Goal: Transaction & Acquisition: Obtain resource

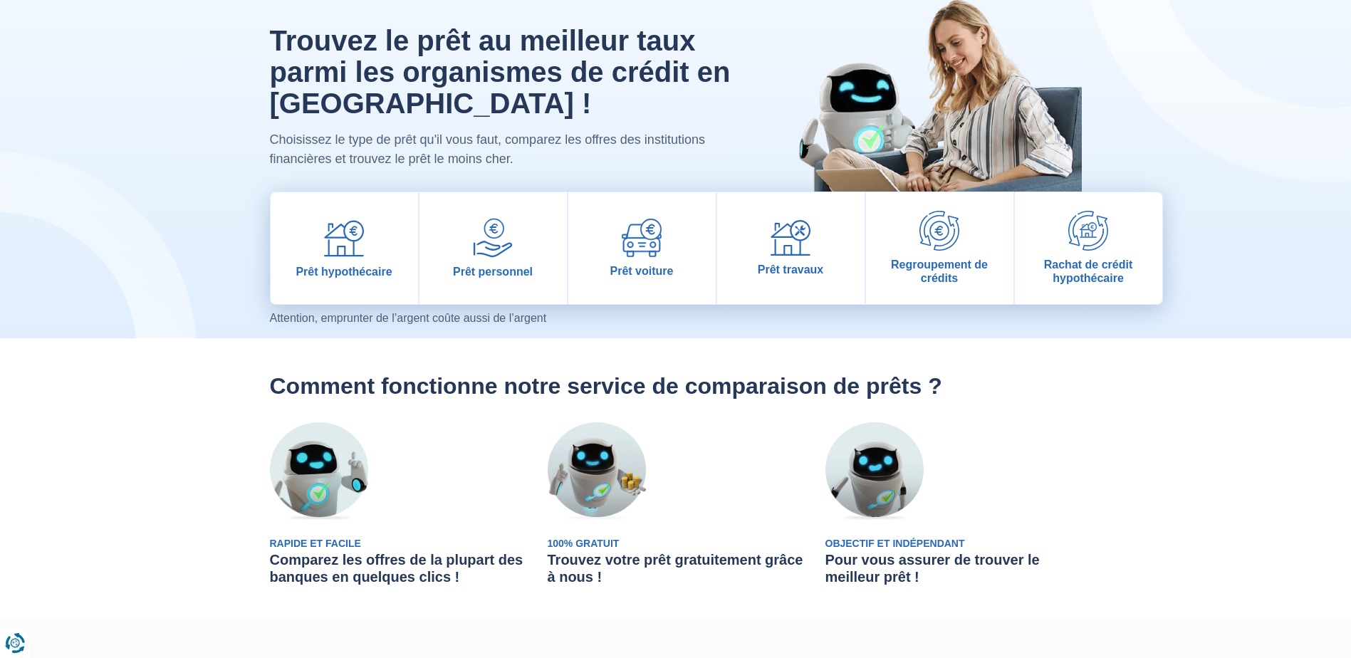
scroll to position [71, 0]
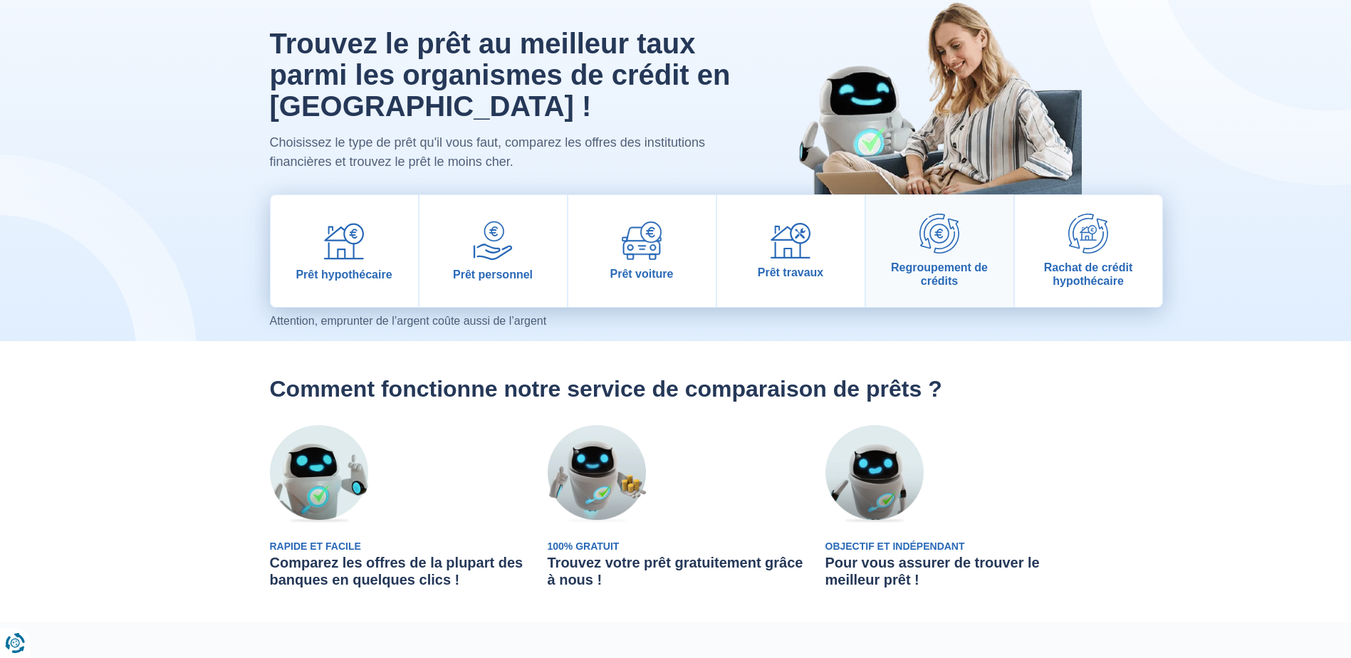
click at [939, 274] on span "Regroupement de crédits" at bounding box center [940, 274] width 136 height 27
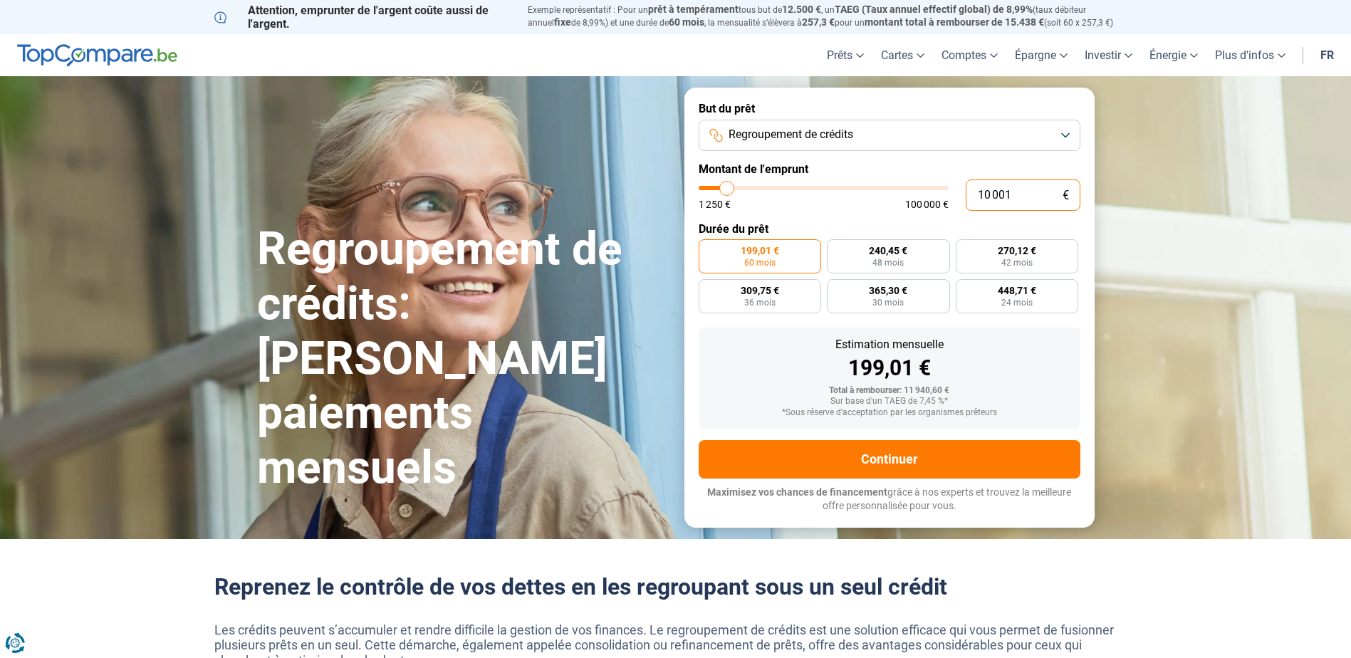
click at [1015, 192] on input "10 001" at bounding box center [1023, 195] width 115 height 31
type input "1 000"
type input "1250"
type input "100"
type input "1250"
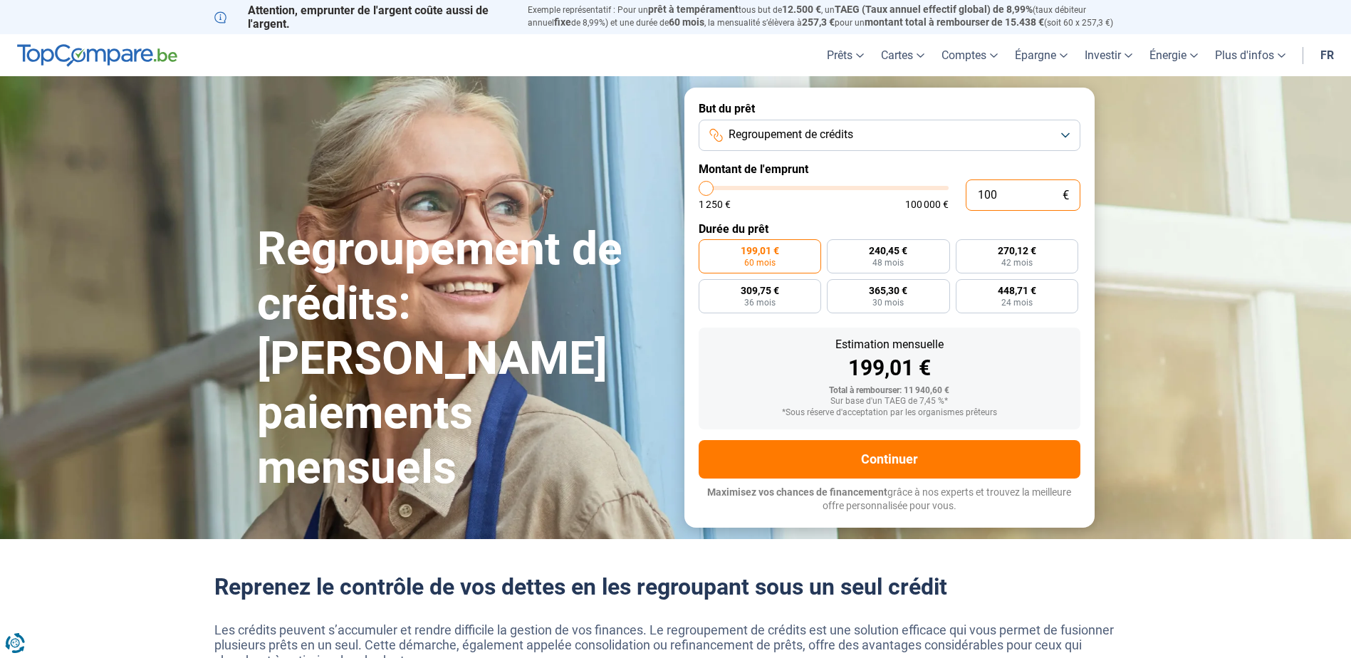
type input "10"
type input "1250"
type input "1"
type input "1250"
type input "12"
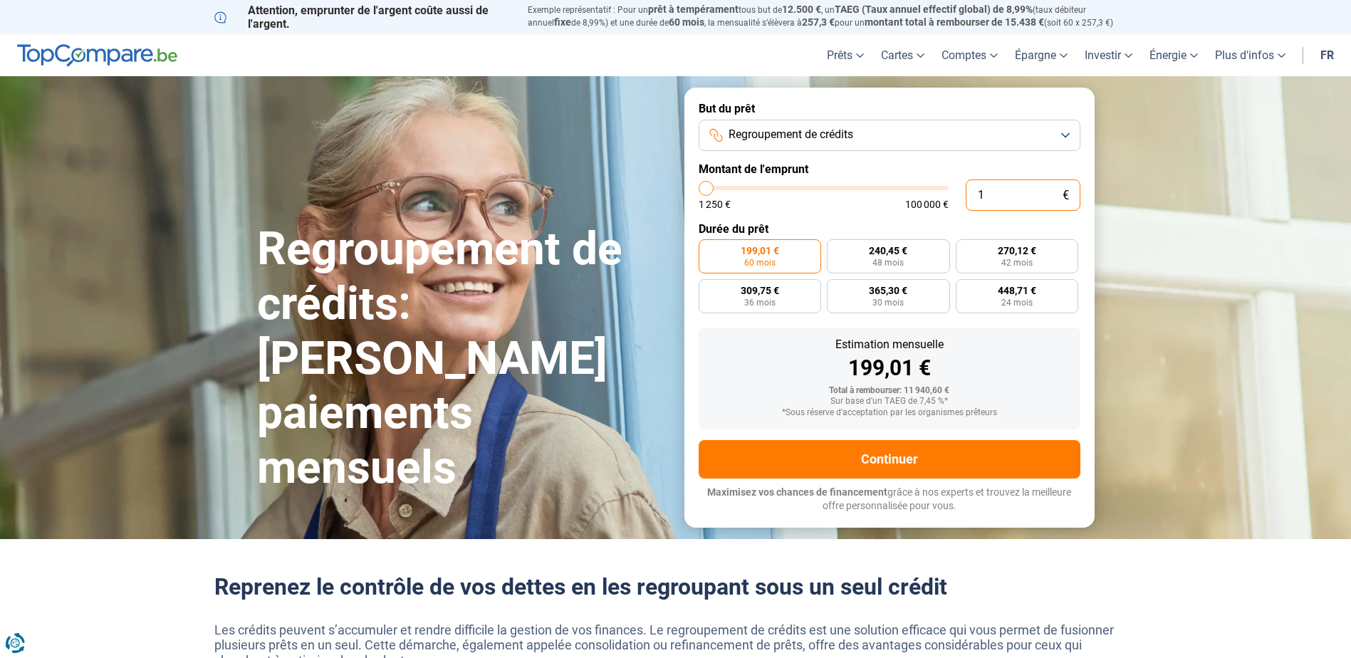
type input "1250"
type input "1 250"
type input "1250"
radio input "true"
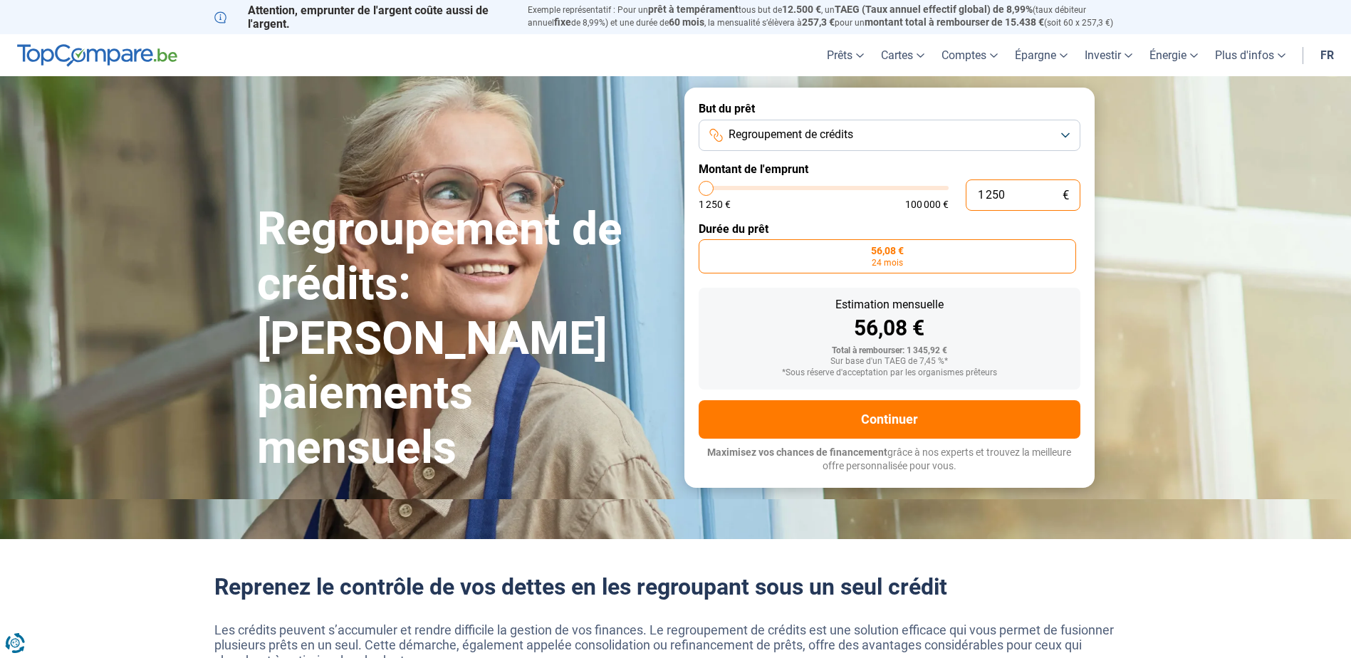
type input "12 140"
type input "12250"
radio input "false"
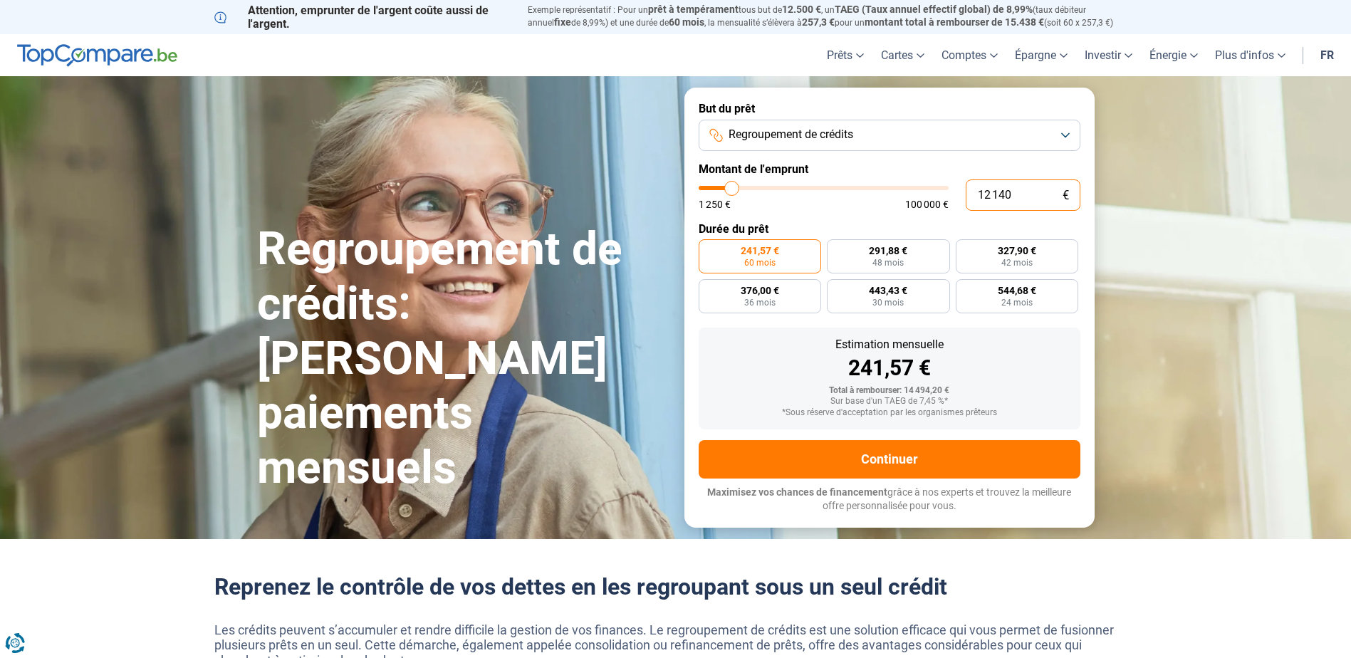
type input "1 214"
type input "1250"
type input "121"
type input "1250"
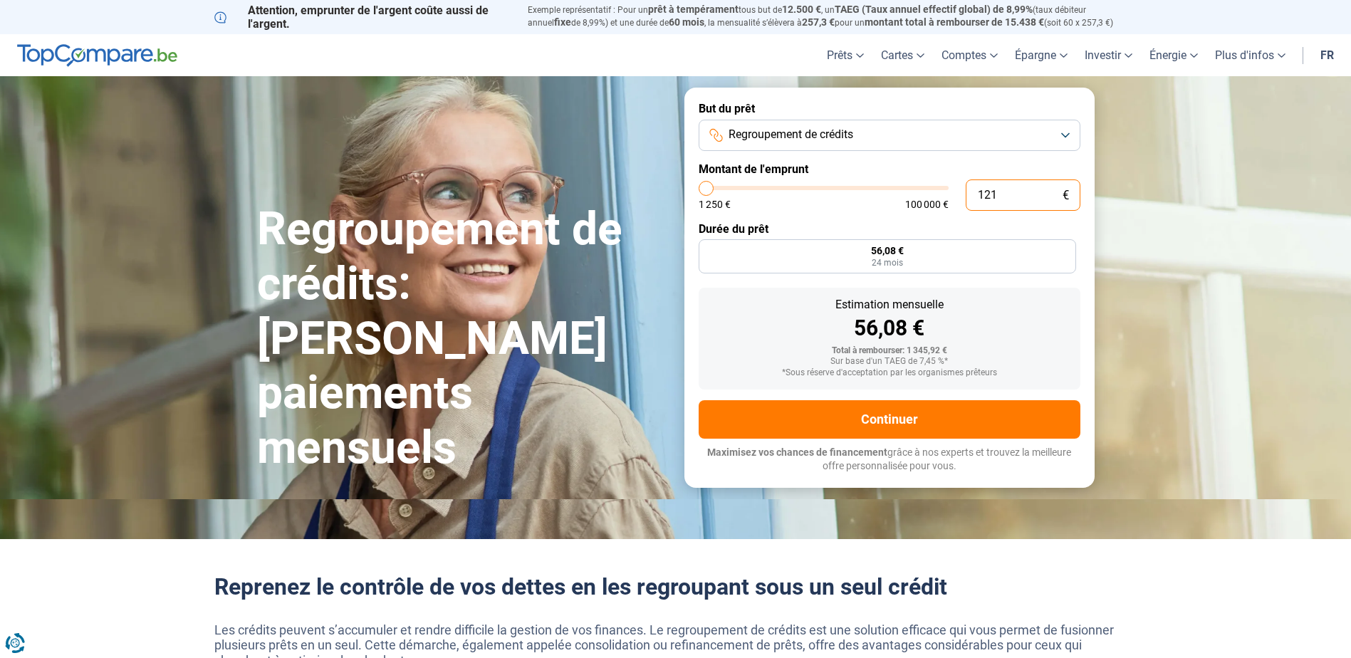
type input "1 250"
type input "1250"
radio input "true"
type input "12 508"
type input "12500"
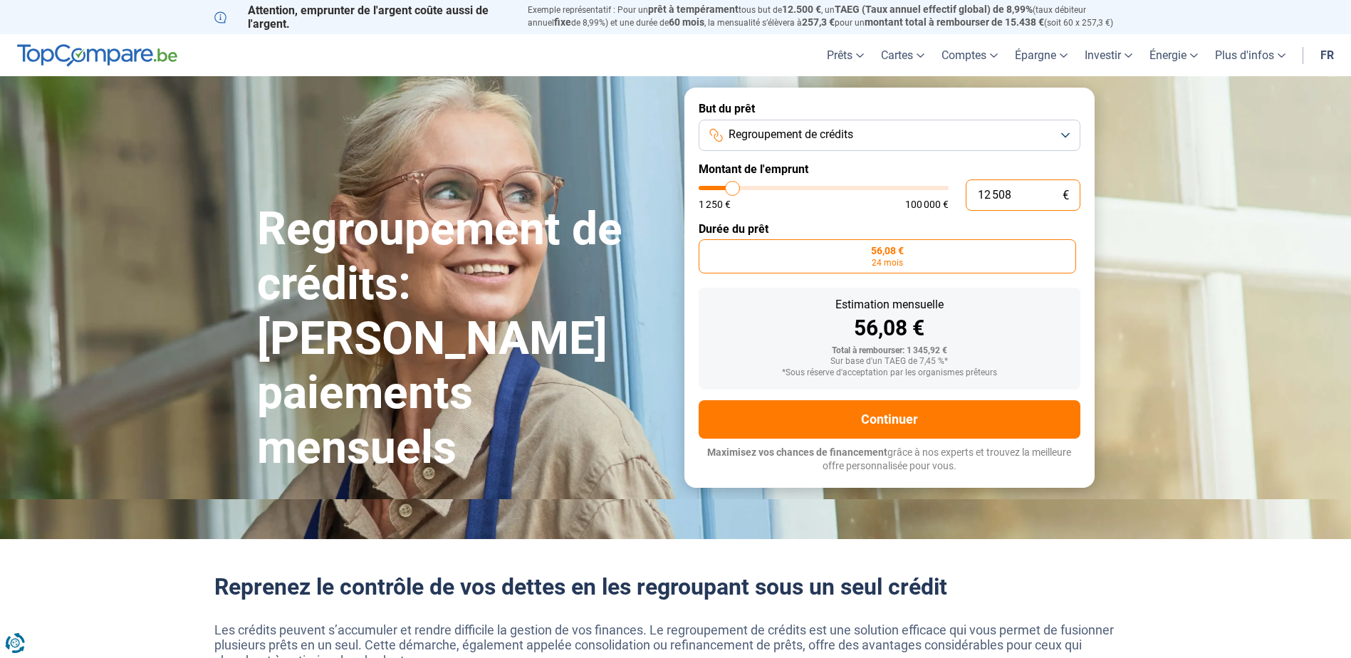
type input "125 087"
type input "100000"
type input "100 000"
type input "100000"
radio input "false"
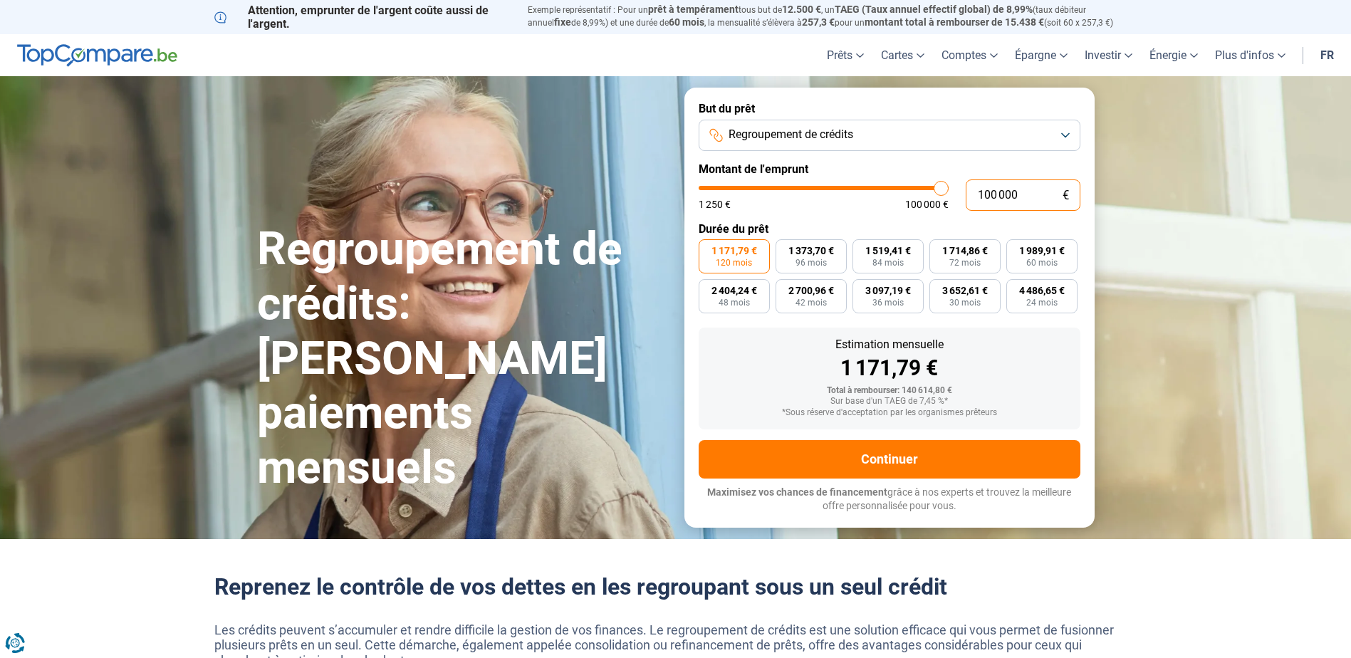
type input "10 000"
type input "10000"
type input "1 000"
type input "1250"
type input "100"
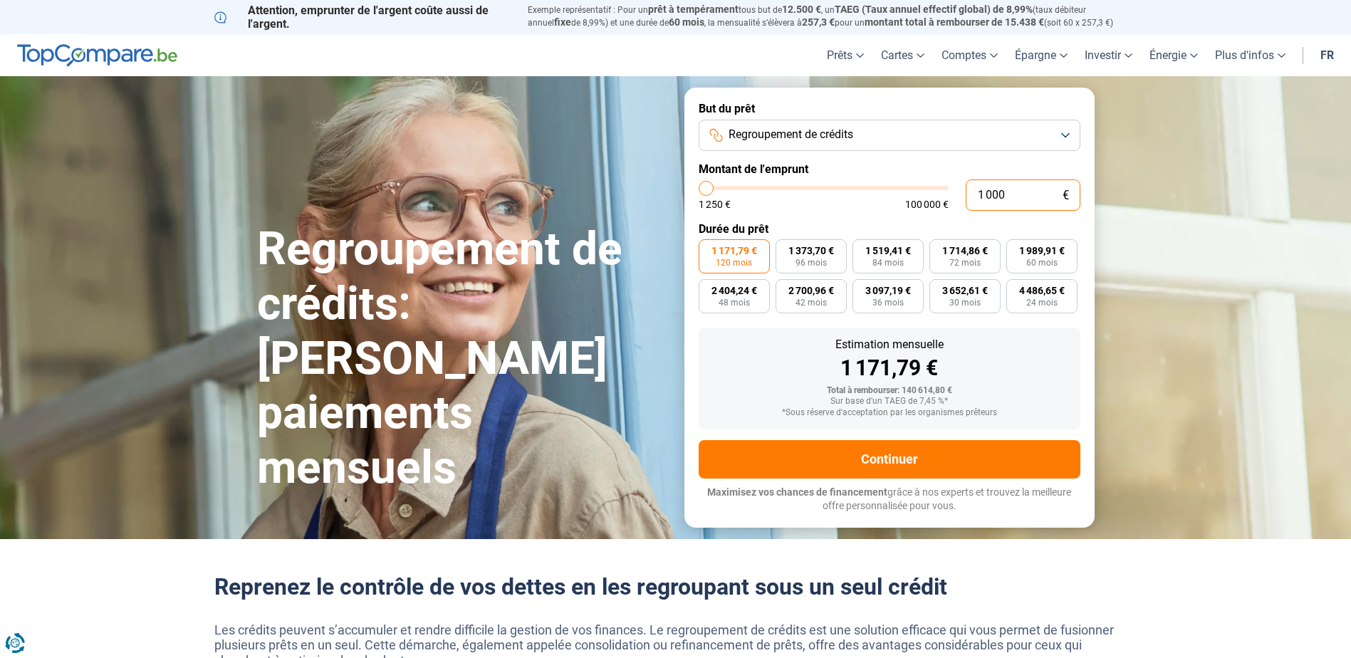
type input "1250"
type input "10"
type input "1250"
type input "1"
type input "1250"
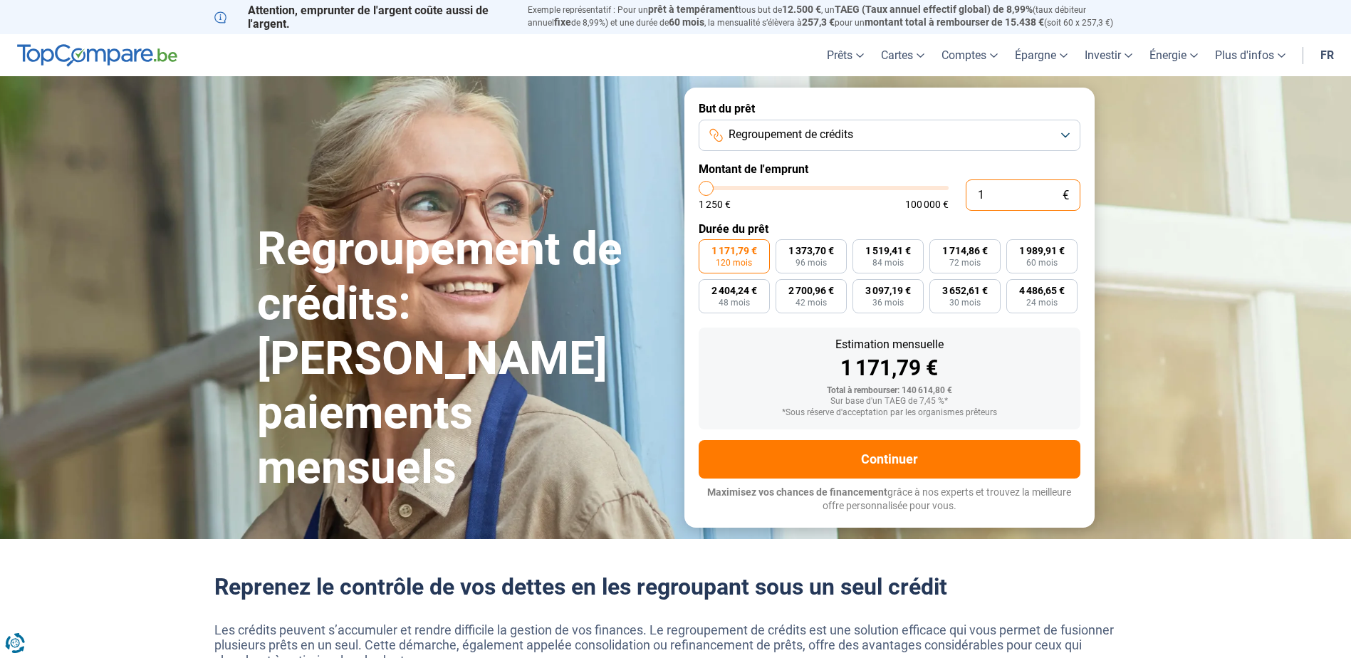
type input "12"
type input "1250"
type input "1 250"
type input "1250"
radio input "true"
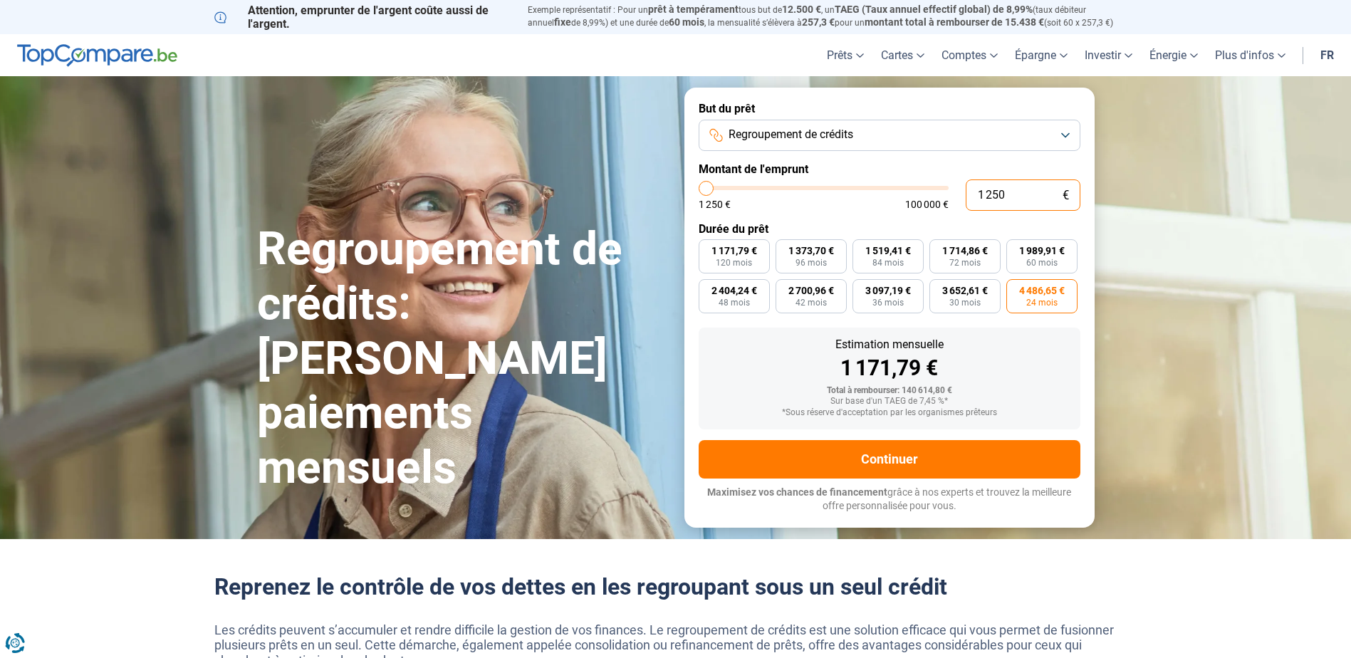
type input "12 501"
type input "12500"
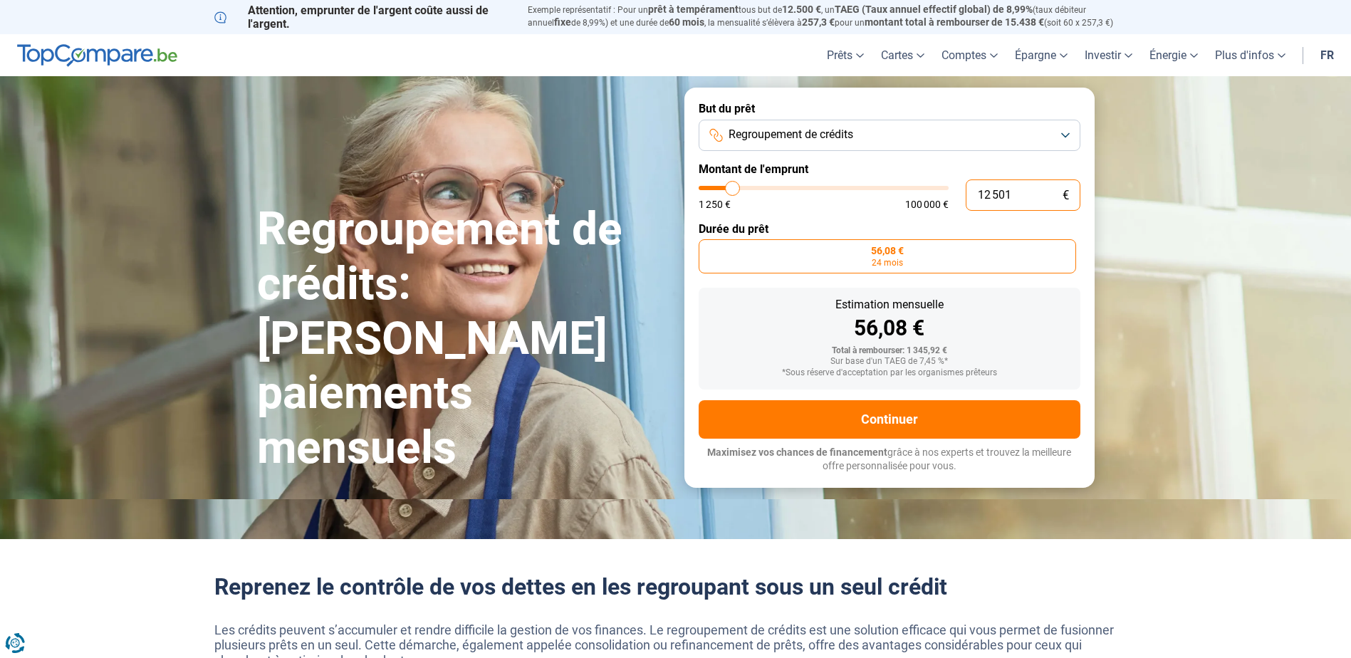
type input "125 018"
type input "100000"
type input "100 000"
type input "100000"
radio input "false"
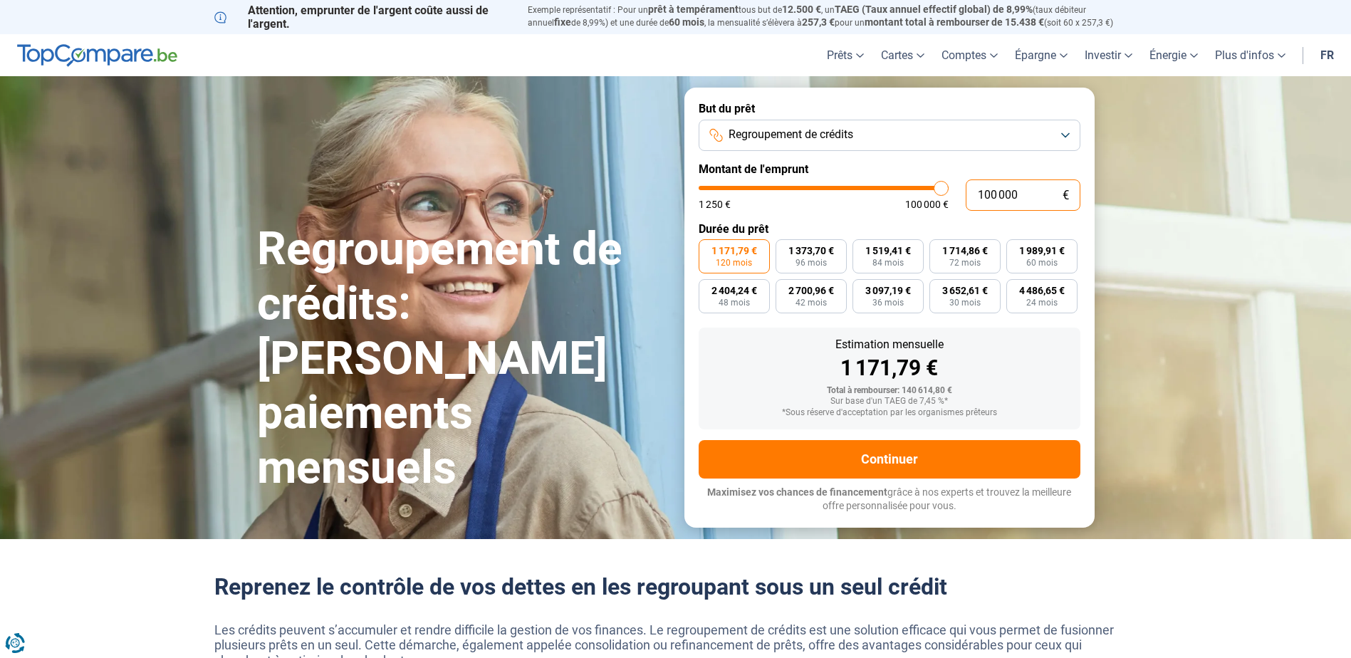
type input "10 000"
type input "10000"
type input "1 000"
type input "1250"
type input "100"
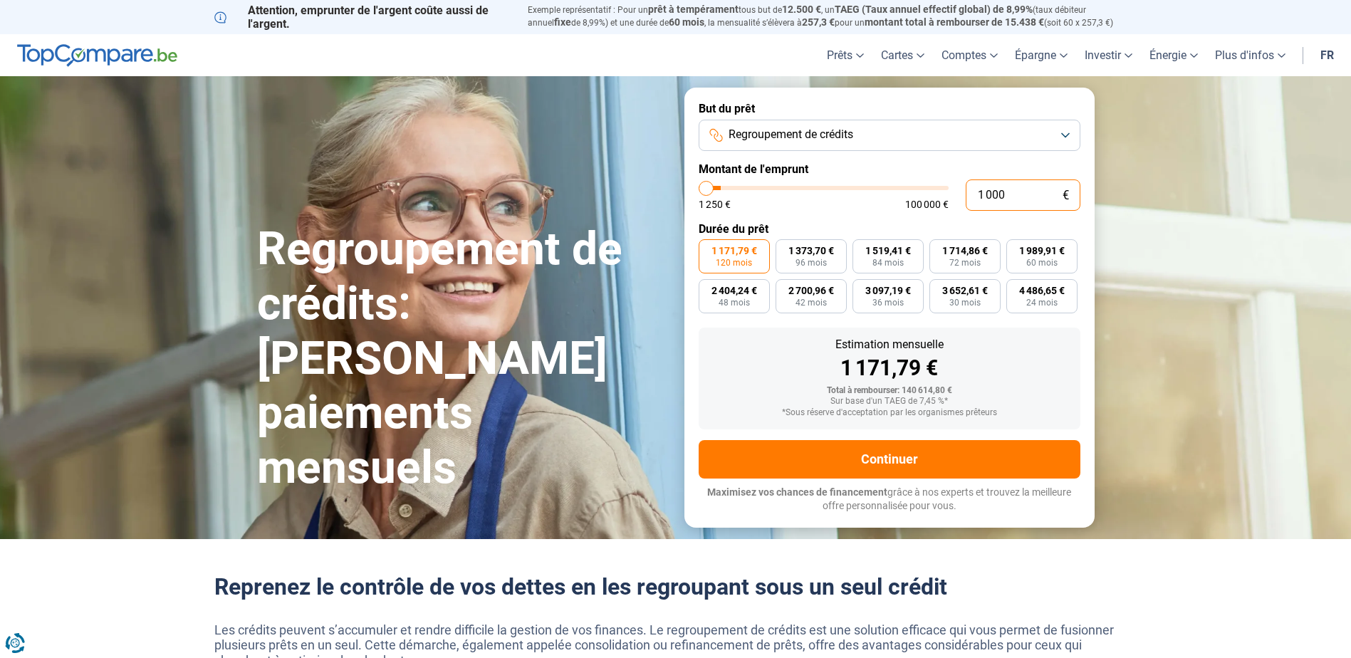
type input "1250"
type input "10"
type input "1250"
type input "1"
type input "1250"
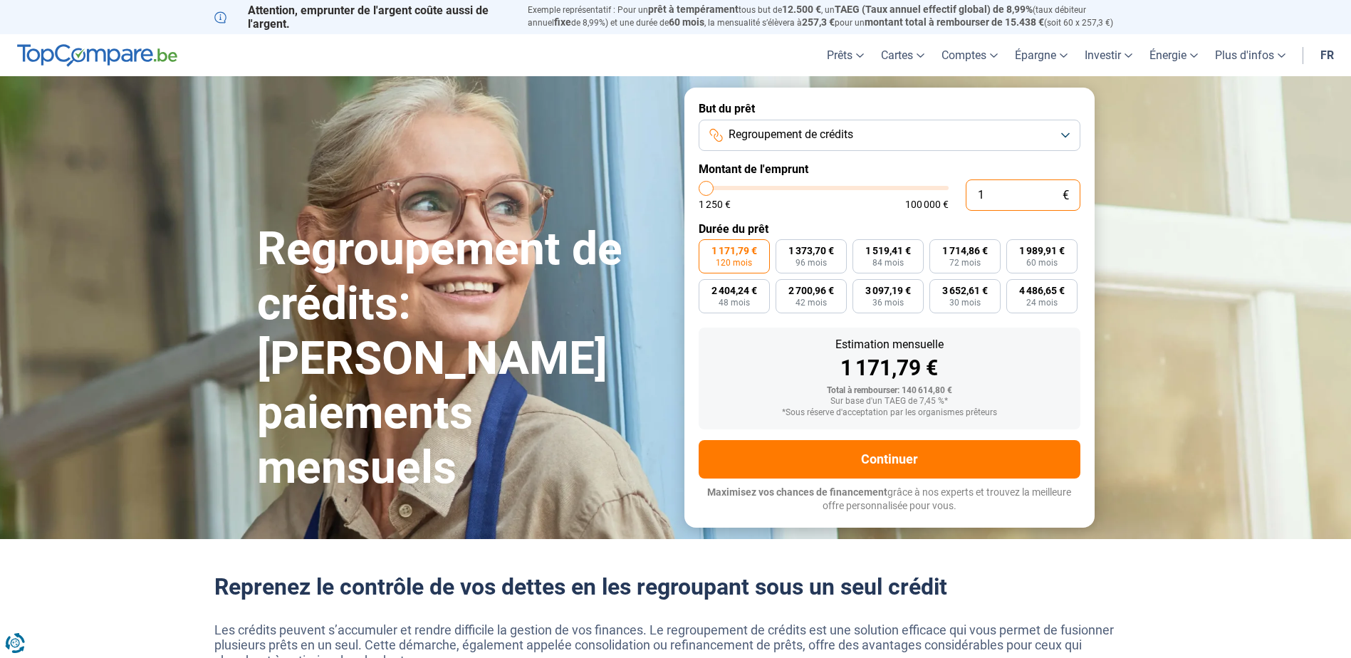
type input "12"
type input "1250"
type input "1 250"
type input "1250"
radio input "true"
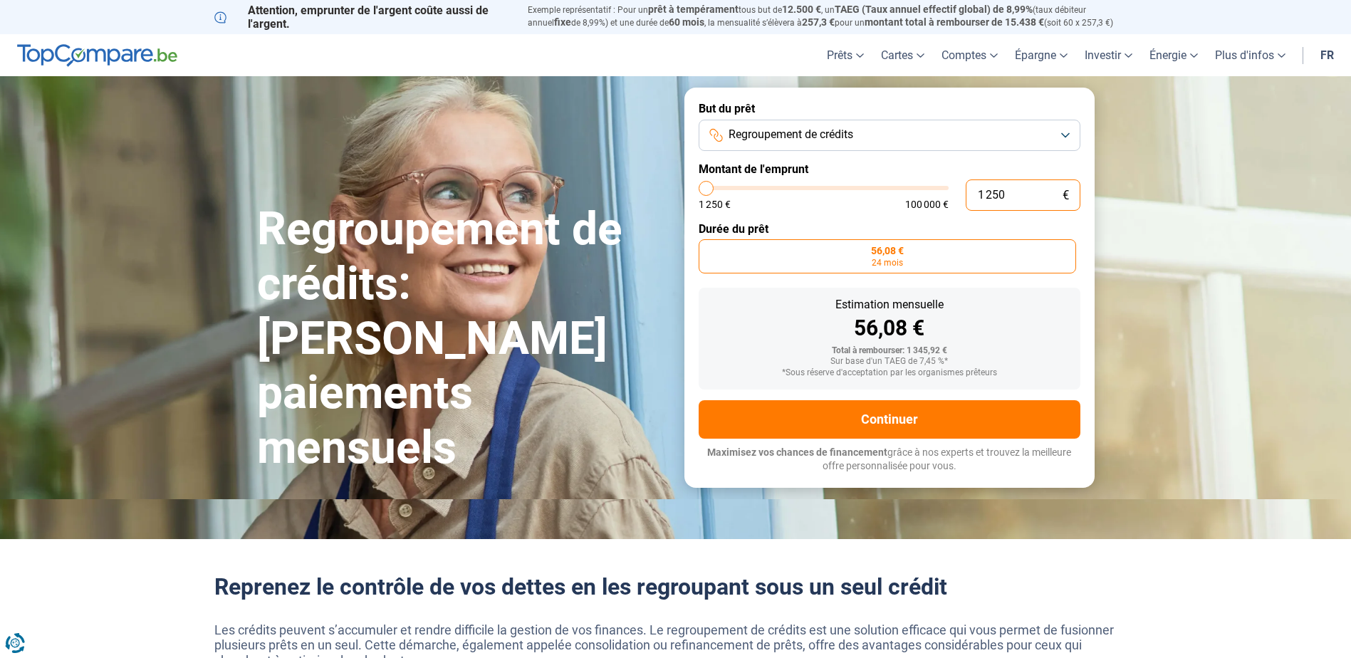
type input "125"
type input "1250"
type input "12"
type input "1250"
type input "1 250"
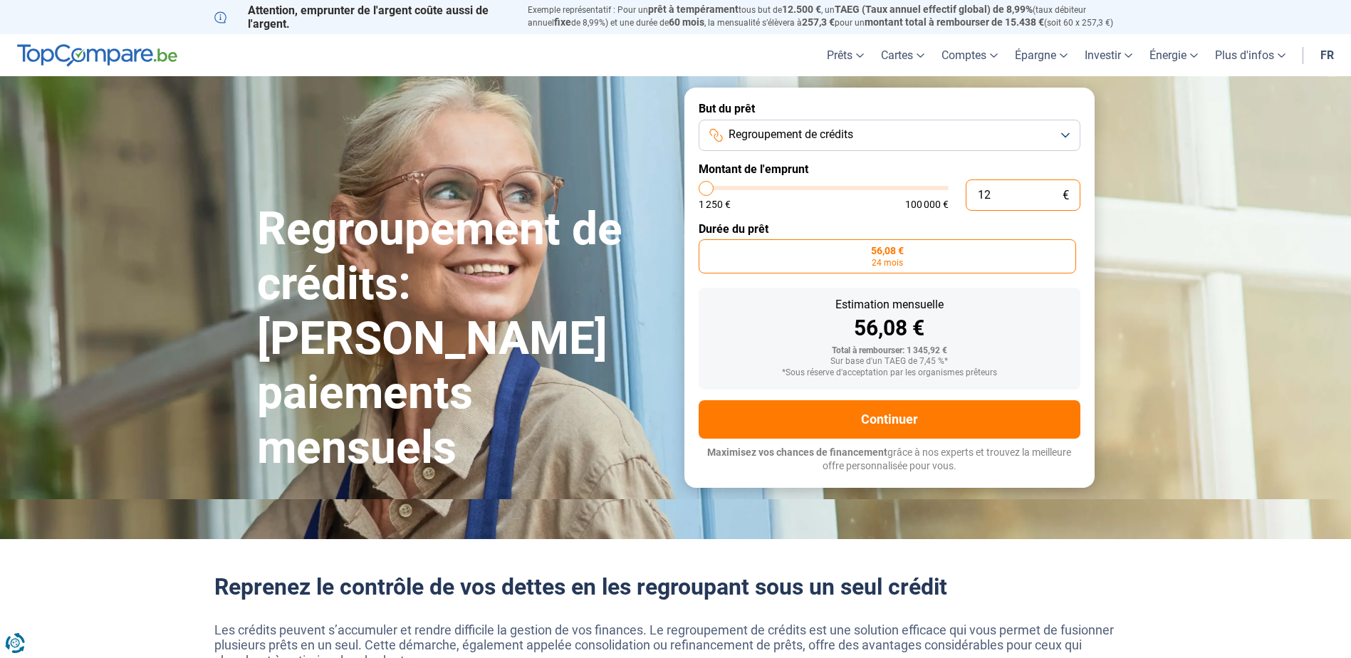
type input "1250"
type input "12 501"
type input "12500"
type input "125 018"
type input "100000"
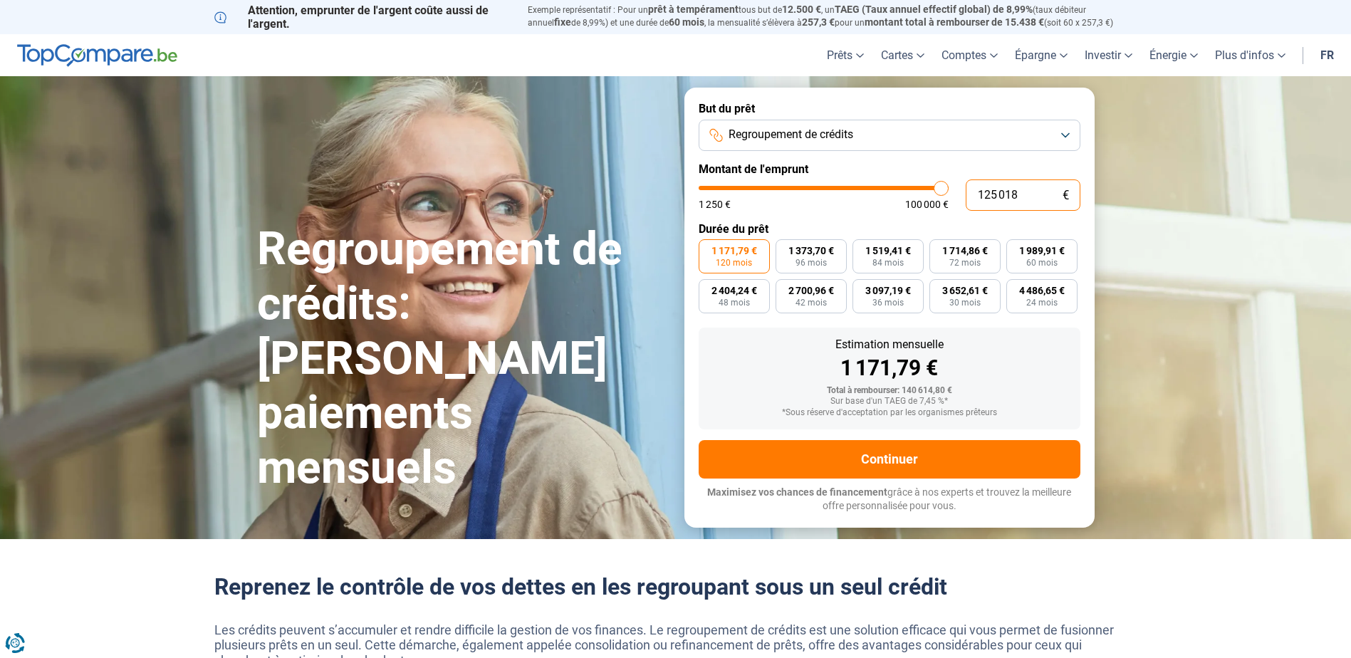
type input "100 000"
type input "100000"
type input "97 750"
type input "97750"
type input "95 000"
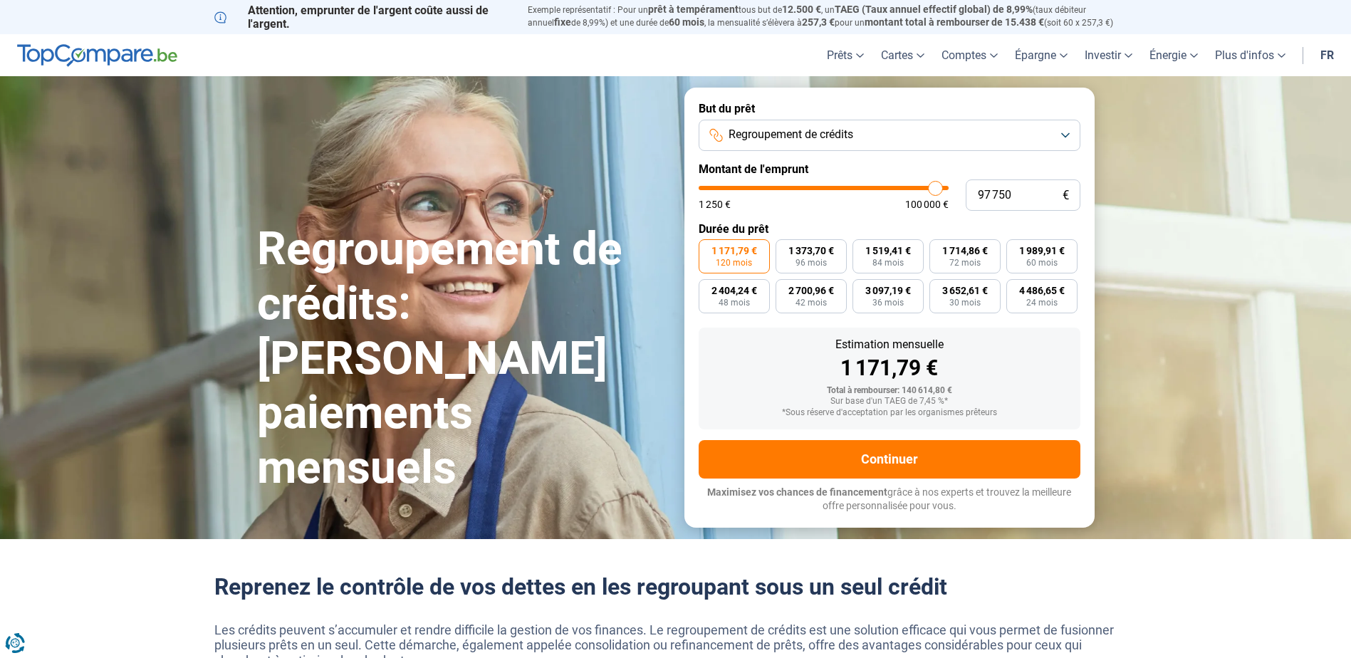
type input "95000"
type input "90 500"
type input "90500"
type input "83 000"
type input "83000"
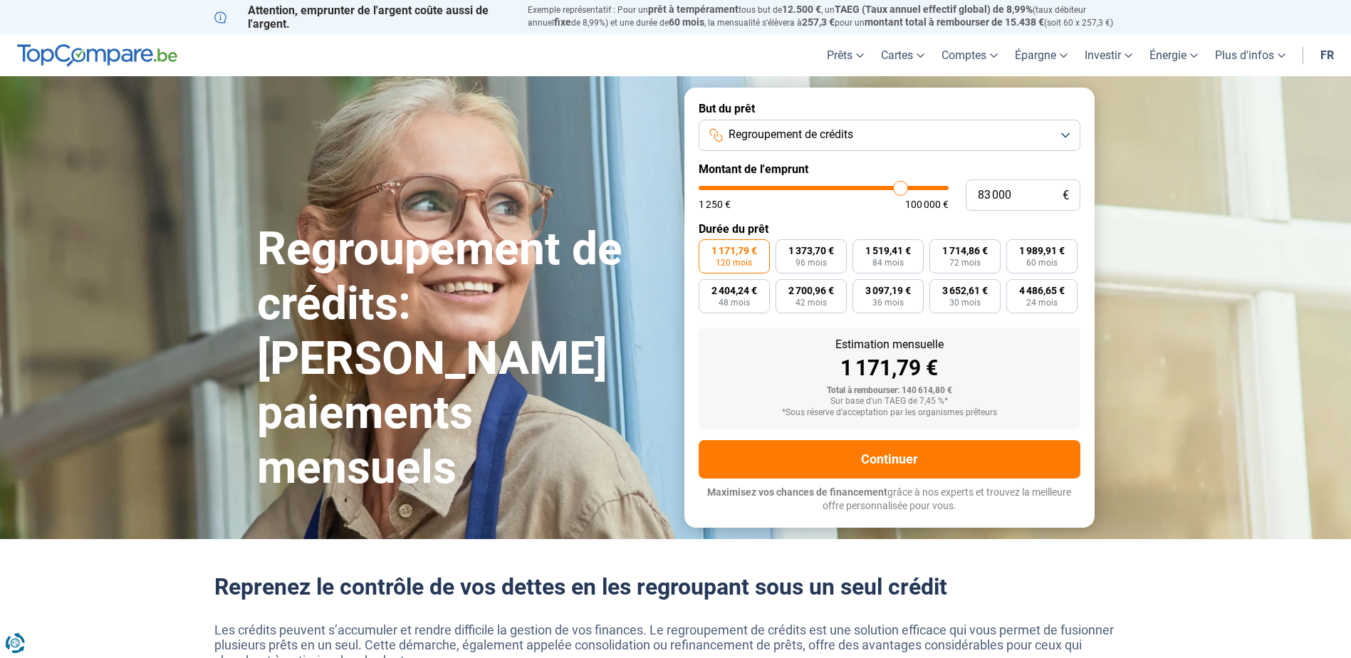
type input "77 750"
type input "77750"
type input "74 000"
type input "74000"
type input "71 750"
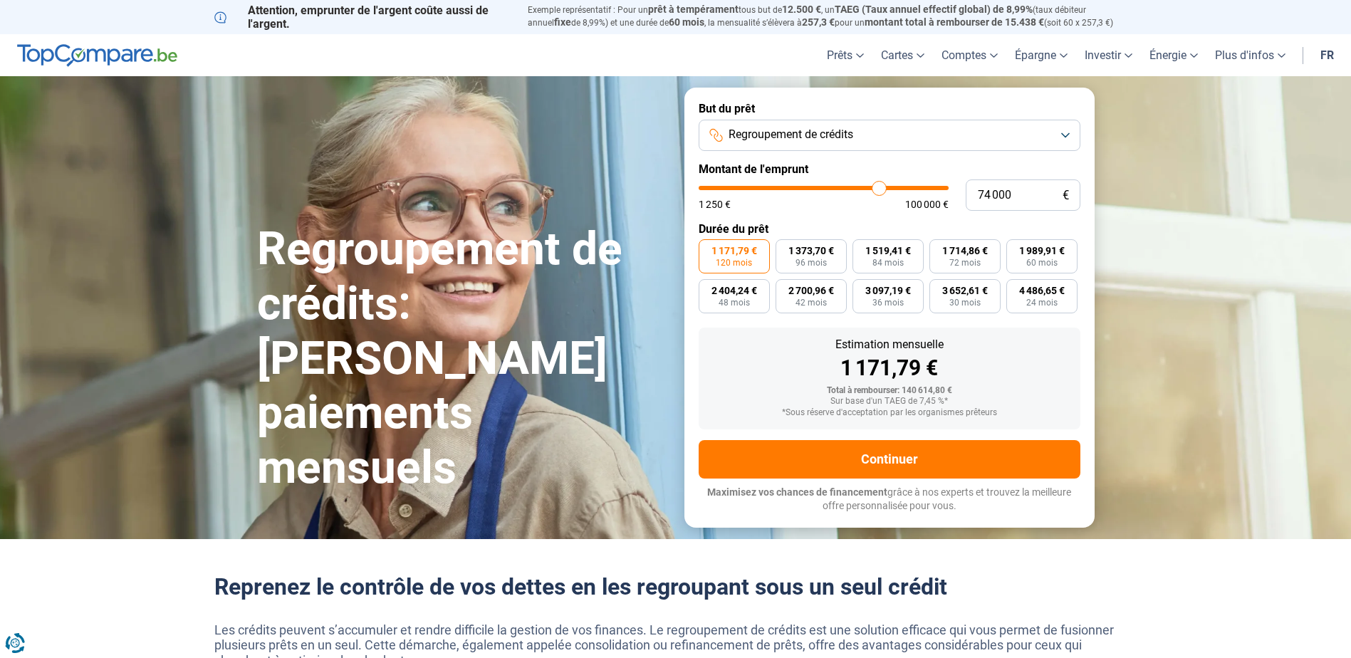
type input "71750"
type input "69 250"
type input "69250"
type input "66 500"
type input "66500"
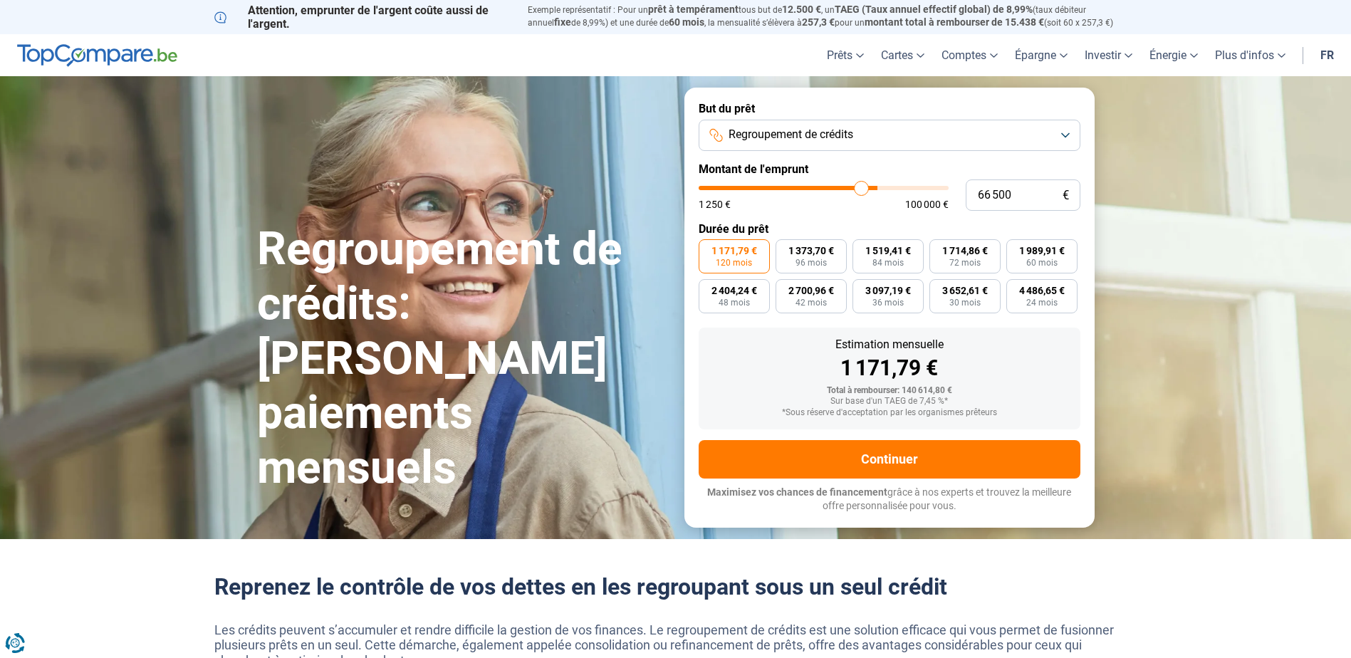
type input "63 000"
type input "63000"
type input "59 250"
type input "59250"
type input "55 000"
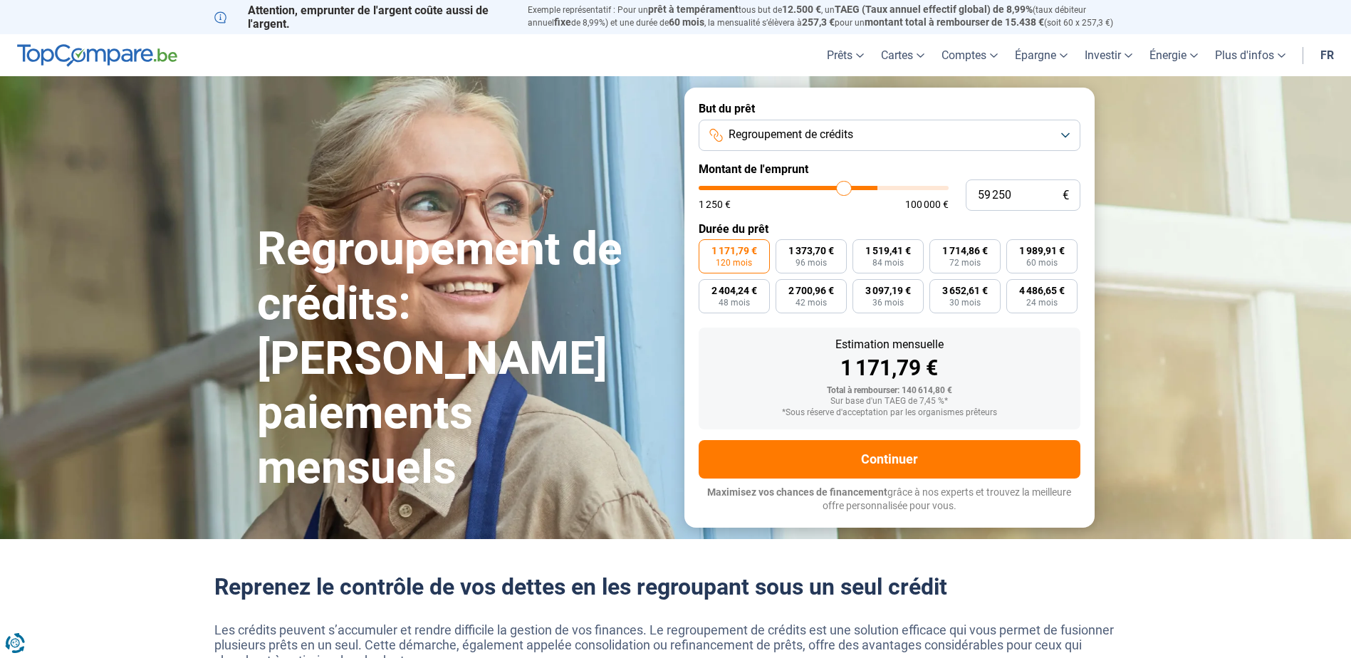
type input "55000"
type input "51 250"
type input "51250"
type input "47 000"
type input "47000"
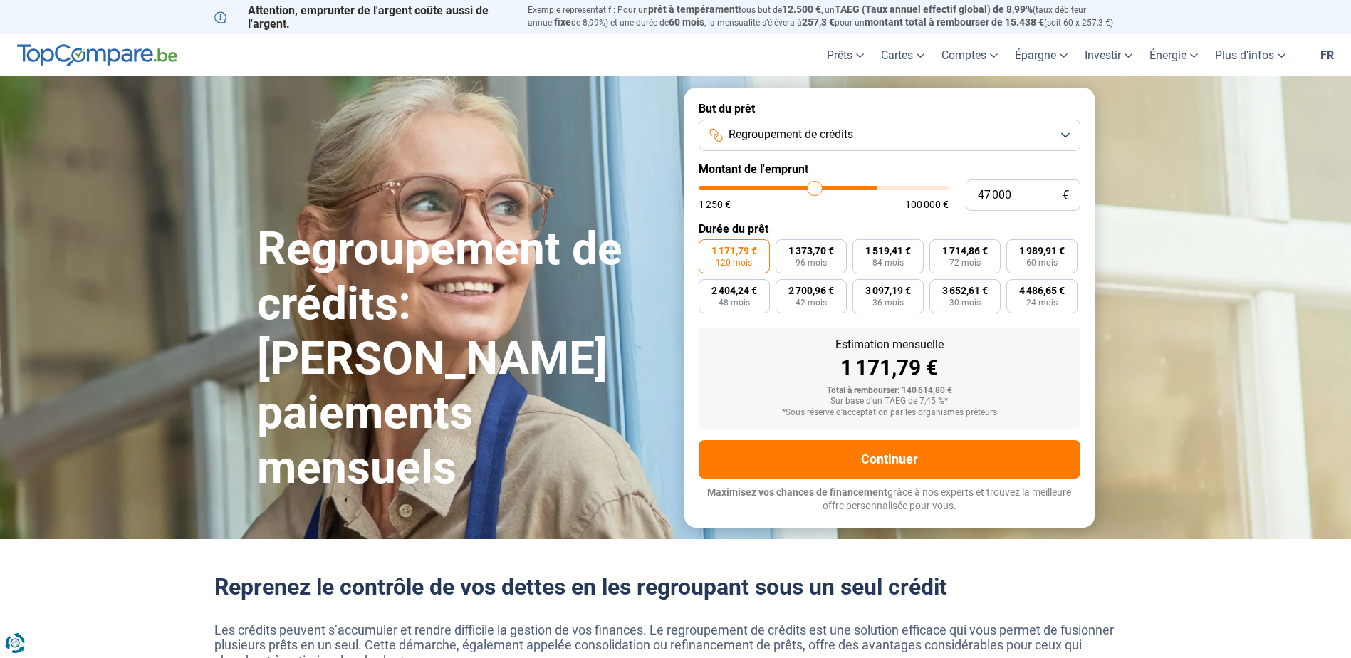
type input "42 750"
type input "42750"
type input "37 000"
type input "37000"
type input "33 500"
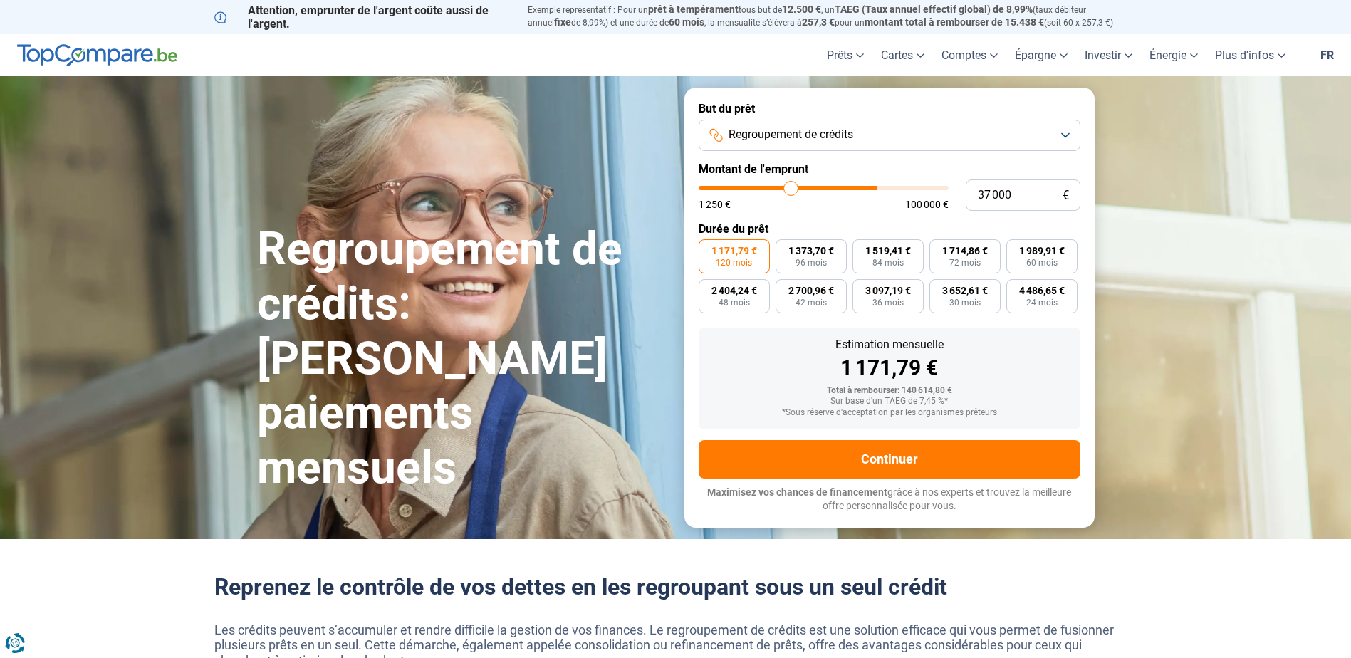
type input "33500"
type input "30 500"
type input "30500"
type input "27 750"
type input "27750"
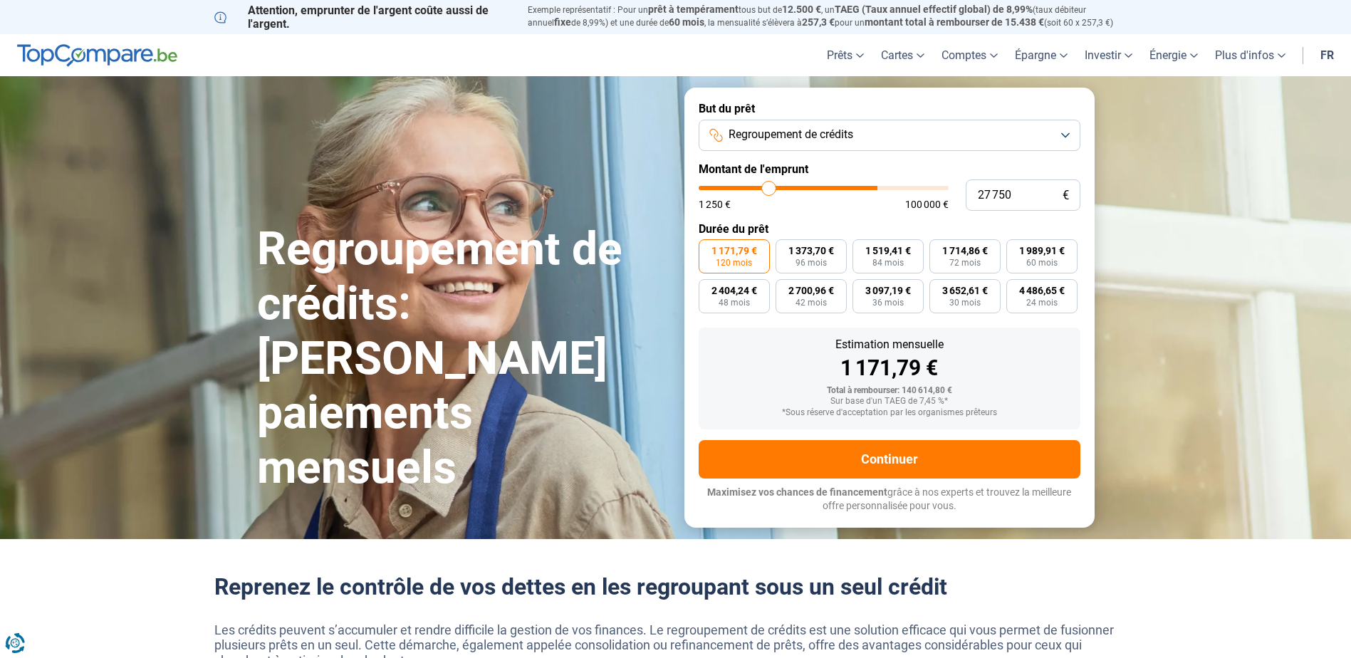
type input "24 750"
type input "24750"
type input "21 750"
type input "21750"
type input "18 500"
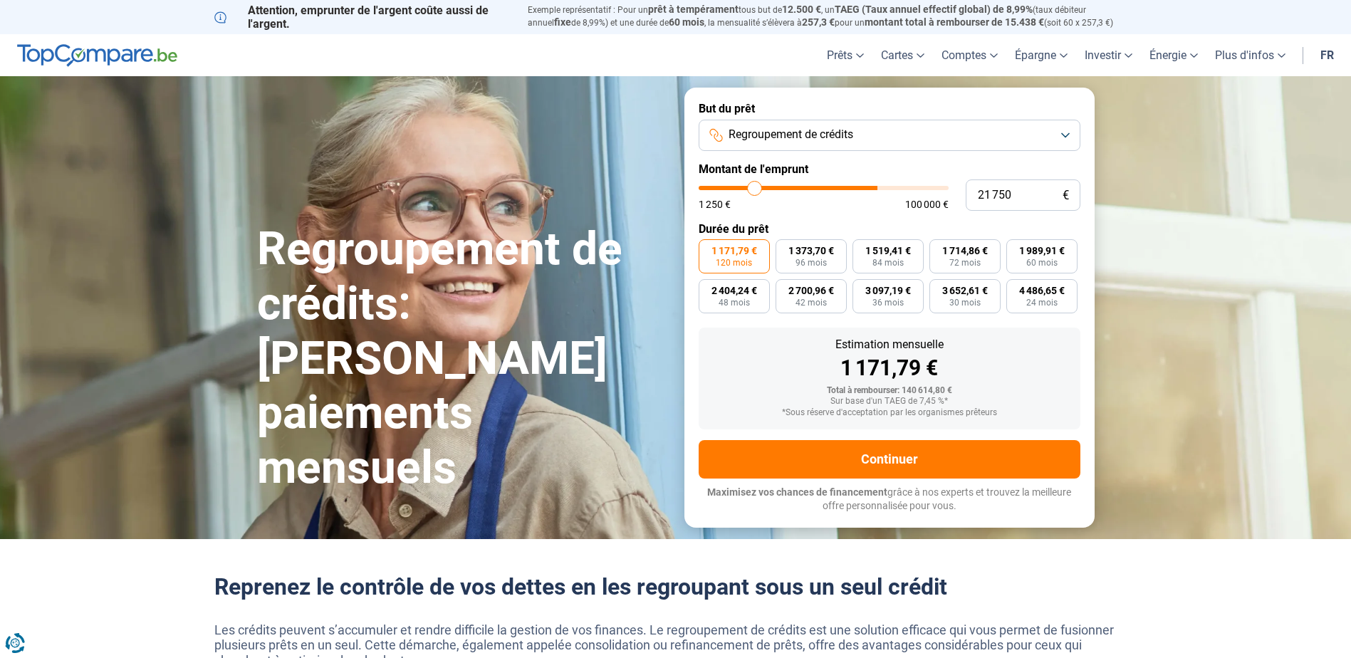
type input "18500"
type input "14 750"
type input "14750"
type input "13 000"
type input "13000"
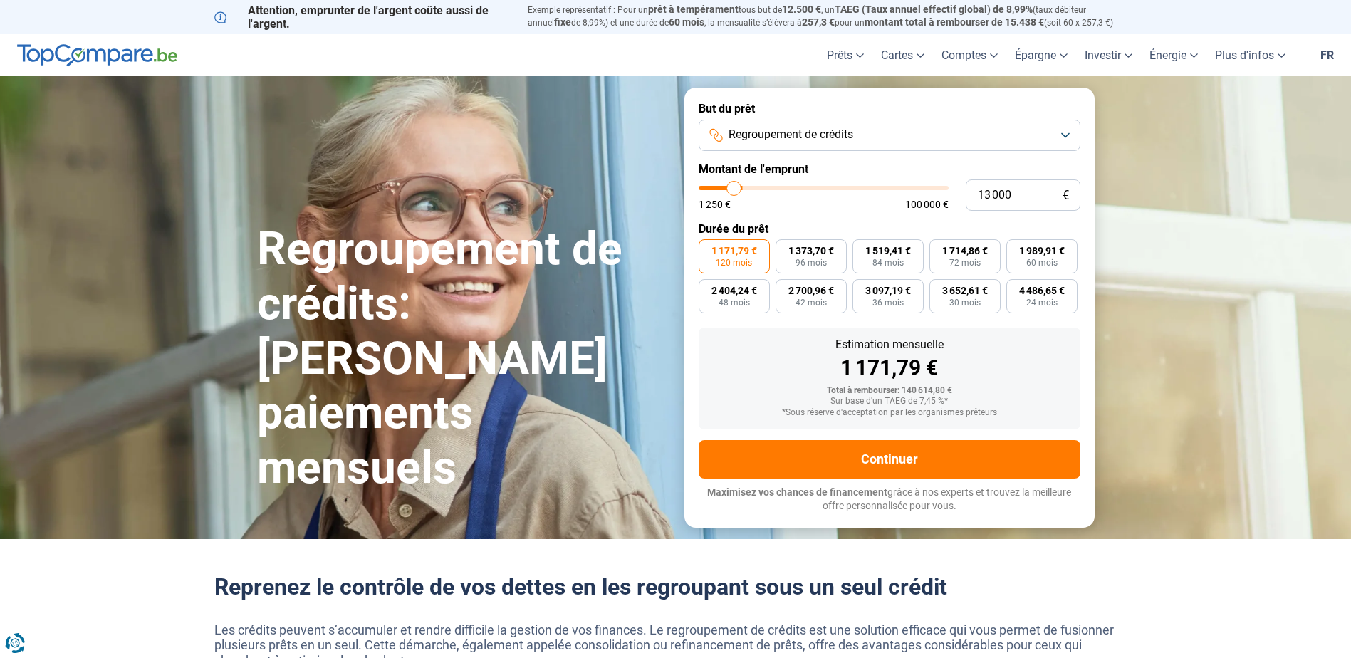
type input "12 500"
type input "12500"
type input "12 000"
type input "12000"
type input "11 750"
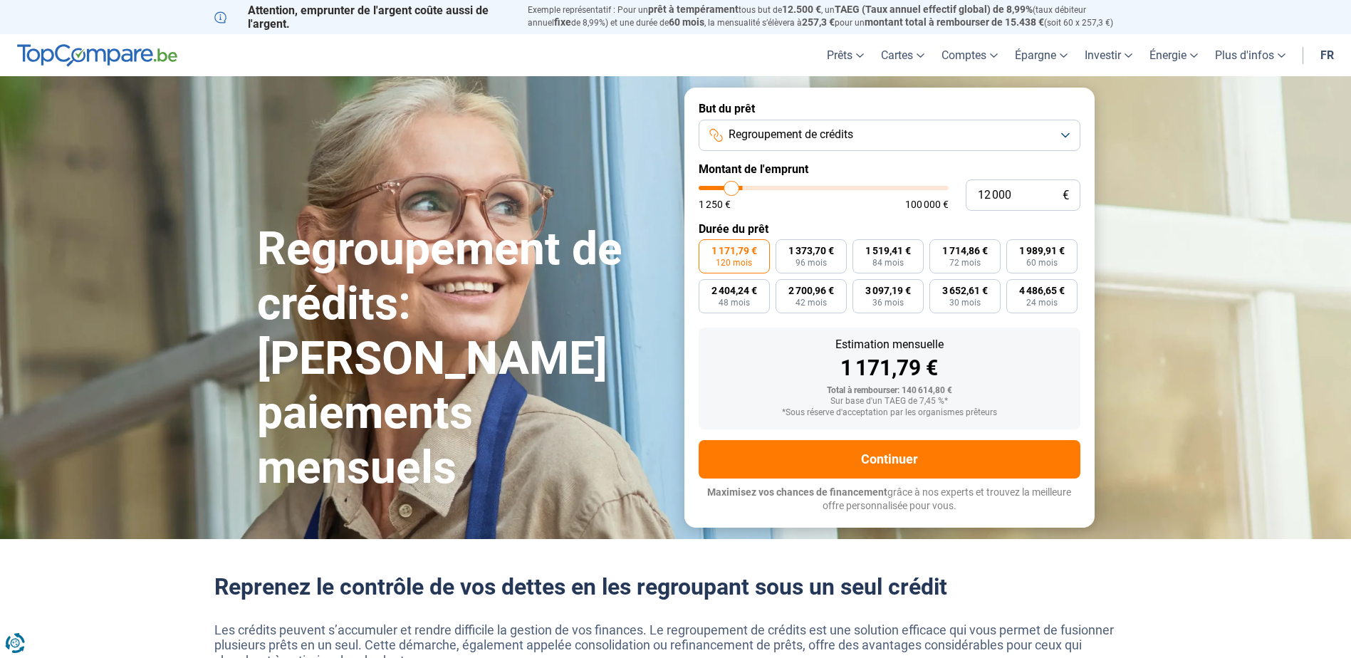
type input "11750"
type input "11 250"
type input "11250"
type input "11 500"
type input "11500"
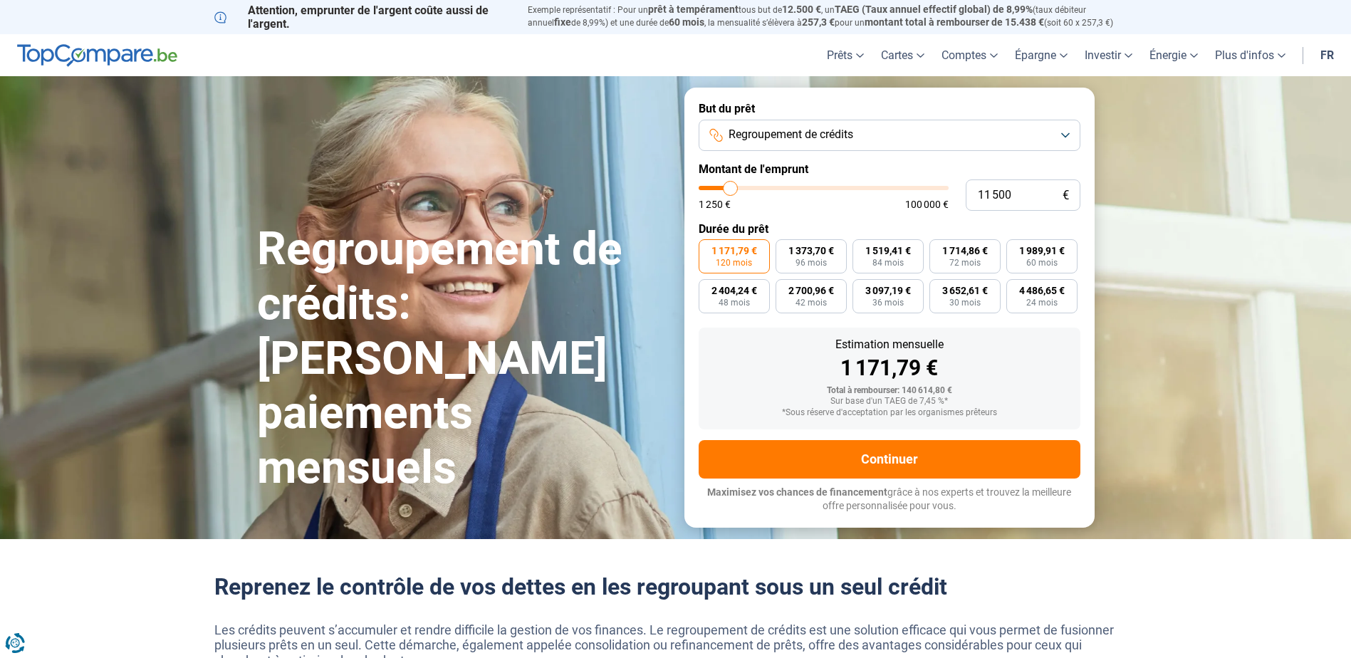
type input "11 750"
type input "11750"
type input "12 500"
drag, startPoint x: 938, startPoint y: 188, endPoint x: 733, endPoint y: 193, distance: 205.2
type input "12500"
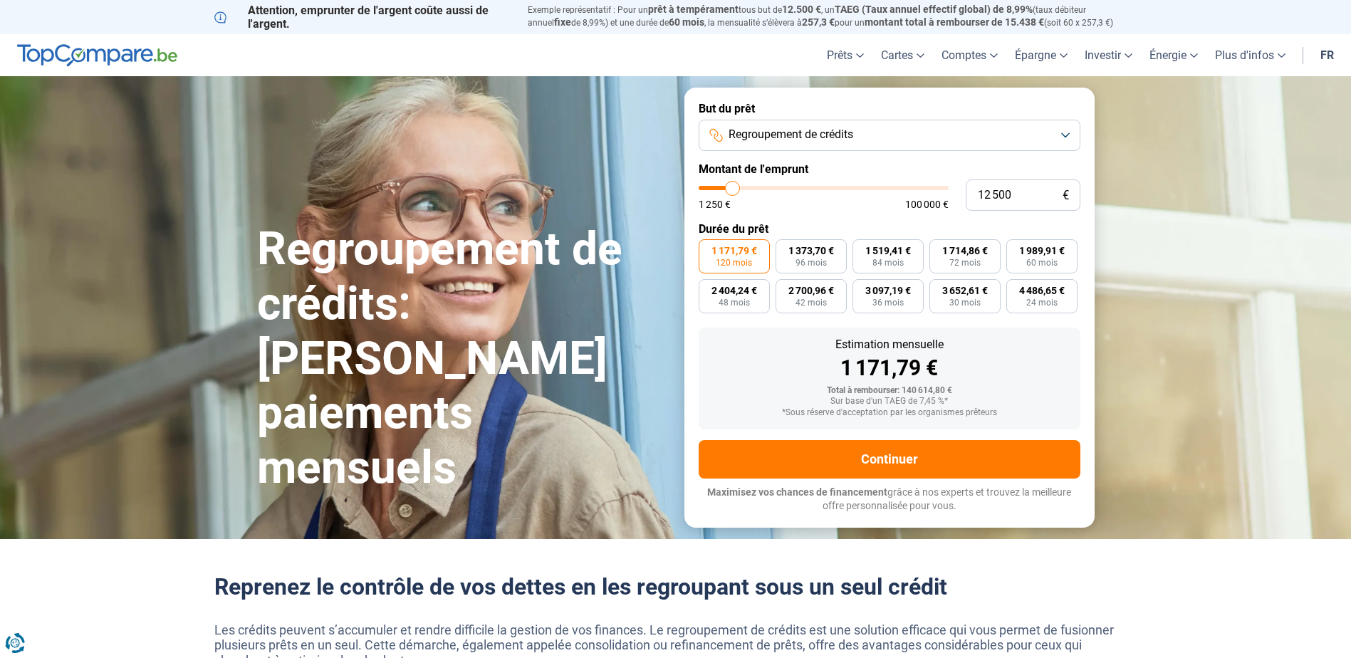
click at [733, 190] on input "range" at bounding box center [824, 188] width 250 height 4
radio input "true"
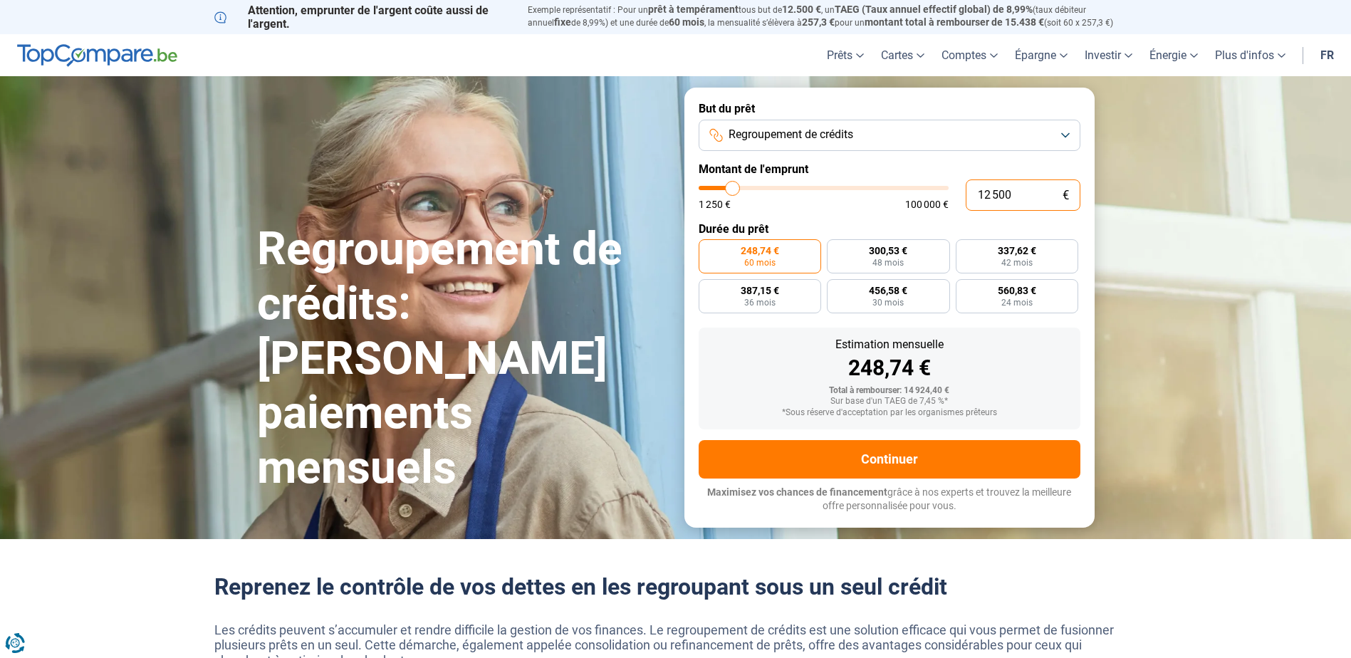
drag, startPoint x: 1012, startPoint y: 196, endPoint x: 1023, endPoint y: 209, distance: 17.2
click at [1012, 196] on input "12 500" at bounding box center [1023, 195] width 115 height 31
type input "1 250"
type input "1250"
type input "125"
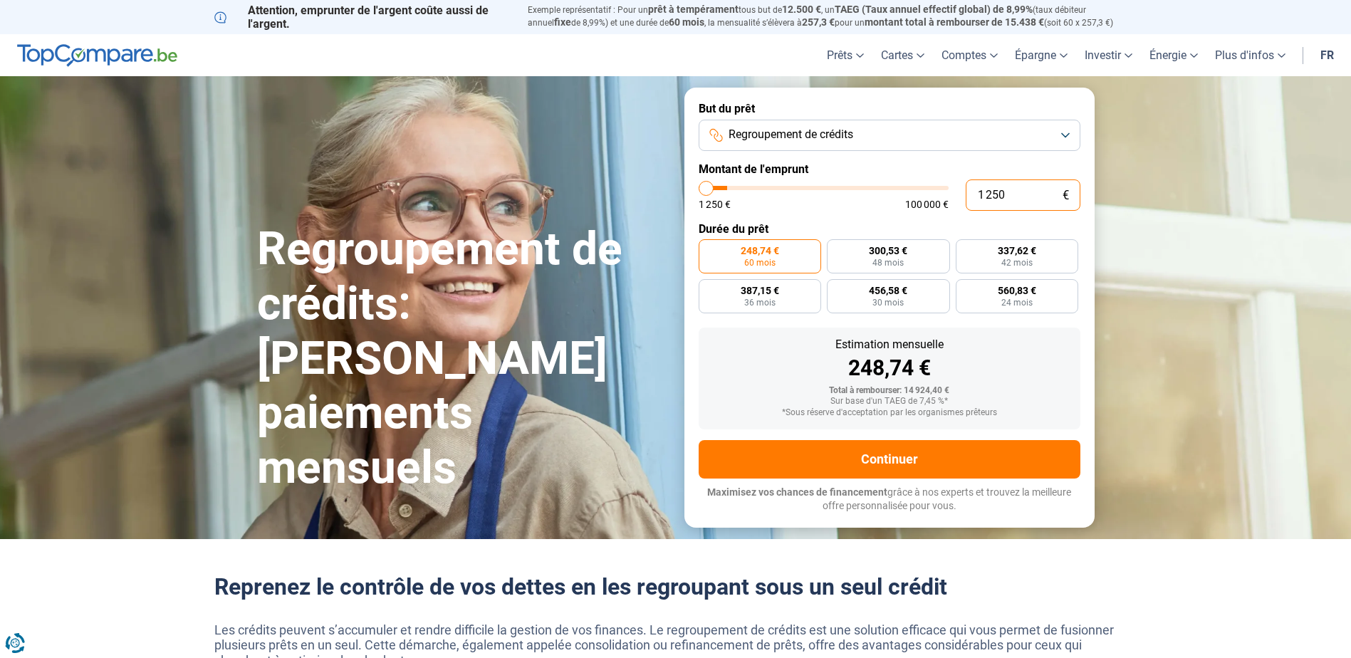
type input "1250"
type input "12"
type input "1250"
type input "1 250"
type input "1250"
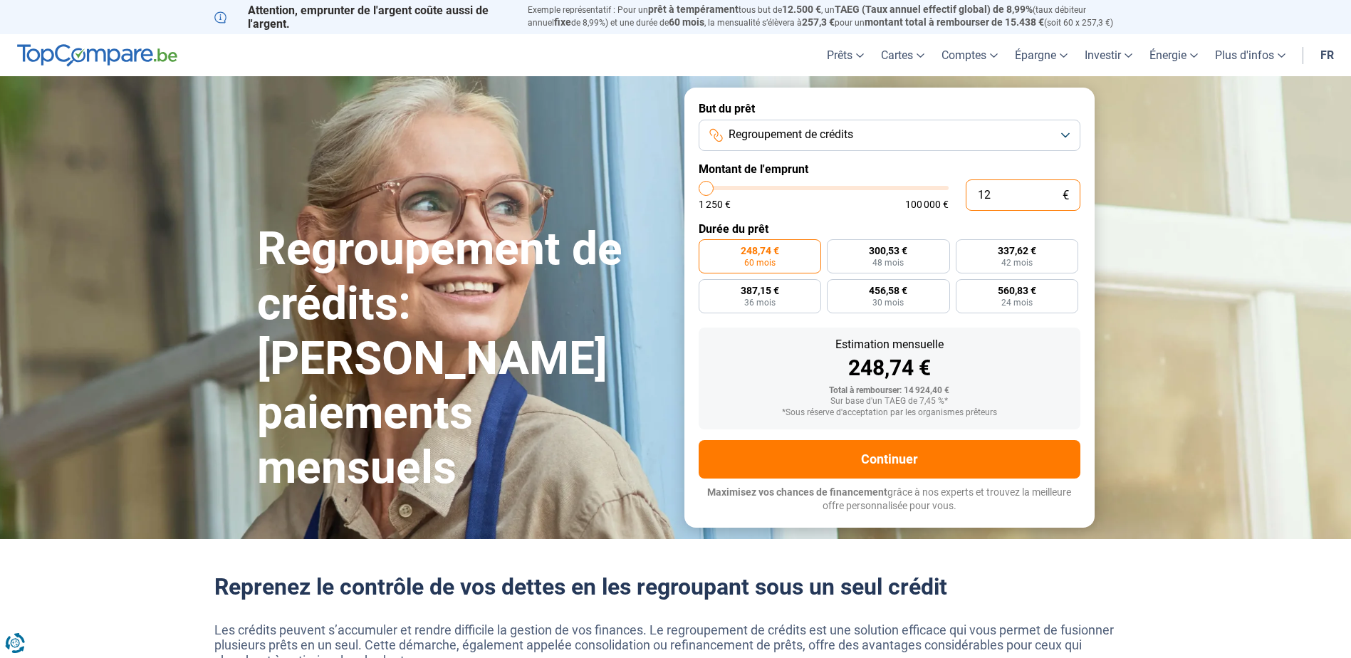
radio input "true"
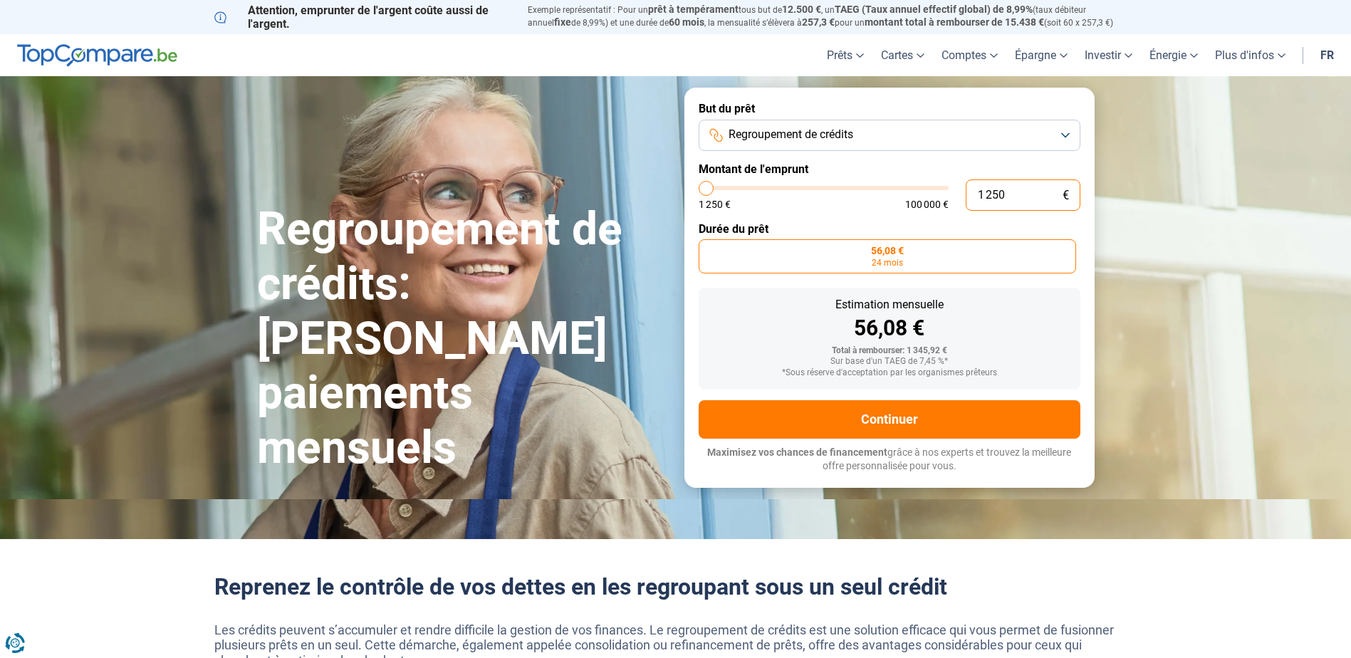
type input "125"
type input "1250"
type input "12"
type input "1250"
type input "125"
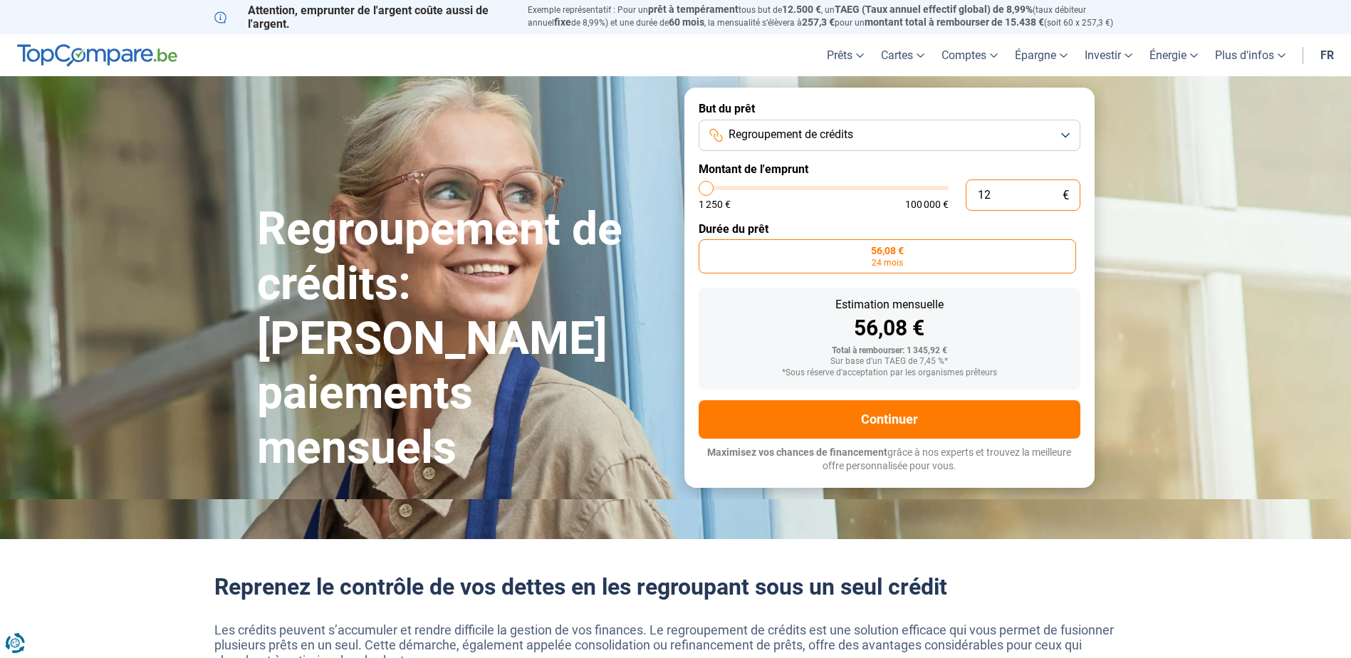
type input "1250"
type input "12"
type input "1250"
type input "122"
type input "1250"
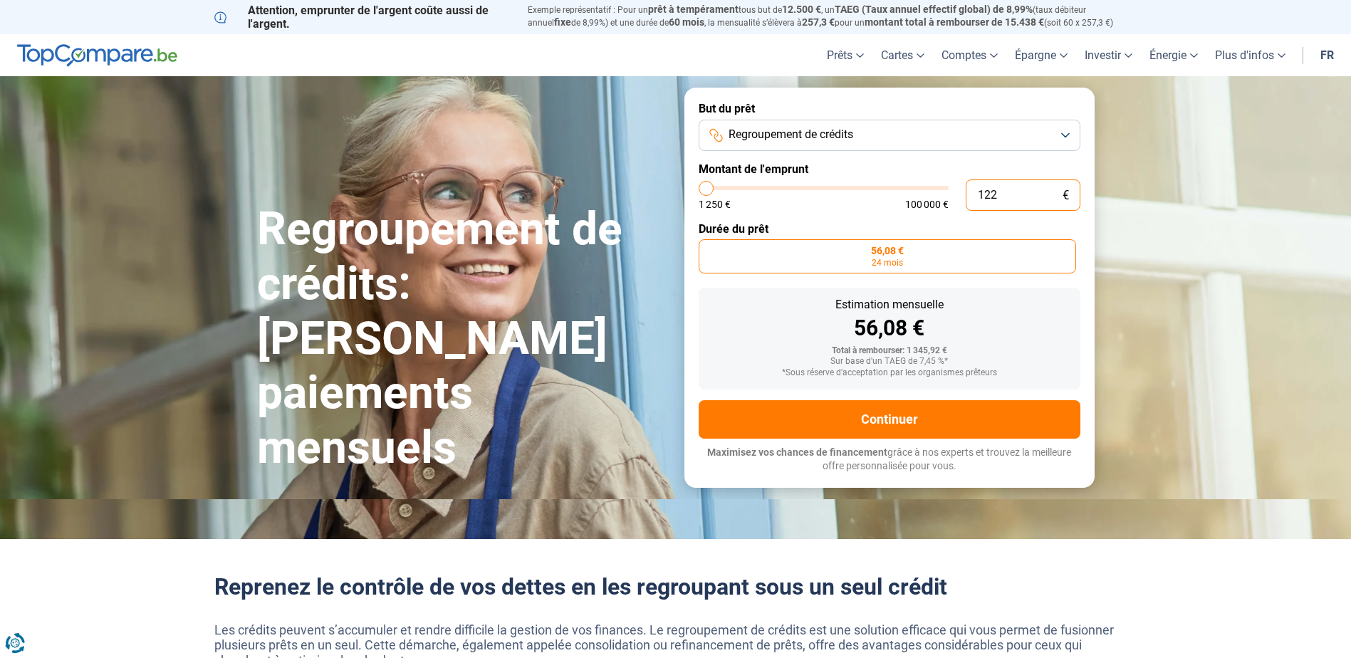
type input "1 220"
type input "1250"
type input "12 200"
type input "12250"
radio input "false"
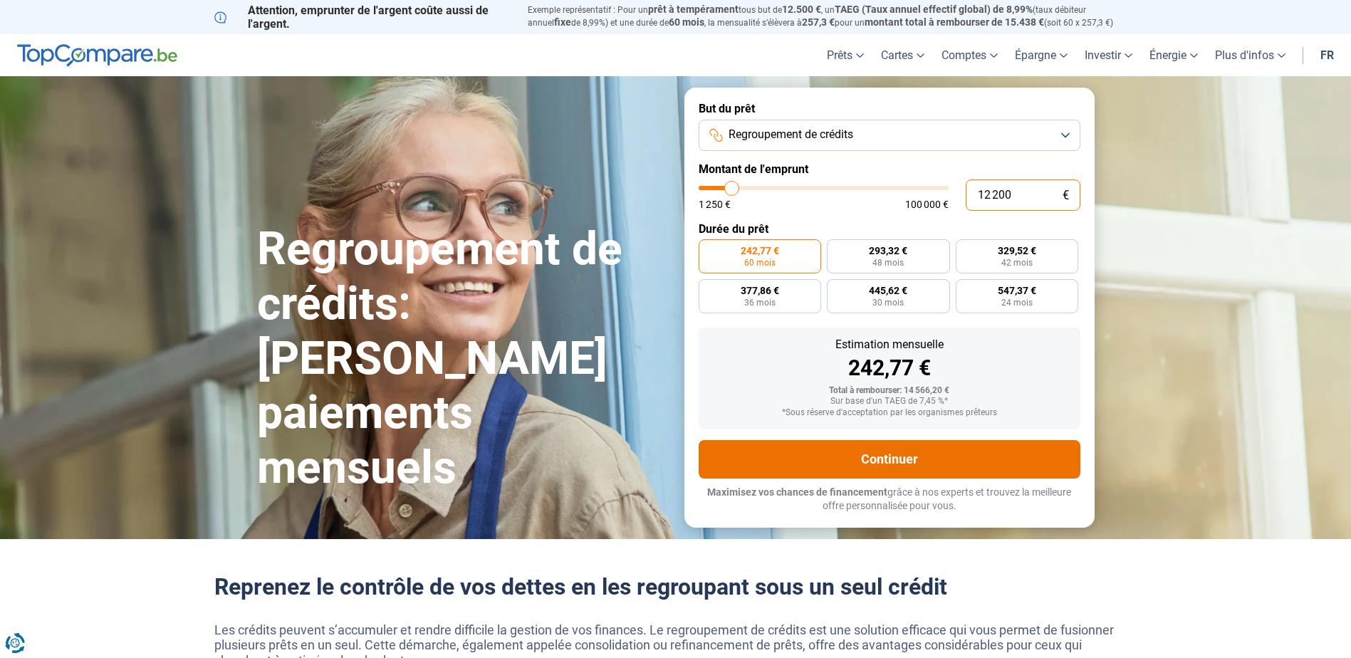
type input "12 200"
click at [890, 458] on button "Continuer" at bounding box center [890, 459] width 382 height 38
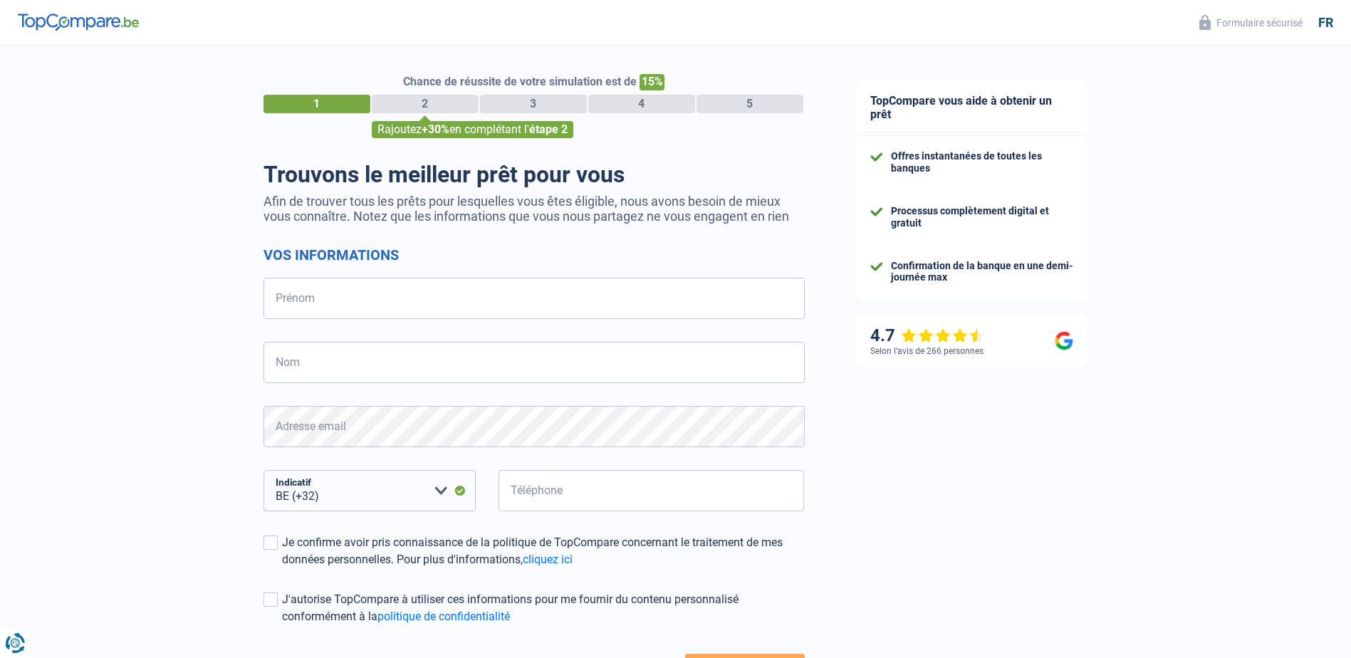
select select "32"
click at [355, 296] on input "Prénom" at bounding box center [534, 298] width 541 height 41
type input "luca"
type input "lobue"
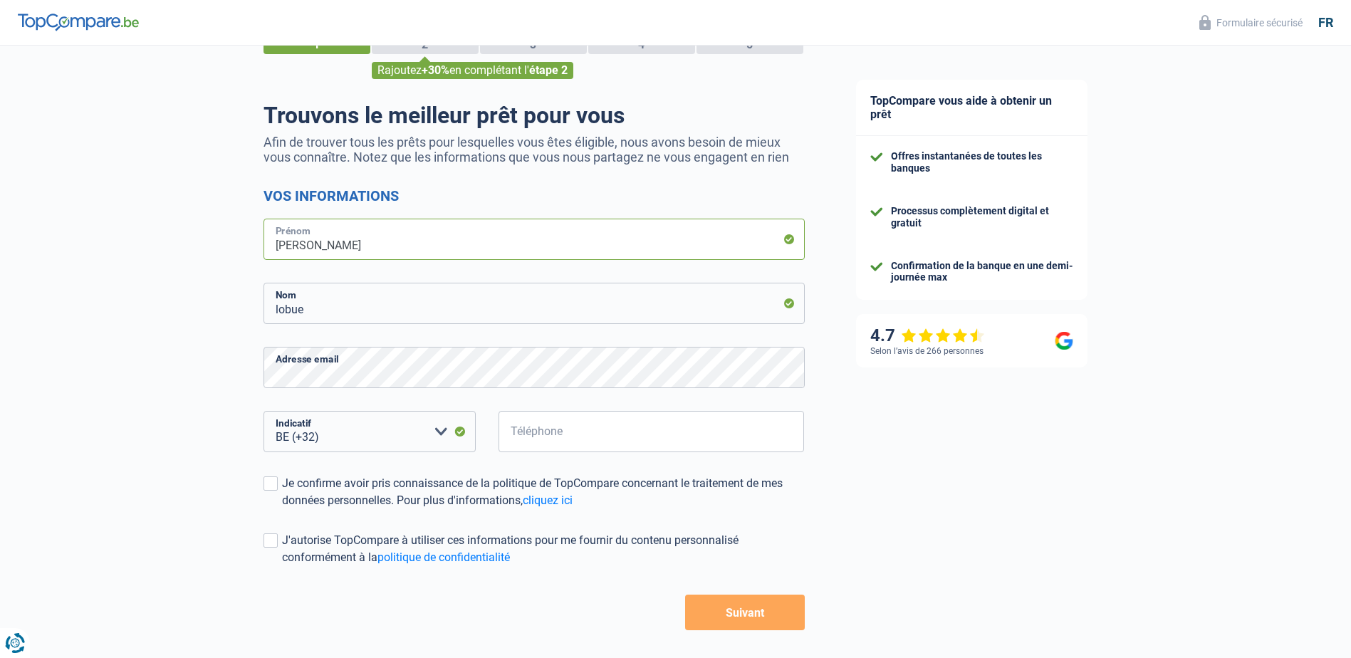
scroll to position [115, 0]
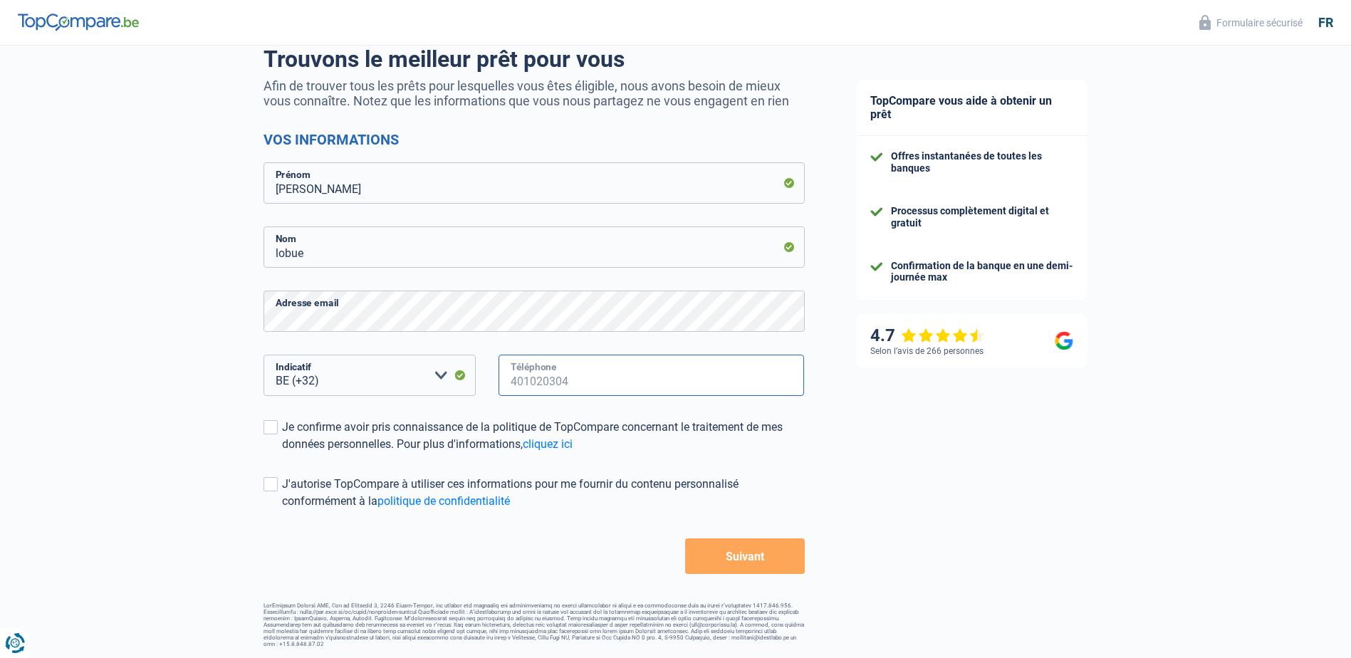
click at [542, 373] on input "Téléphone" at bounding box center [652, 375] width 306 height 41
type input "471586940"
click at [269, 427] on span at bounding box center [271, 427] width 14 height 14
click at [282, 453] on input "Je confirme avoir pris connaissance de la politique de TopCompare concernant le…" at bounding box center [282, 453] width 0 height 0
click at [275, 489] on span at bounding box center [271, 484] width 14 height 14
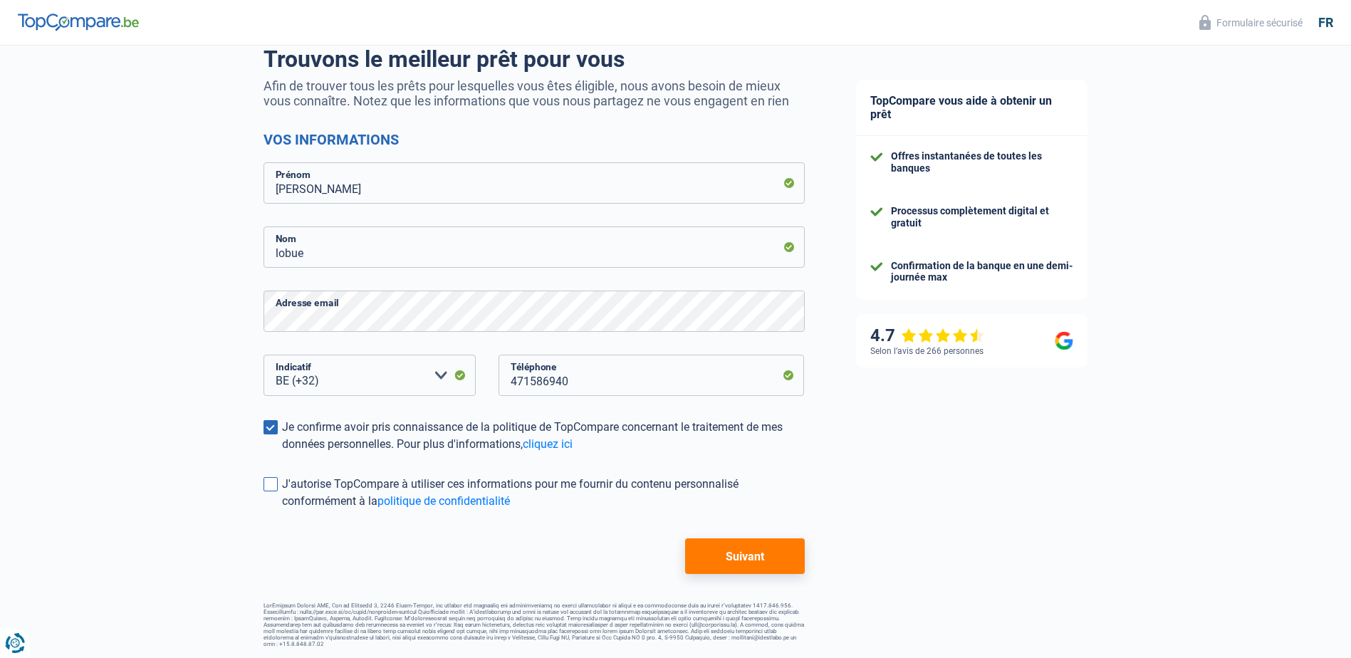
click at [282, 510] on input "J'autorise TopCompare à utiliser ces informations pour me fournir du contenu pe…" at bounding box center [282, 510] width 0 height 0
click at [733, 560] on button "Suivant" at bounding box center [744, 557] width 119 height 36
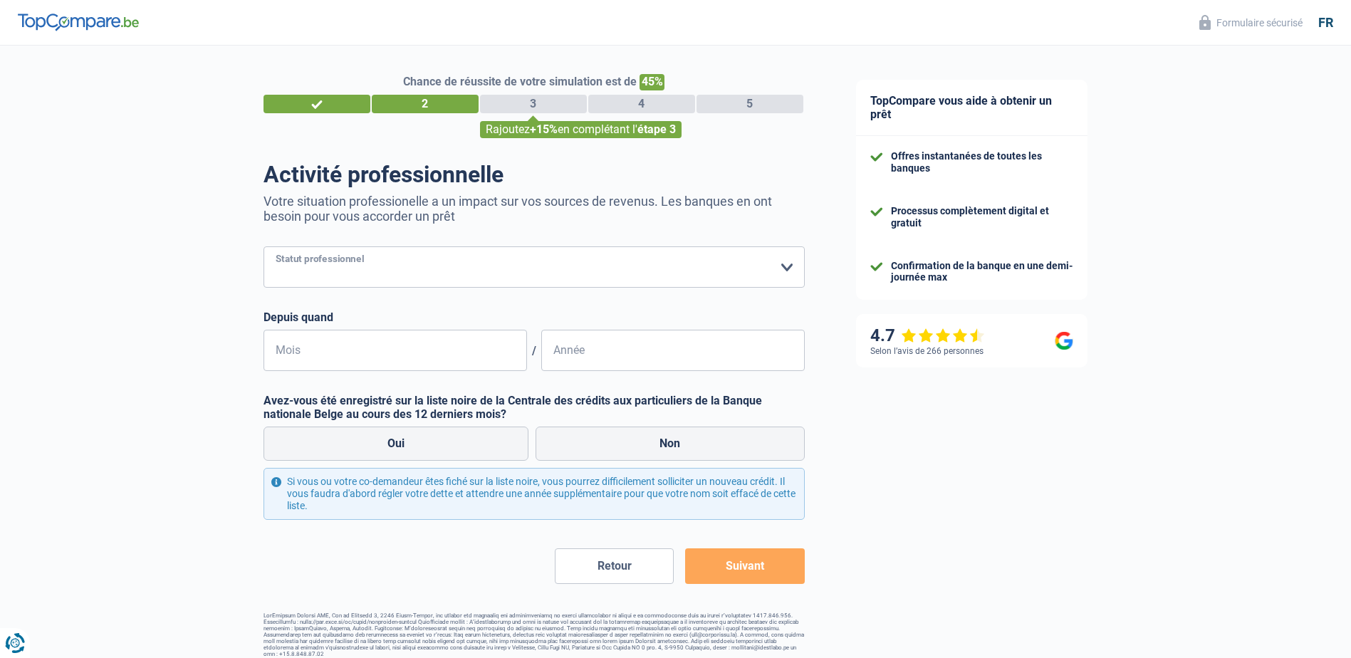
click at [393, 271] on select "Ouvrier Employé privé Employé public Invalide Indépendant Pensionné Chômeur Mut…" at bounding box center [534, 266] width 541 height 41
select select "privateEmployee"
click at [264, 248] on select "Ouvrier Employé privé Employé public Invalide Indépendant Pensionné Chômeur Mut…" at bounding box center [534, 266] width 541 height 41
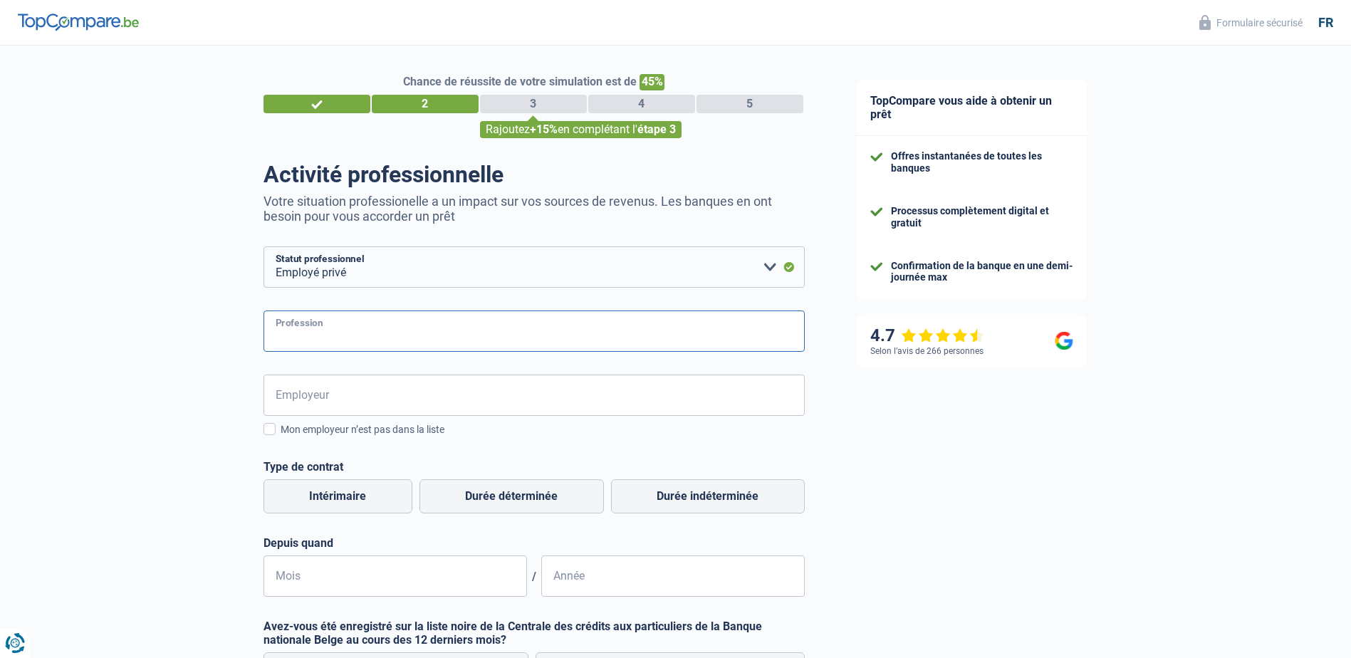
click at [308, 331] on input "Profession" at bounding box center [534, 331] width 541 height 41
click at [273, 341] on input "Profession" at bounding box center [534, 331] width 541 height 41
type input "s"
type input "c"
type input "conducteur"
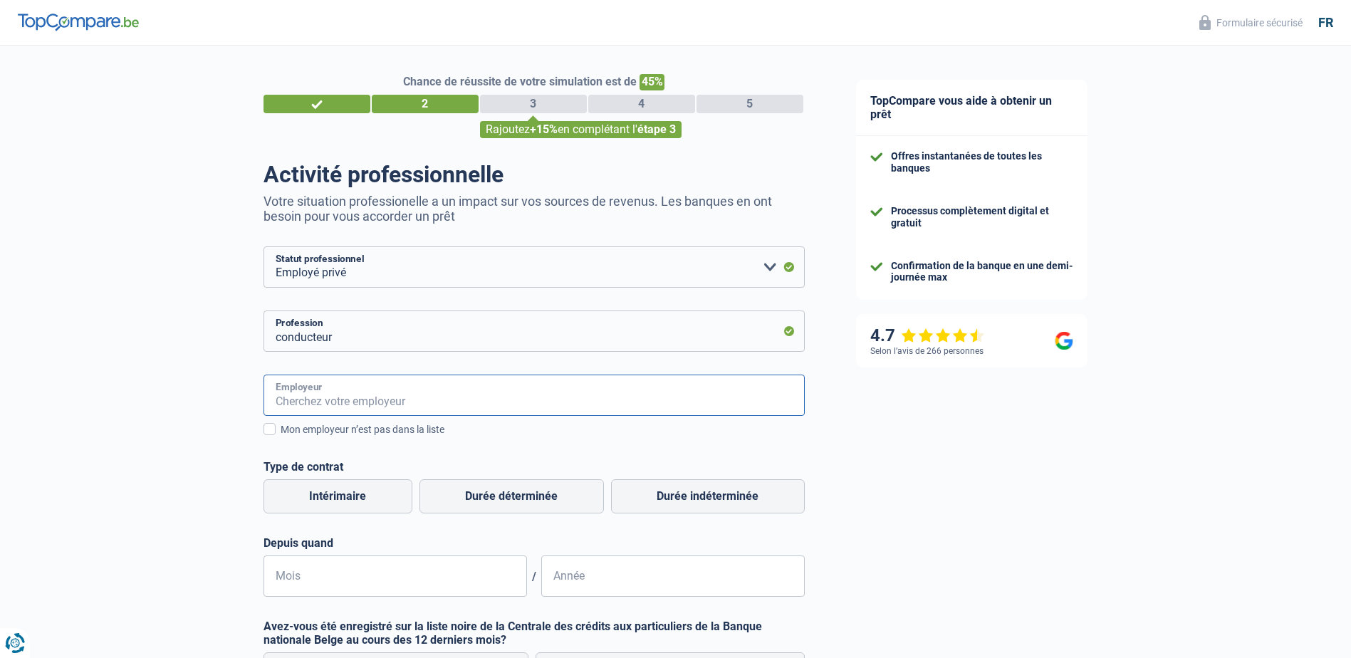
click at [307, 399] on input "Employeur" at bounding box center [534, 395] width 541 height 41
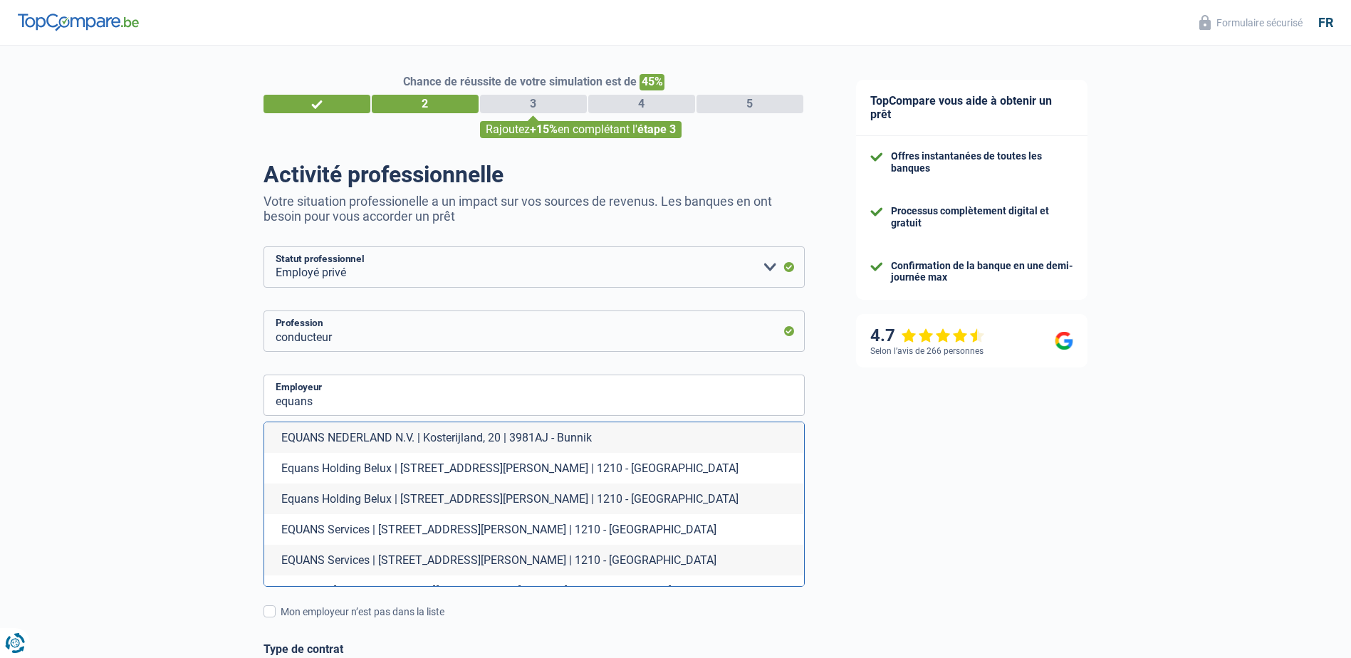
click at [301, 475] on li "Equans Holding Belux | Boulevard du Roi Albert II, 19 | 1210 - Saint-Josse-ten-…" at bounding box center [534, 468] width 540 height 31
type input "Equans Holding Belux | Boulevard du Roi Albert II, 19 | 1210 - Saint-Josse-ten-…"
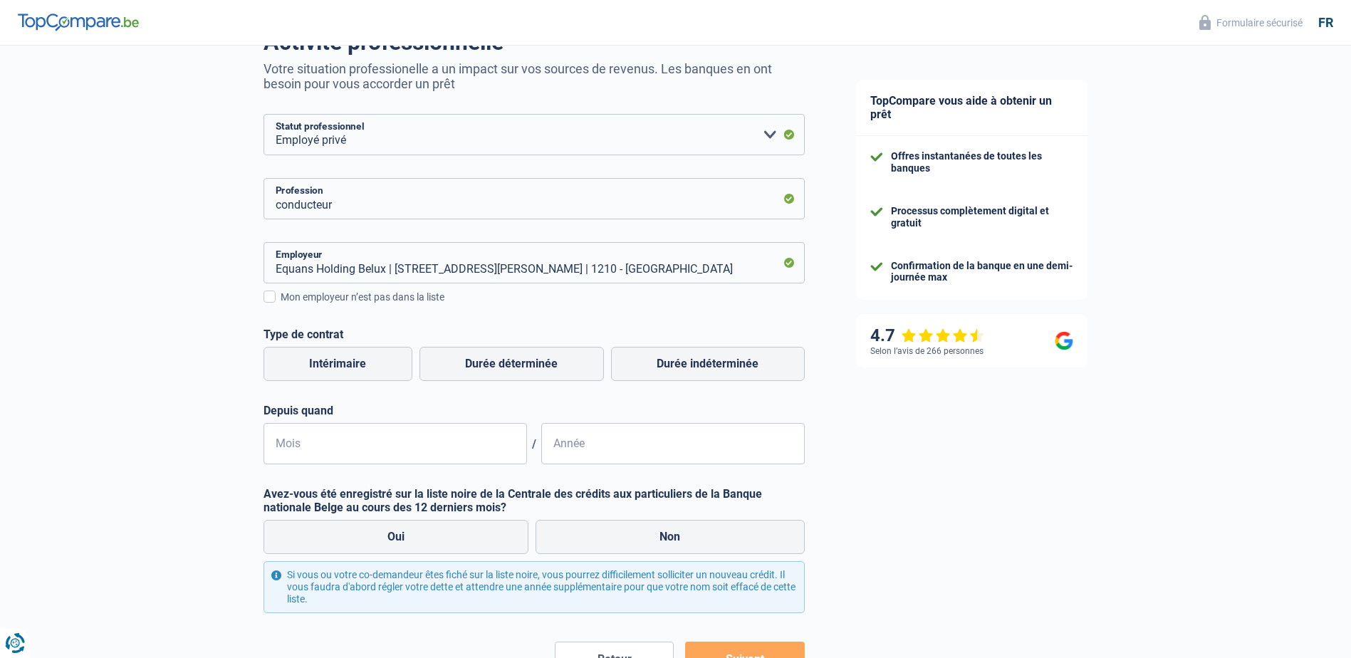
scroll to position [142, 0]
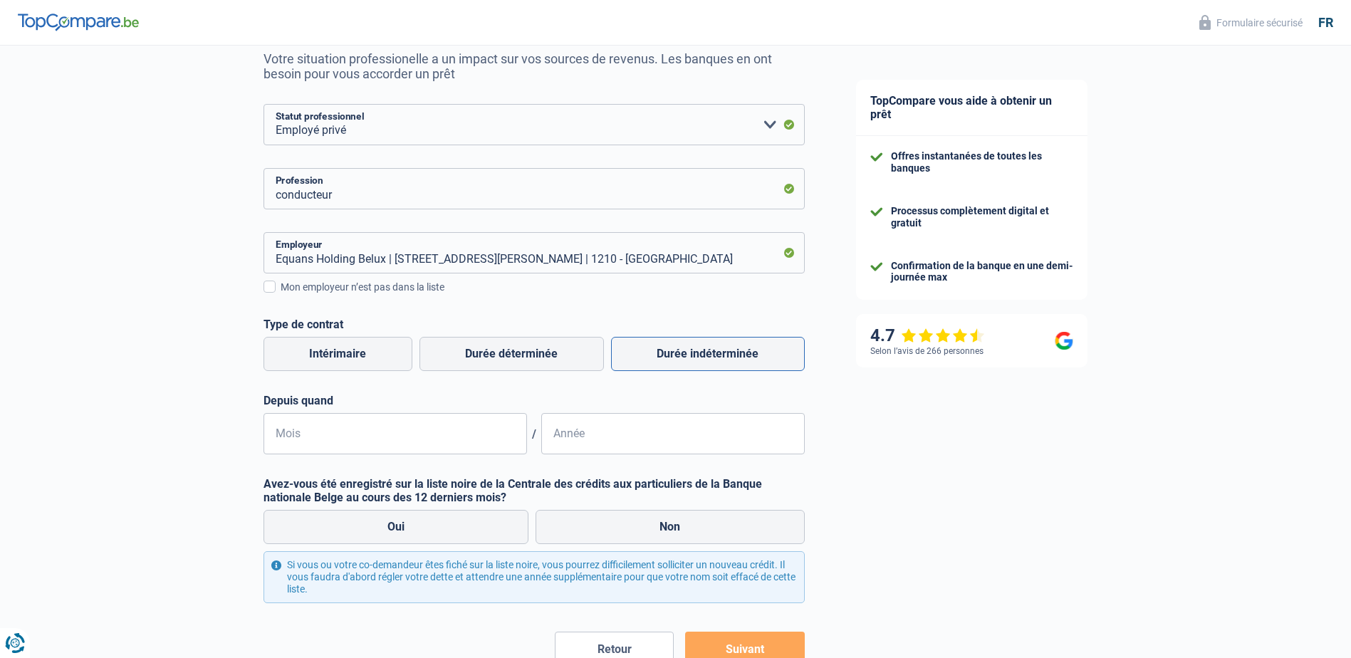
click at [666, 357] on label "Durée indéterminée" at bounding box center [708, 354] width 194 height 34
click at [666, 357] on input "Durée indéterminée" at bounding box center [708, 354] width 194 height 34
radio input "true"
click at [321, 434] on input "Mois" at bounding box center [396, 433] width 264 height 41
type input "12"
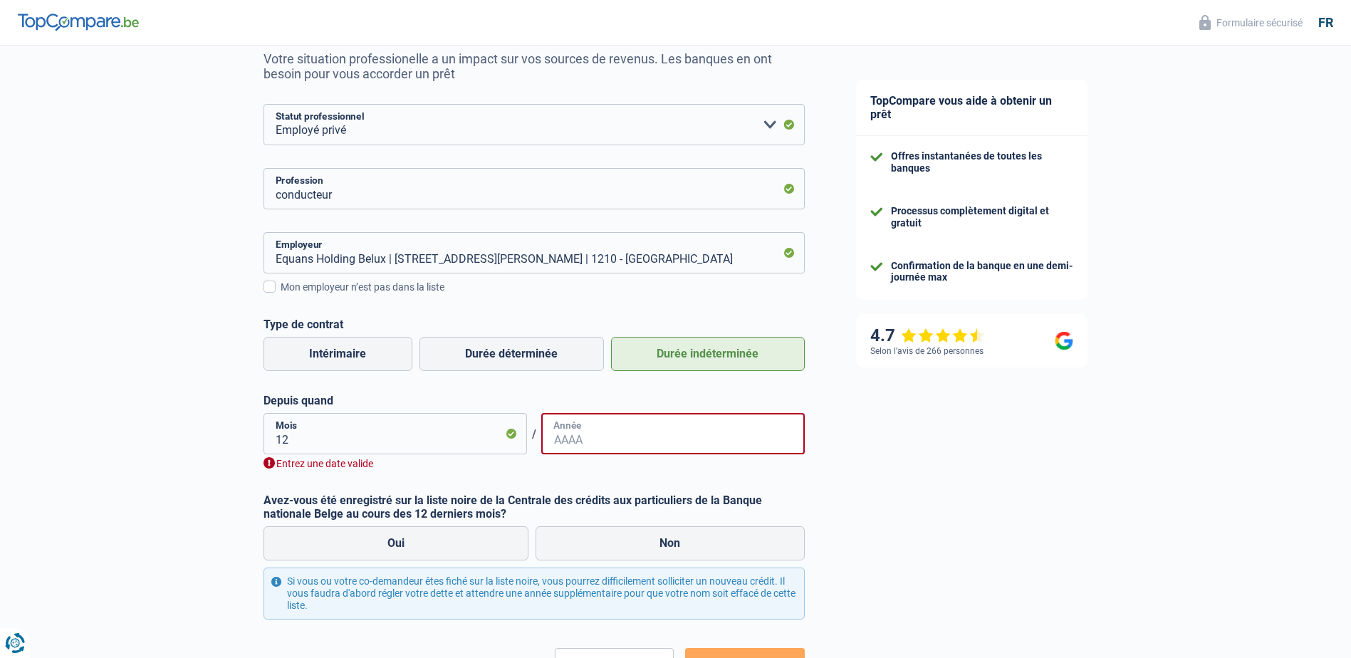
type input "1"
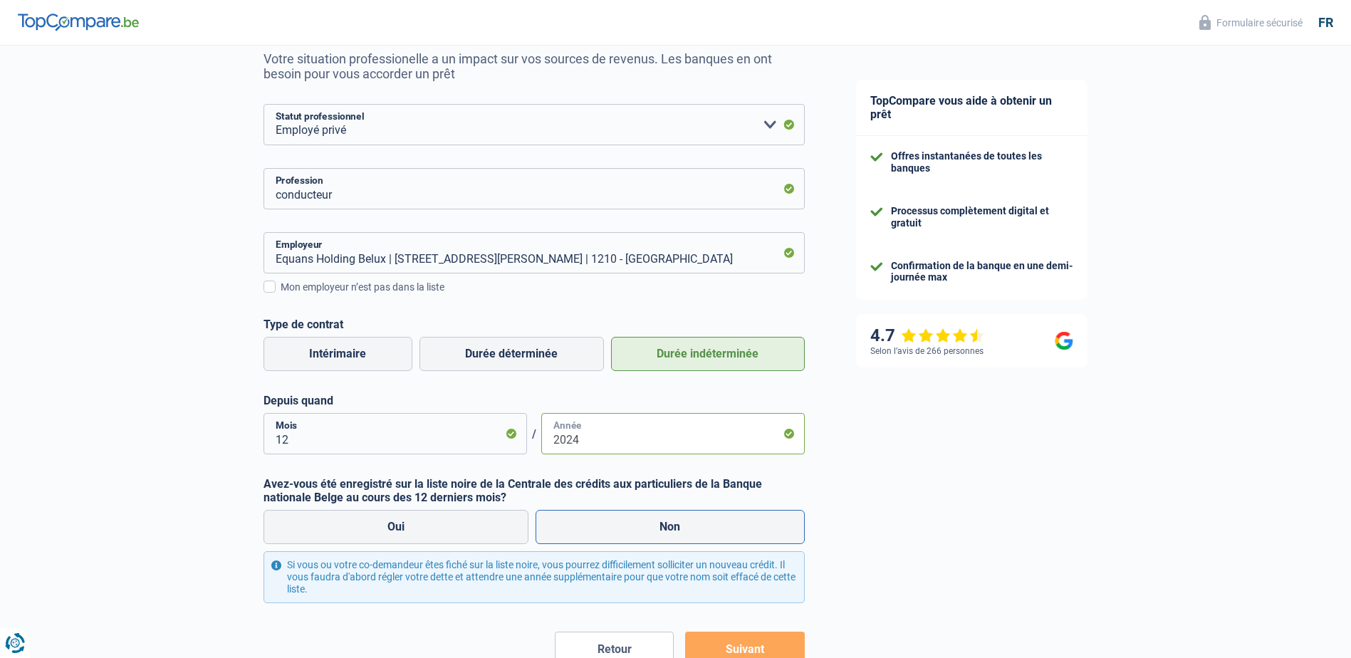
type input "2024"
click at [675, 531] on label "Non" at bounding box center [670, 527] width 269 height 34
click at [675, 531] on input "Non" at bounding box center [670, 527] width 269 height 34
radio input "true"
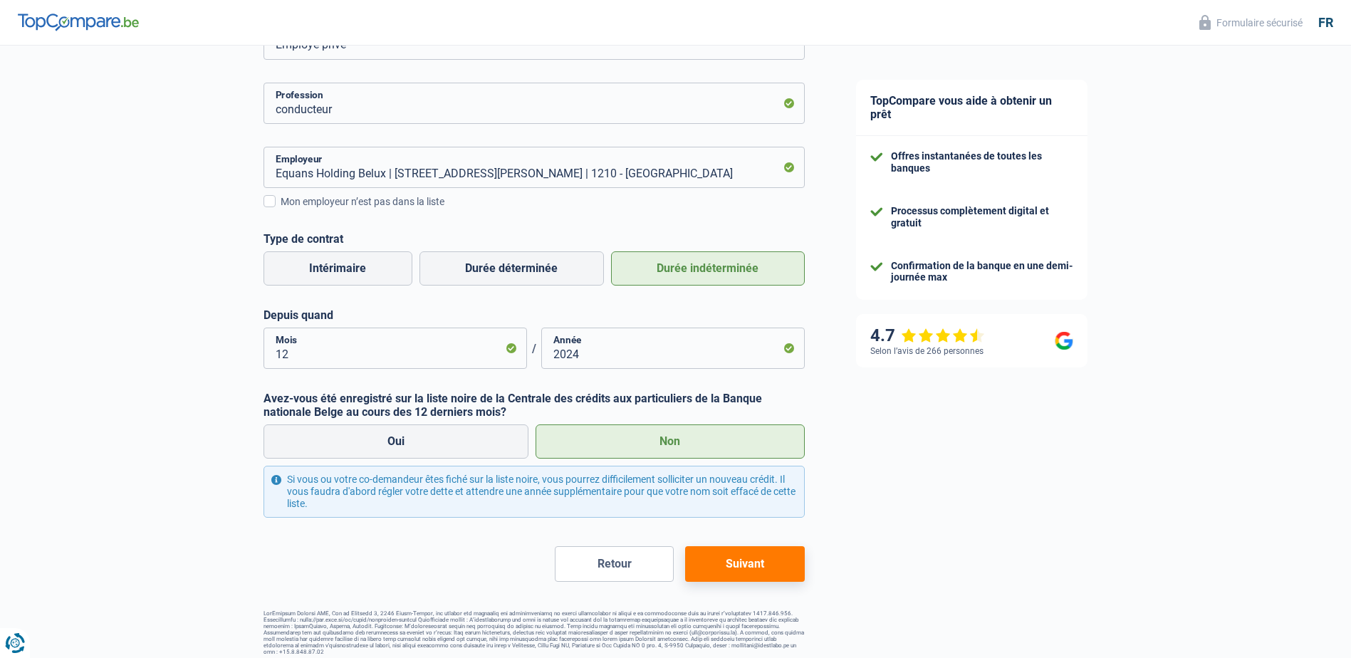
scroll to position [236, 0]
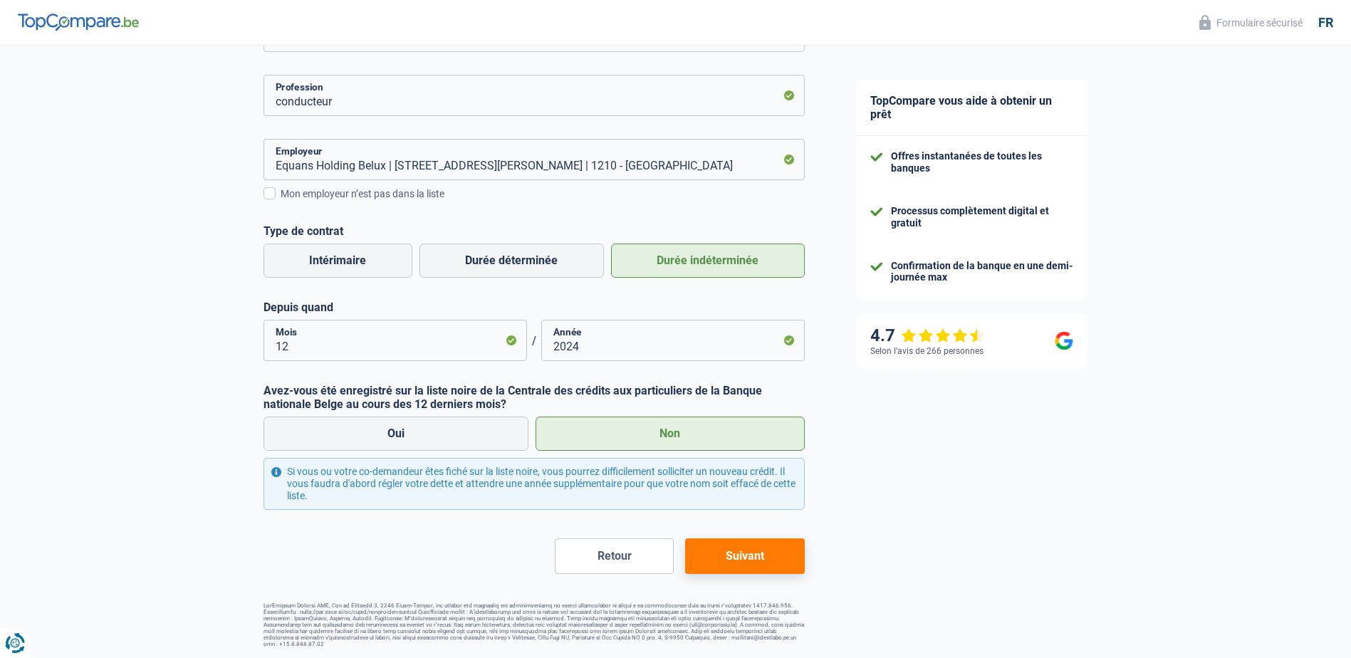
click at [745, 561] on button "Suivant" at bounding box center [744, 557] width 119 height 36
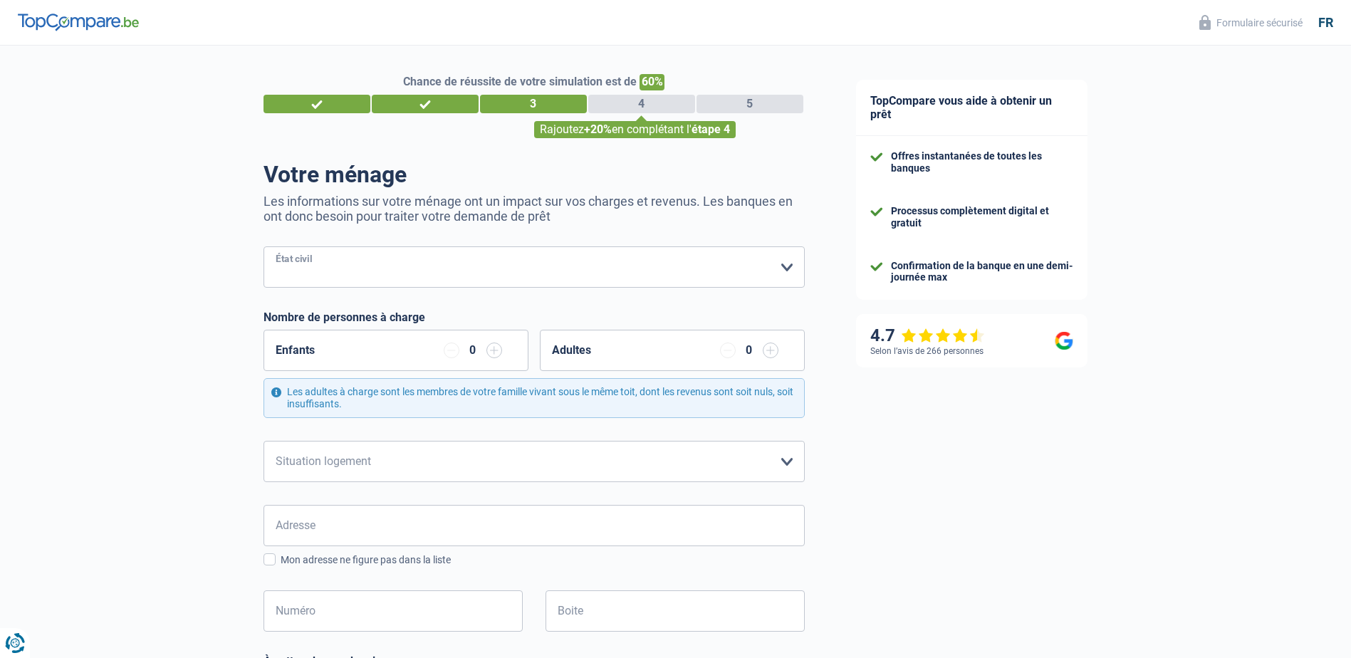
click at [306, 275] on select "Célibataire Marié(e) Cohabitant(e) légal(e) Divorcé(e) Veuf(ve) Séparé (de fait…" at bounding box center [534, 266] width 541 height 41
select select "single"
click at [264, 248] on select "Célibataire Marié(e) Cohabitant(e) légal(e) Divorcé(e) Veuf(ve) Séparé (de fait…" at bounding box center [534, 266] width 541 height 41
click at [392, 467] on select "Locataire Propriétaire avec prêt hypothécaire Propriétaire sans prêt hypothécai…" at bounding box center [534, 461] width 541 height 41
click at [264, 442] on select "Locataire Propriétaire avec prêt hypothécaire Propriétaire sans prêt hypothécai…" at bounding box center [534, 461] width 541 height 41
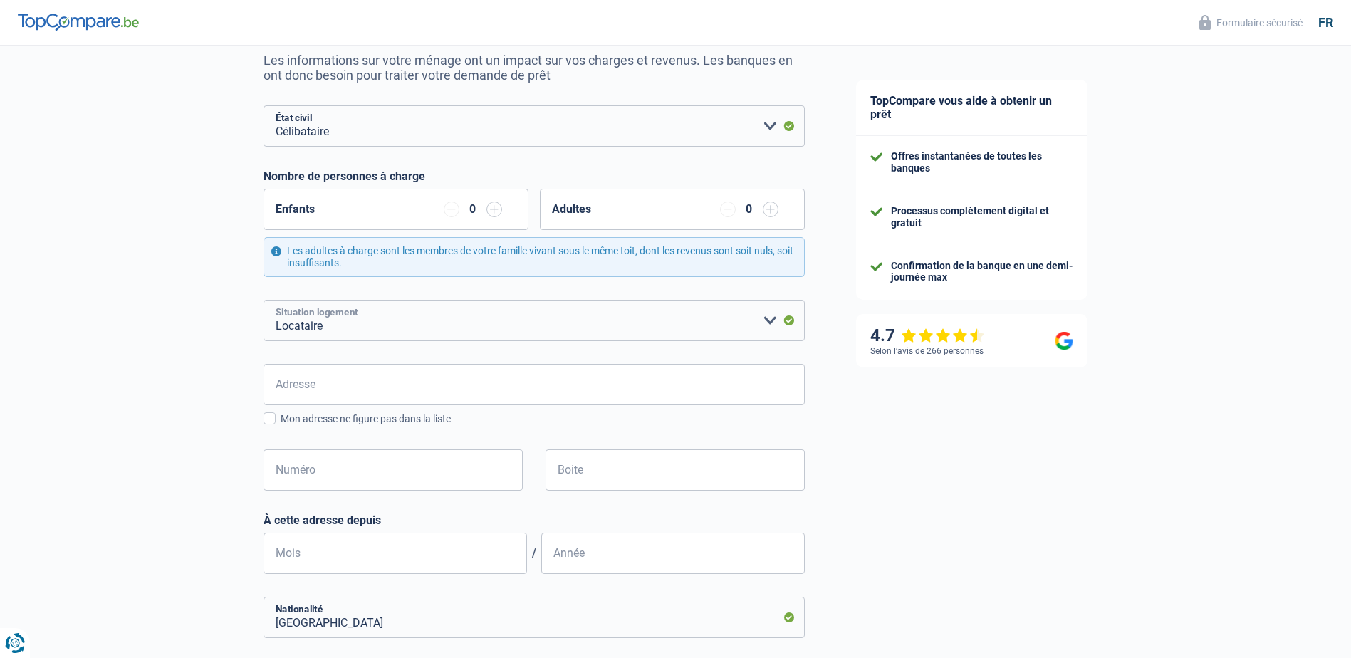
scroll to position [142, 0]
click at [358, 311] on select "Locataire Propriétaire avec prêt hypothécaire Propriétaire sans prêt hypothécai…" at bounding box center [534, 318] width 541 height 41
select select "liveWithParents"
click at [264, 299] on select "Locataire Propriétaire avec prêt hypothécaire Propriétaire sans prêt hypothécai…" at bounding box center [534, 318] width 541 height 41
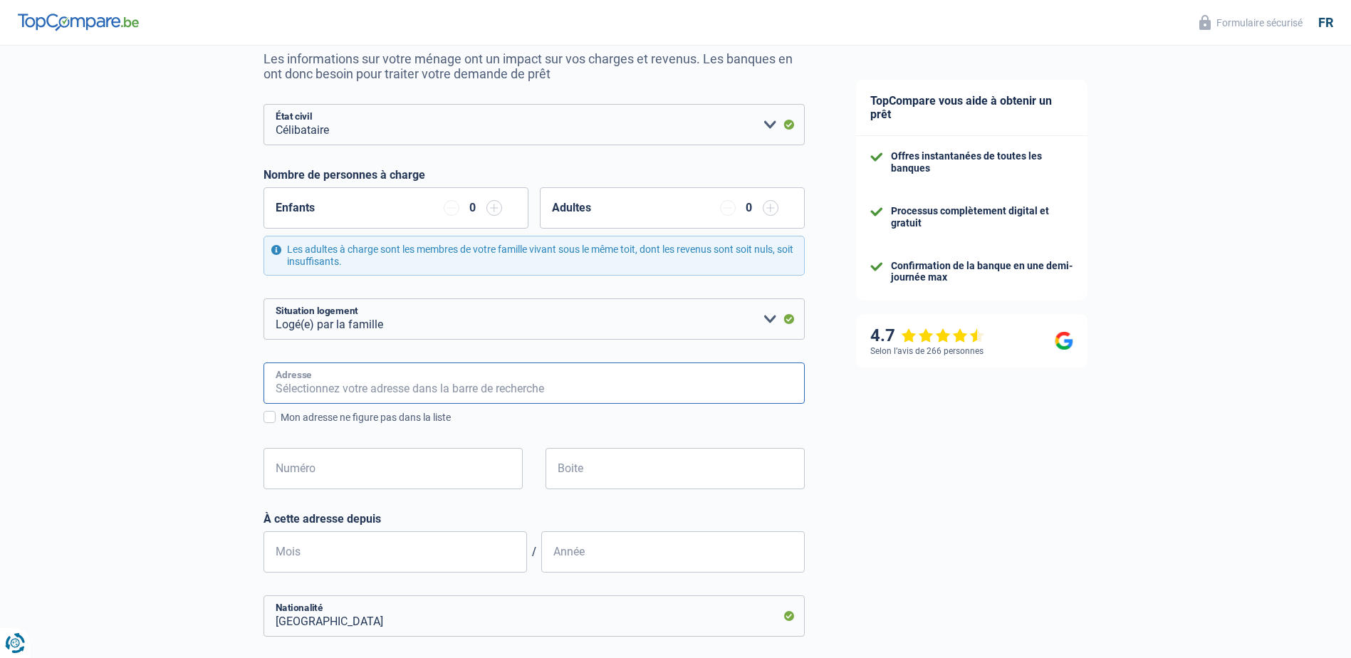
click at [317, 388] on input "Adresse" at bounding box center [534, 383] width 541 height 41
type input "rue joseph wauters 34"
type input "Belgique"
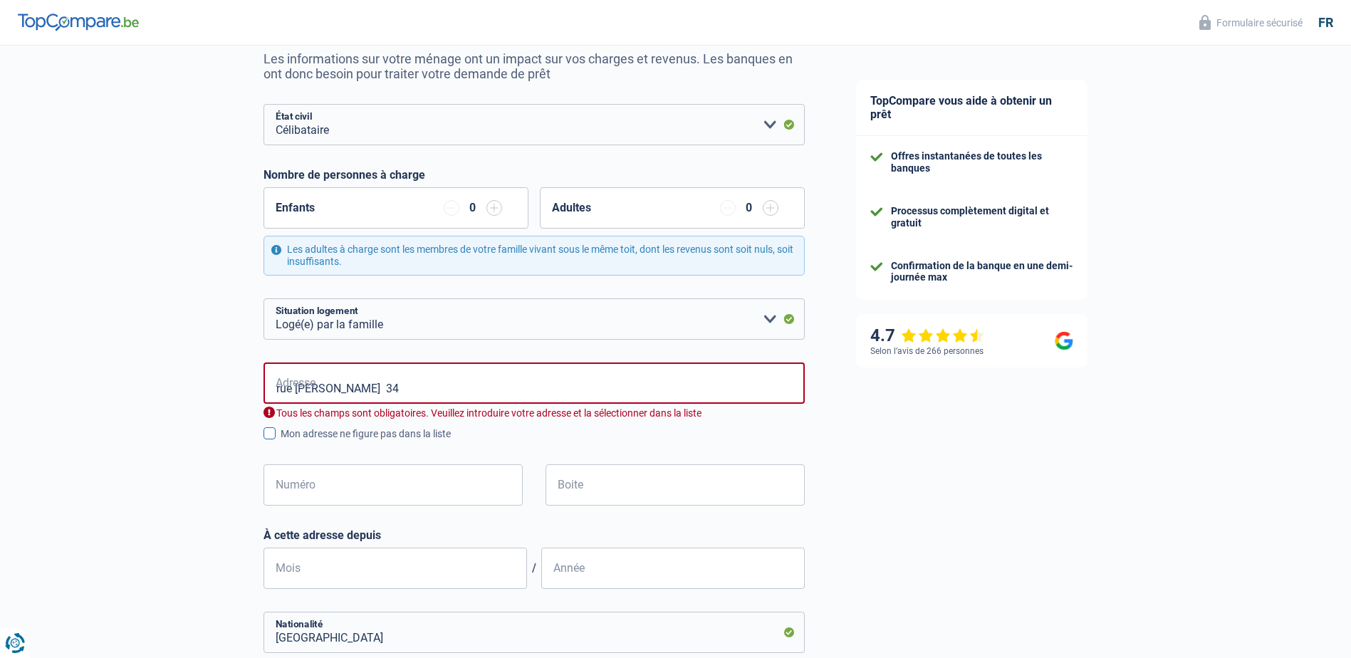
type input "Belgique"
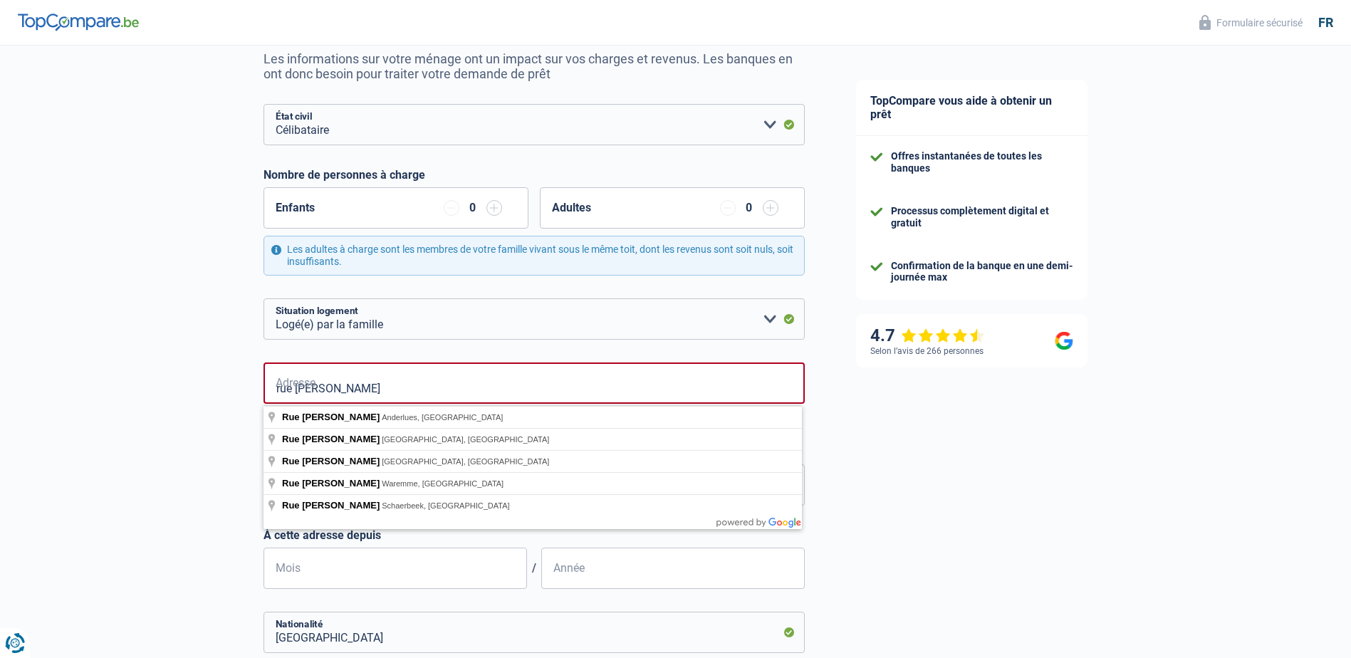
click at [122, 414] on div "Chance de réussite de votre simulation est de 60% 1 2 3 4 5 Rajoutez +20% en co…" at bounding box center [415, 527] width 831 height 1261
drag, startPoint x: 380, startPoint y: 390, endPoint x: 397, endPoint y: 390, distance: 16.4
click at [381, 390] on input "rue joseph wauters" at bounding box center [534, 383] width 541 height 41
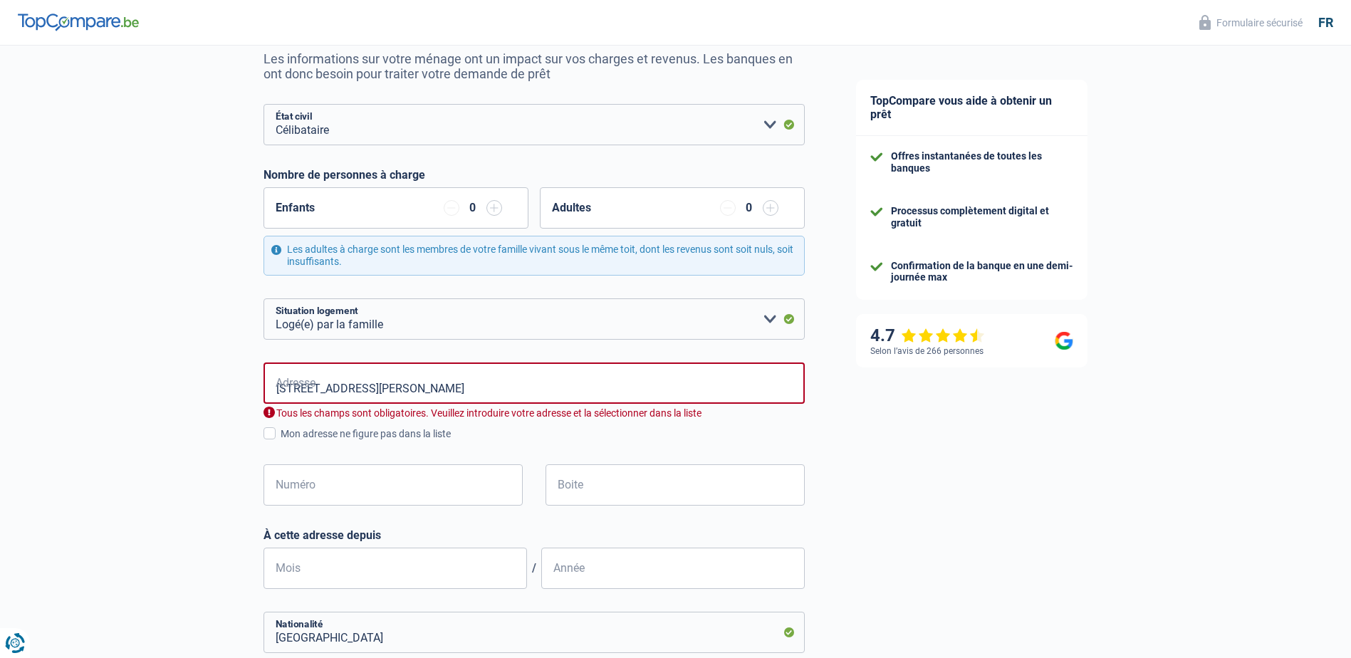
type input "Rue Joseph Wauters, 4367, Crisnée, BE"
type input "4367"
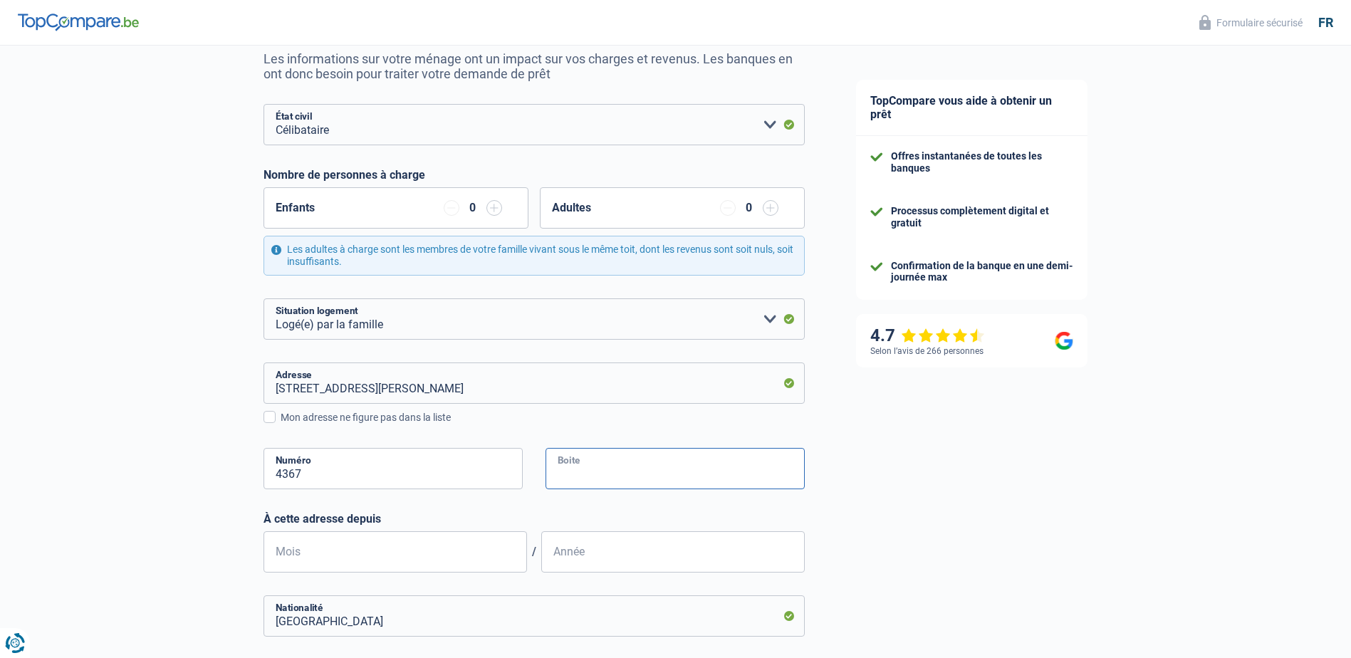
click at [588, 472] on input "Boite" at bounding box center [675, 468] width 259 height 41
type input "1"
click at [323, 558] on input "Mois" at bounding box center [396, 551] width 264 height 41
type input "07"
click at [600, 558] on input "Année" at bounding box center [673, 551] width 264 height 41
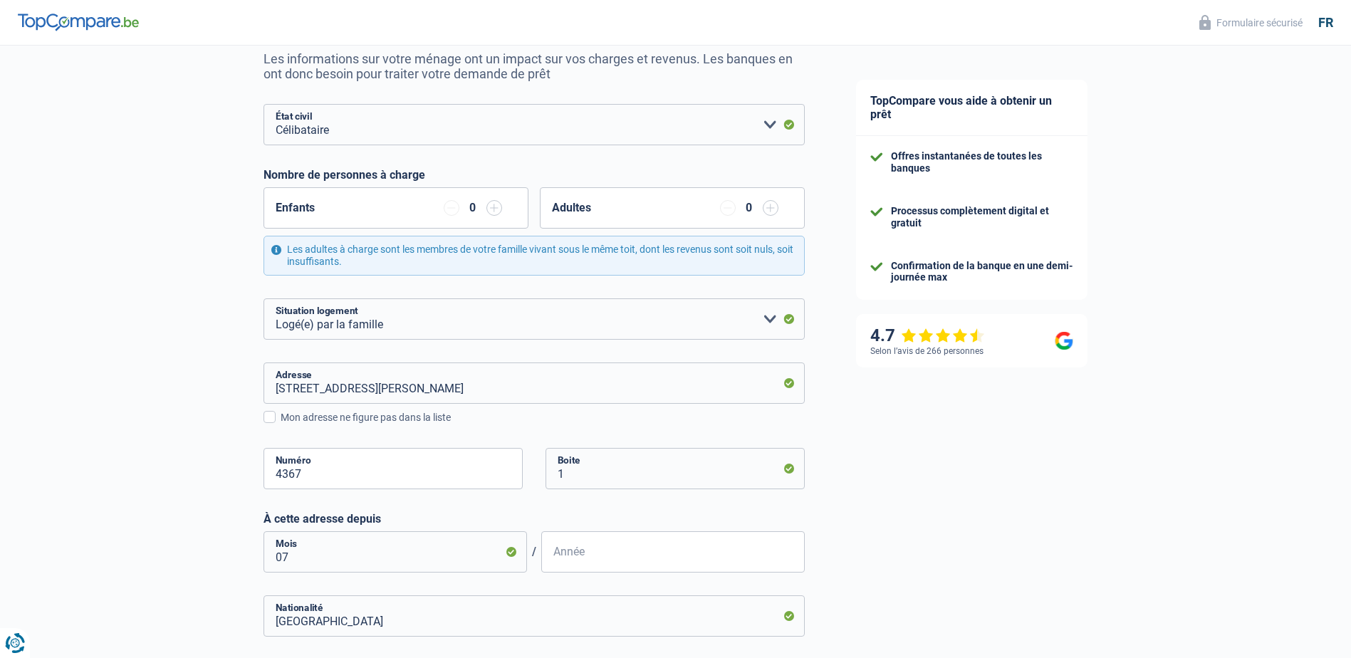
type input "2022"
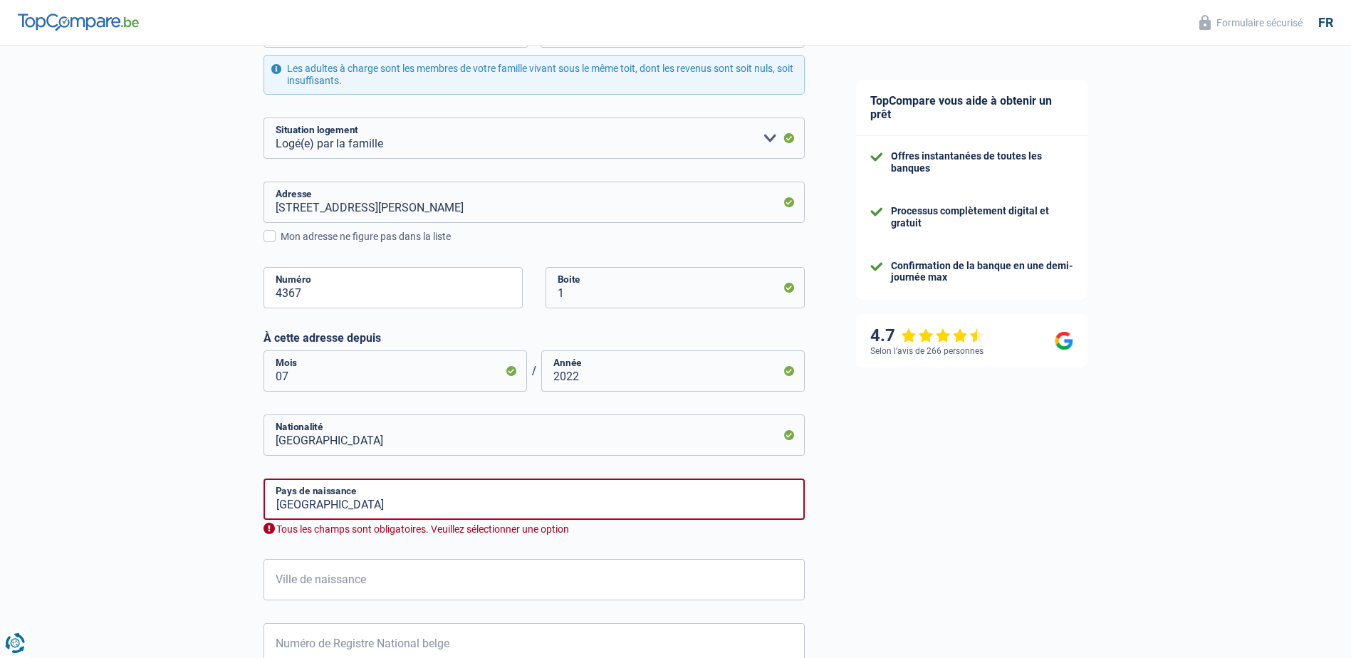
scroll to position [356, 0]
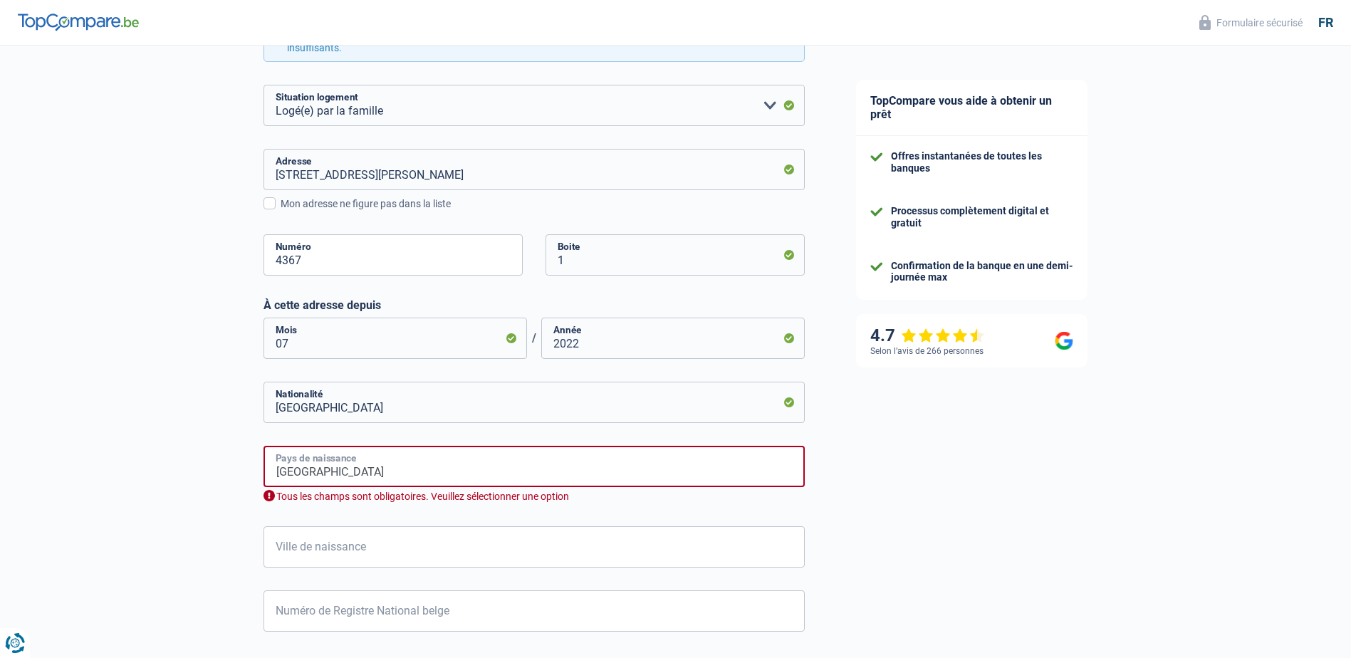
click at [328, 473] on input "Belgique" at bounding box center [534, 466] width 541 height 41
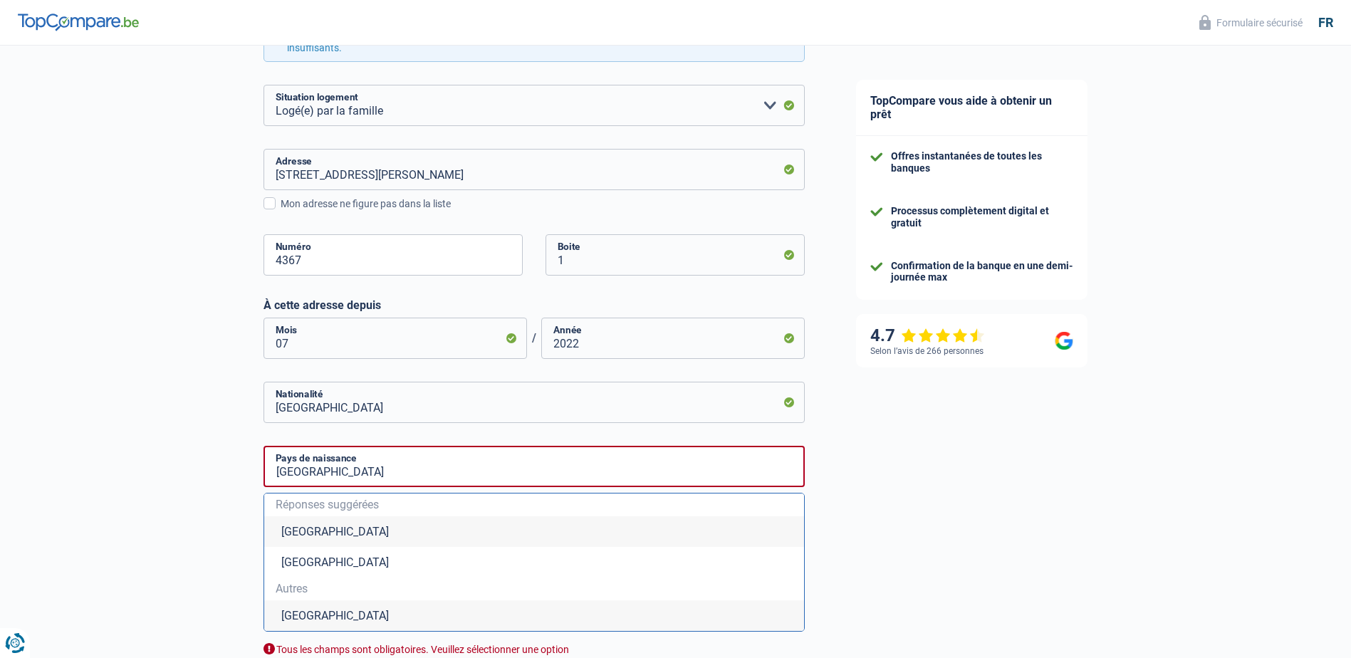
click at [326, 536] on li "Belgique" at bounding box center [534, 531] width 540 height 31
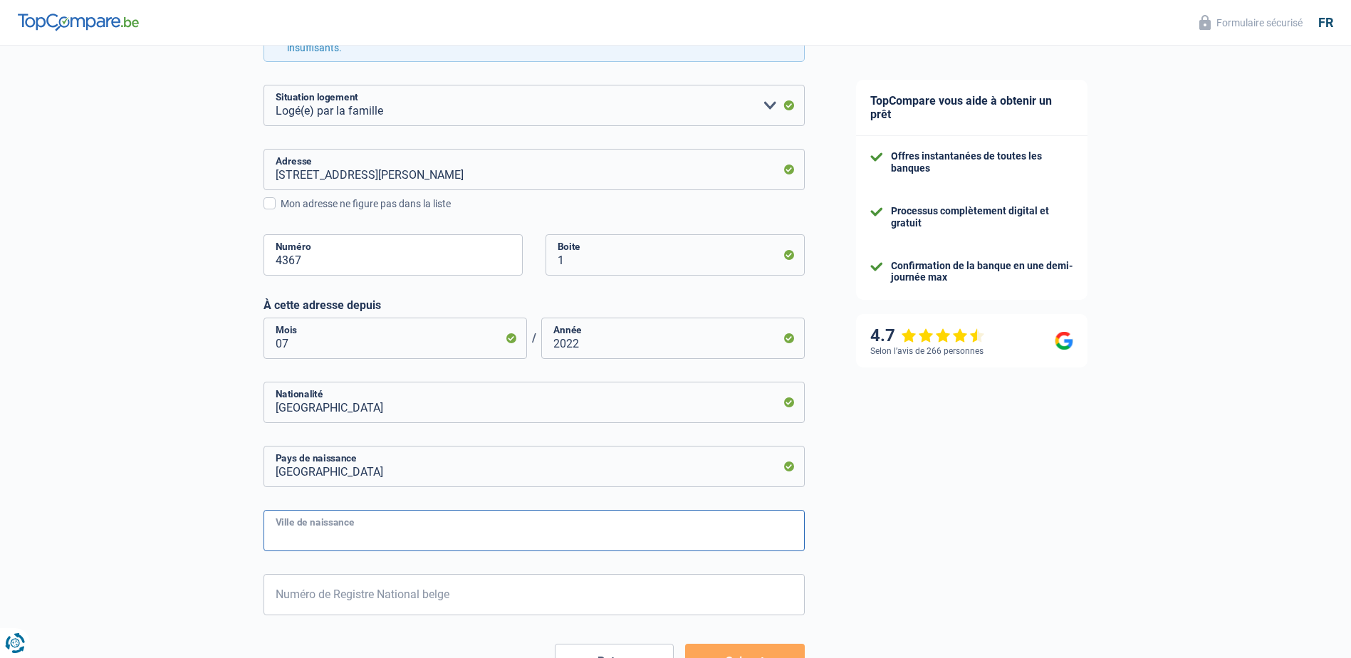
click at [296, 539] on input "Ville de naissance" at bounding box center [534, 530] width 541 height 41
type input "liege"
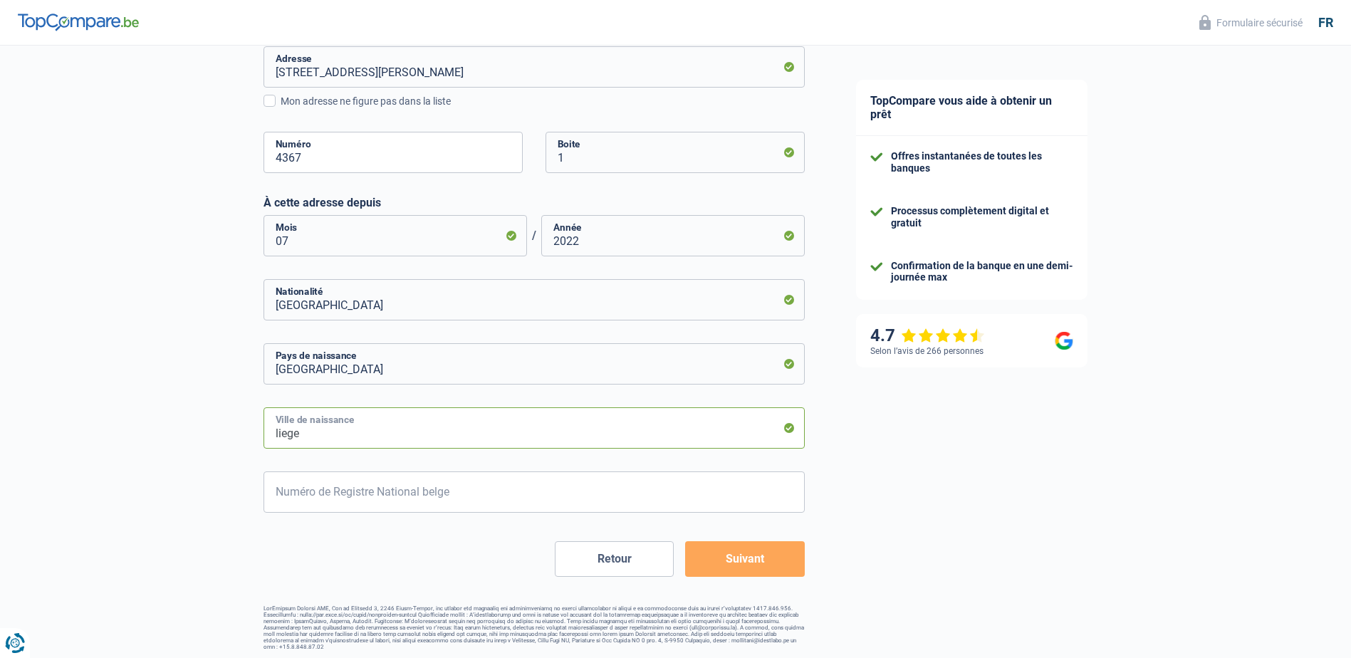
scroll to position [462, 0]
drag, startPoint x: 285, startPoint y: 495, endPoint x: 303, endPoint y: 492, distance: 18.0
click at [286, 494] on input "Numéro de Registre National belge" at bounding box center [534, 489] width 541 height 41
type input "86.08.24-183.86"
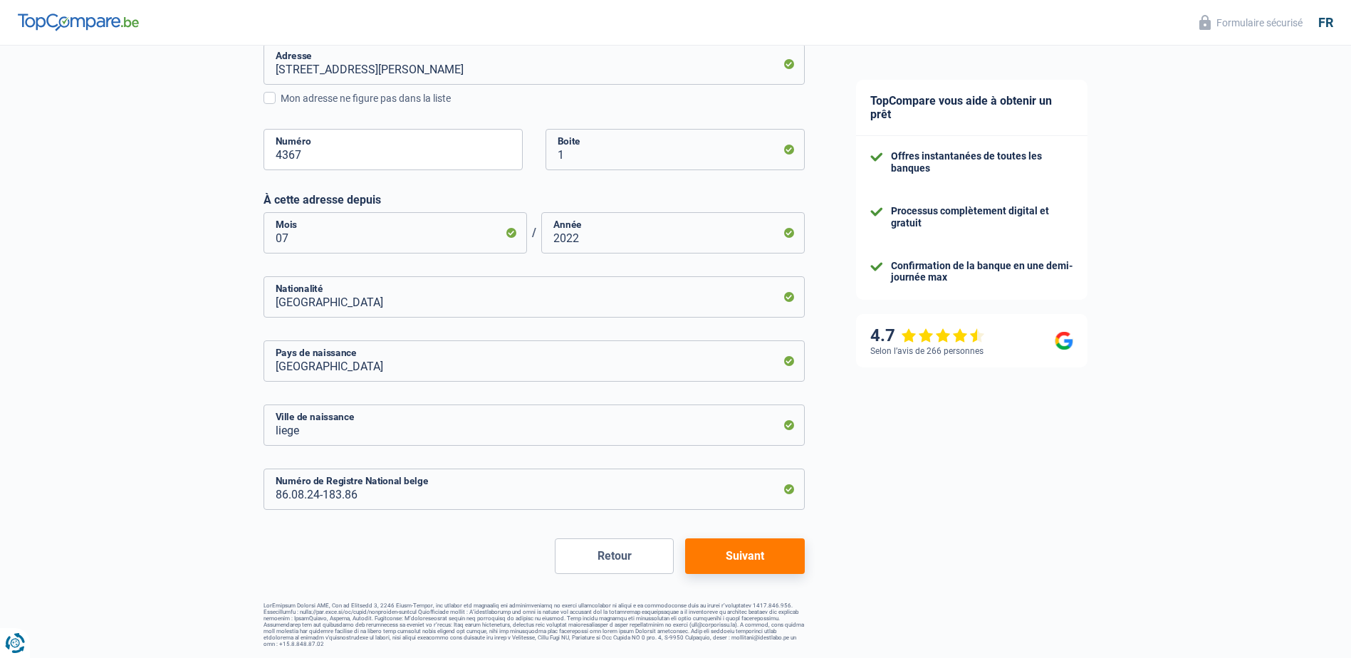
click at [756, 556] on button "Suivant" at bounding box center [744, 557] width 119 height 36
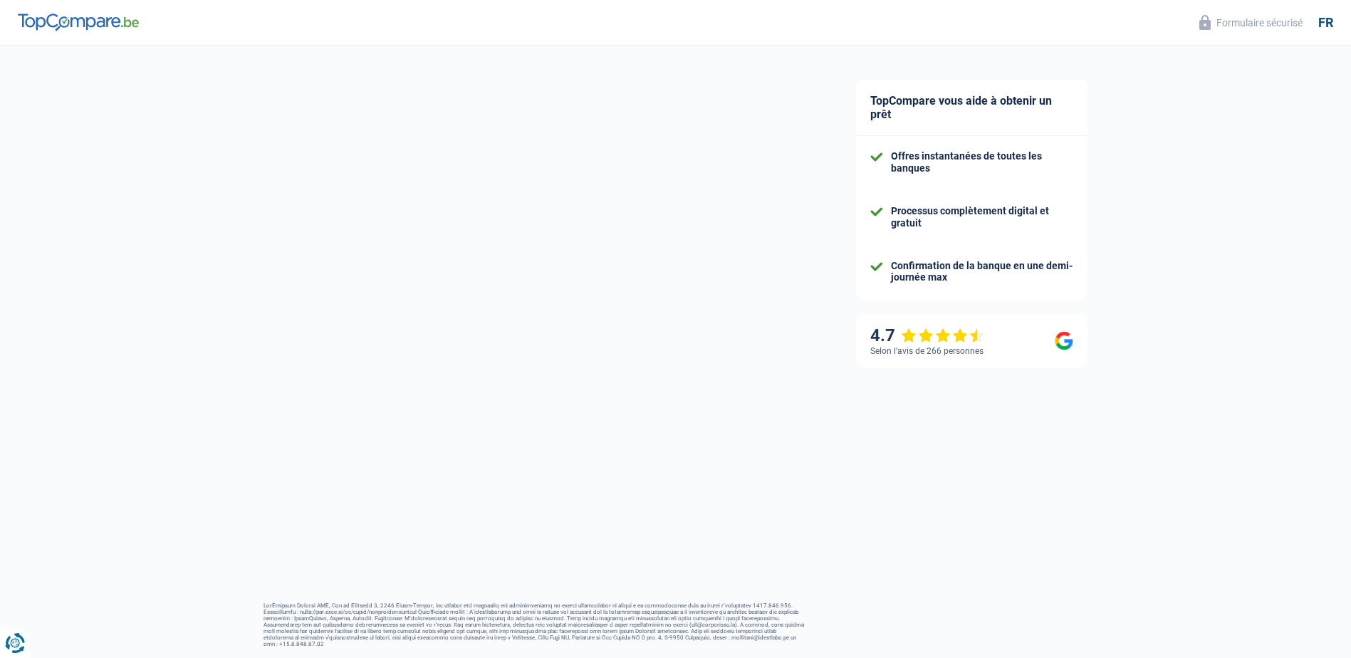
select select "netSalary"
select select "mealVouchers"
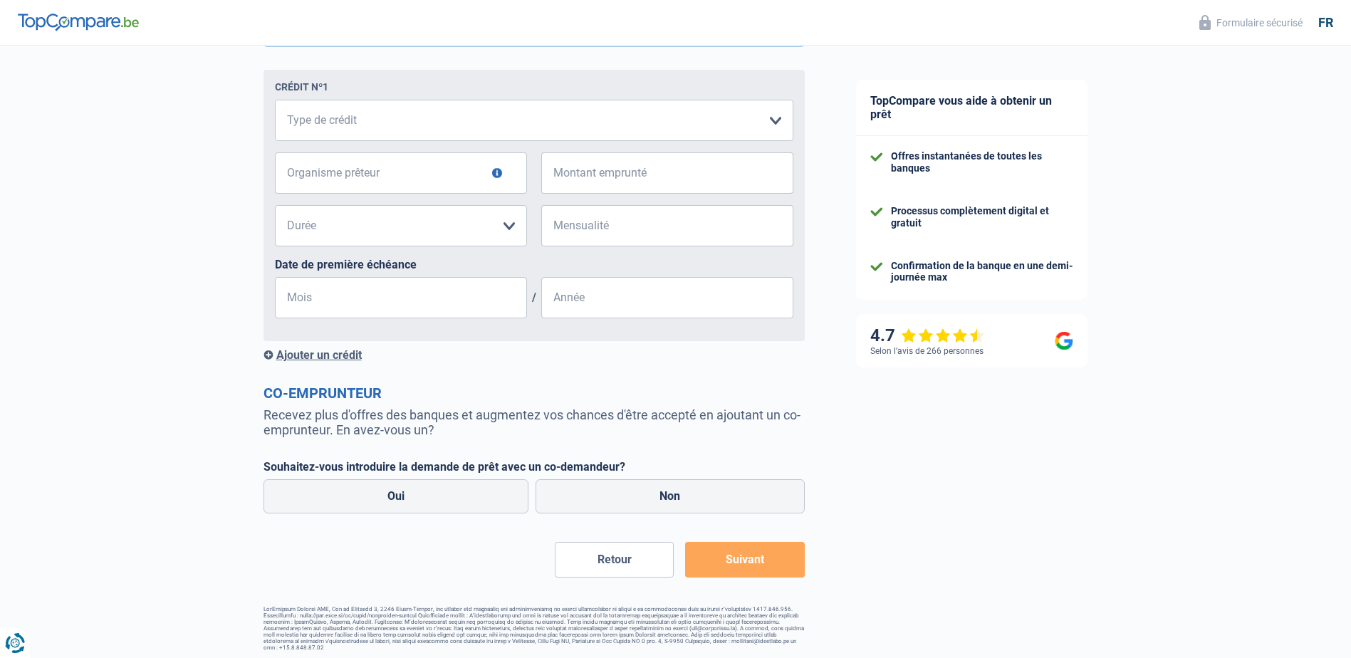
scroll to position [789, 0]
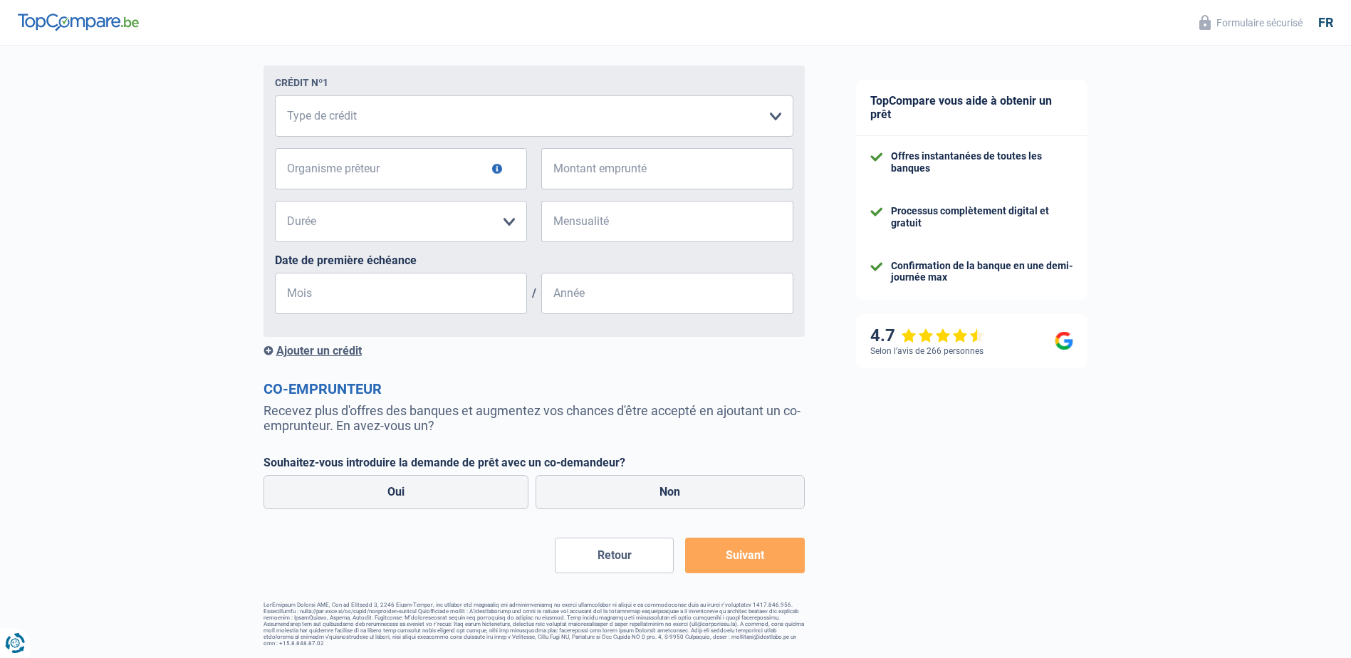
click at [596, 556] on button "Retour" at bounding box center [614, 556] width 119 height 36
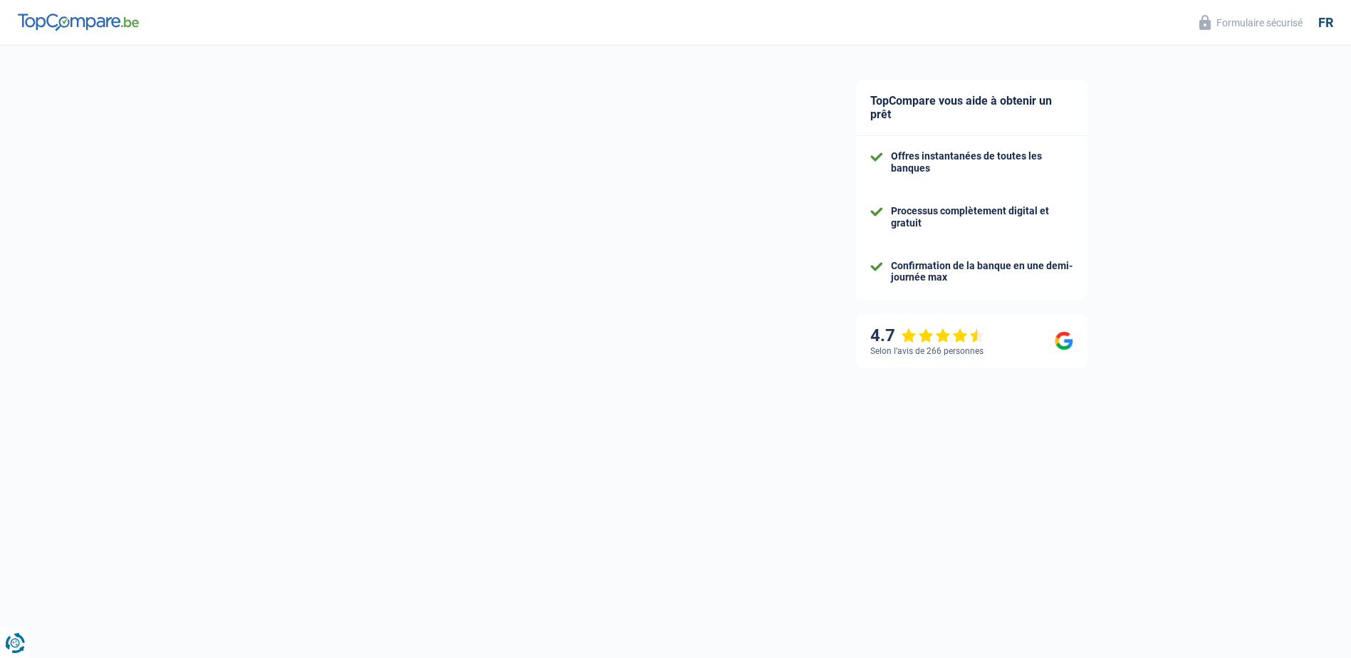
select select "single"
select select "liveWithParents"
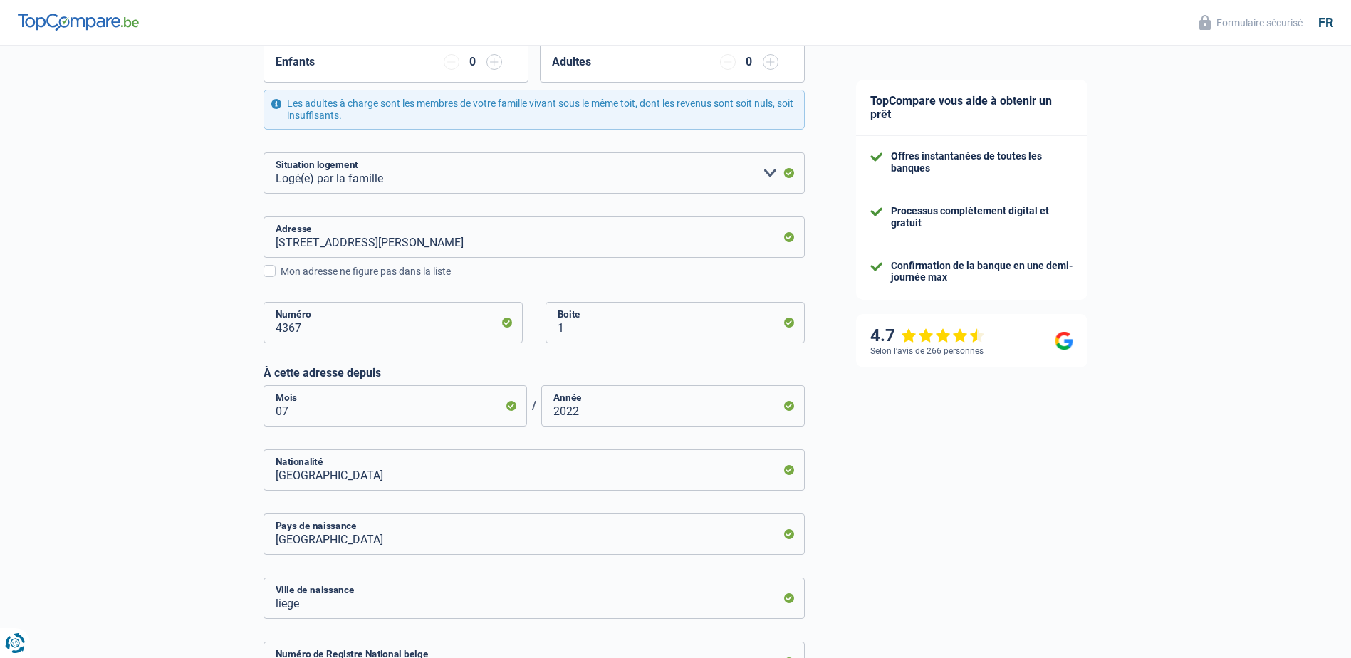
scroll to position [285, 0]
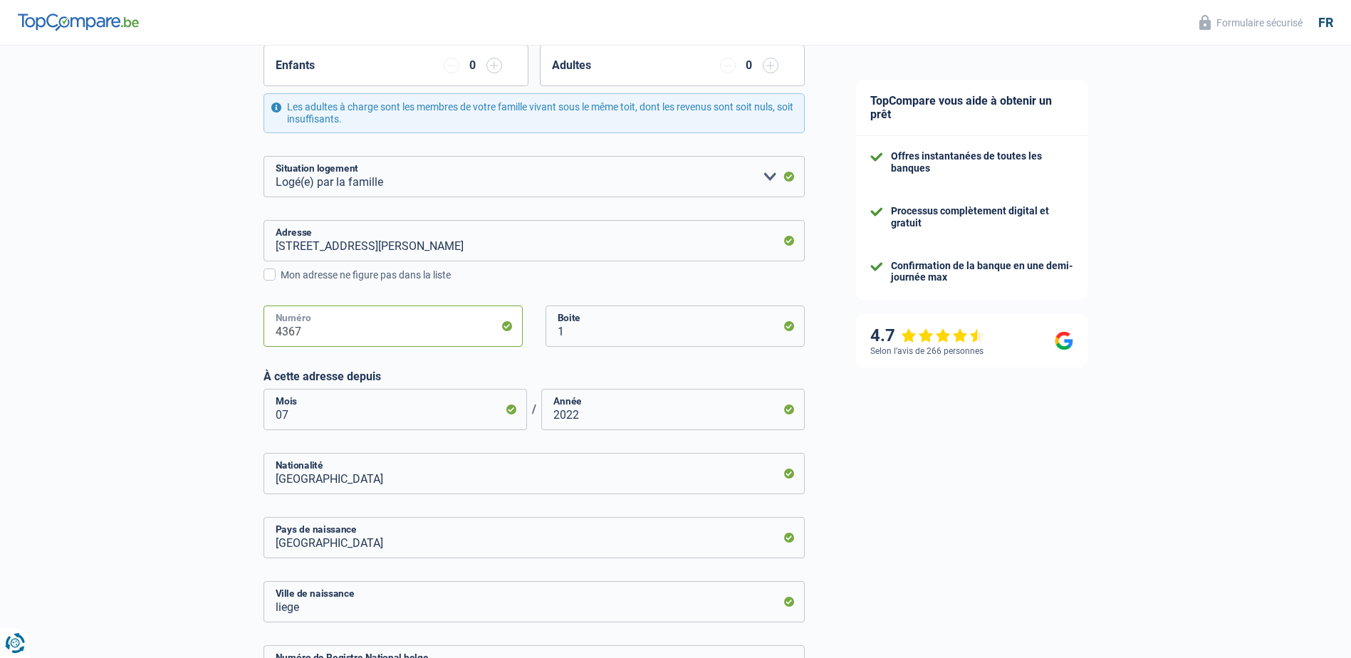
click at [313, 333] on input "4367" at bounding box center [393, 326] width 259 height 41
type input "4"
type input "34"
drag, startPoint x: 562, startPoint y: 296, endPoint x: 567, endPoint y: 289, distance: 8.1
click at [563, 296] on div "Rue Joseph Wauters, 4367, Crisnée, BE Adresse Mon adresse ne figure pas dans la…" at bounding box center [534, 295] width 541 height 150
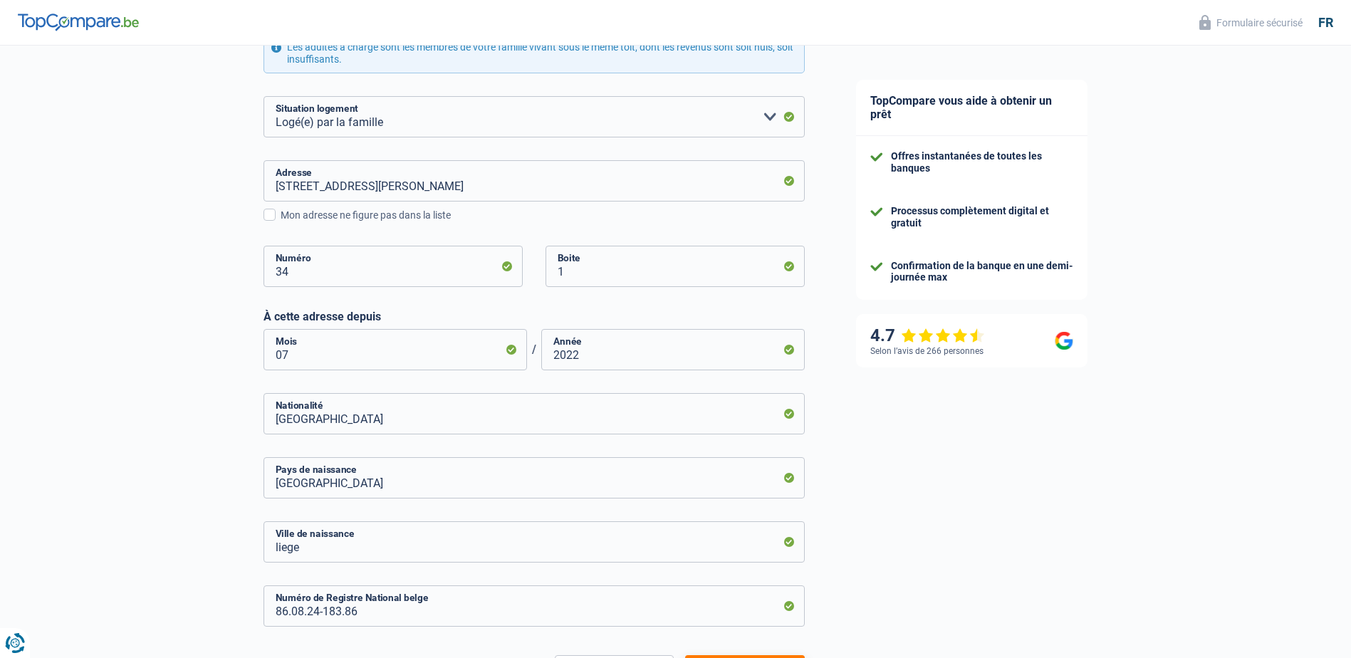
scroll to position [462, 0]
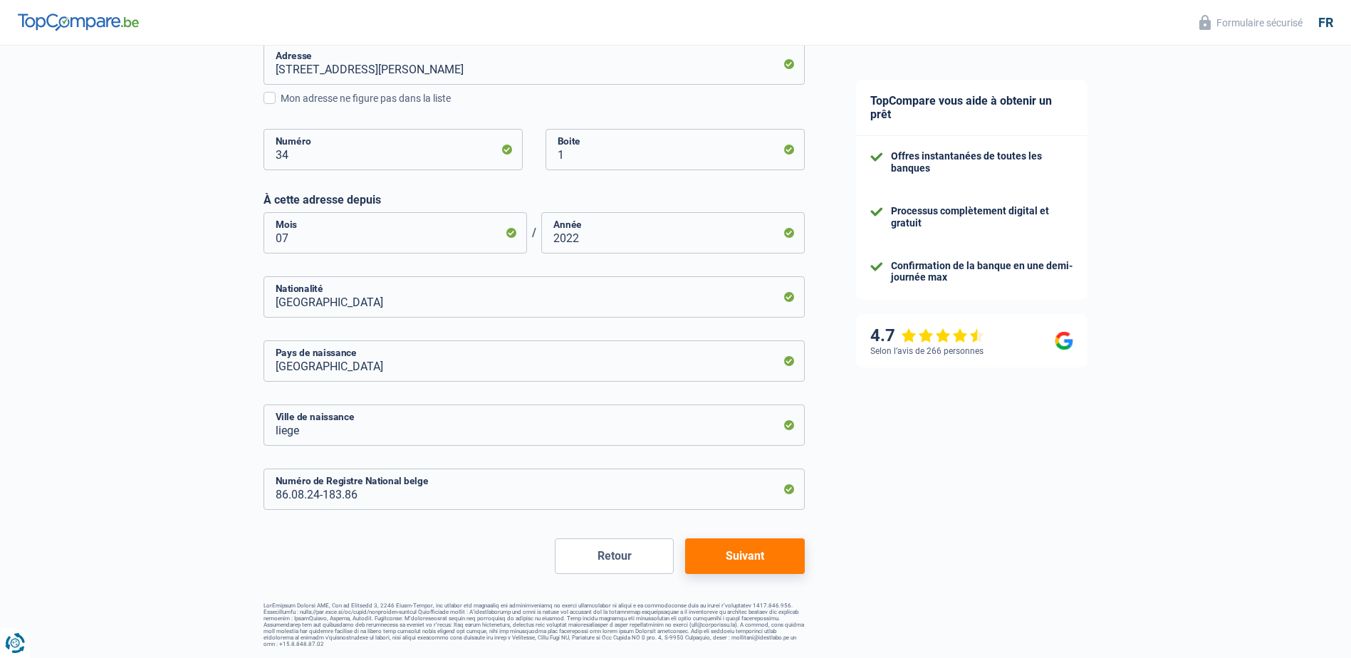
click at [742, 561] on button "Suivant" at bounding box center [744, 557] width 119 height 36
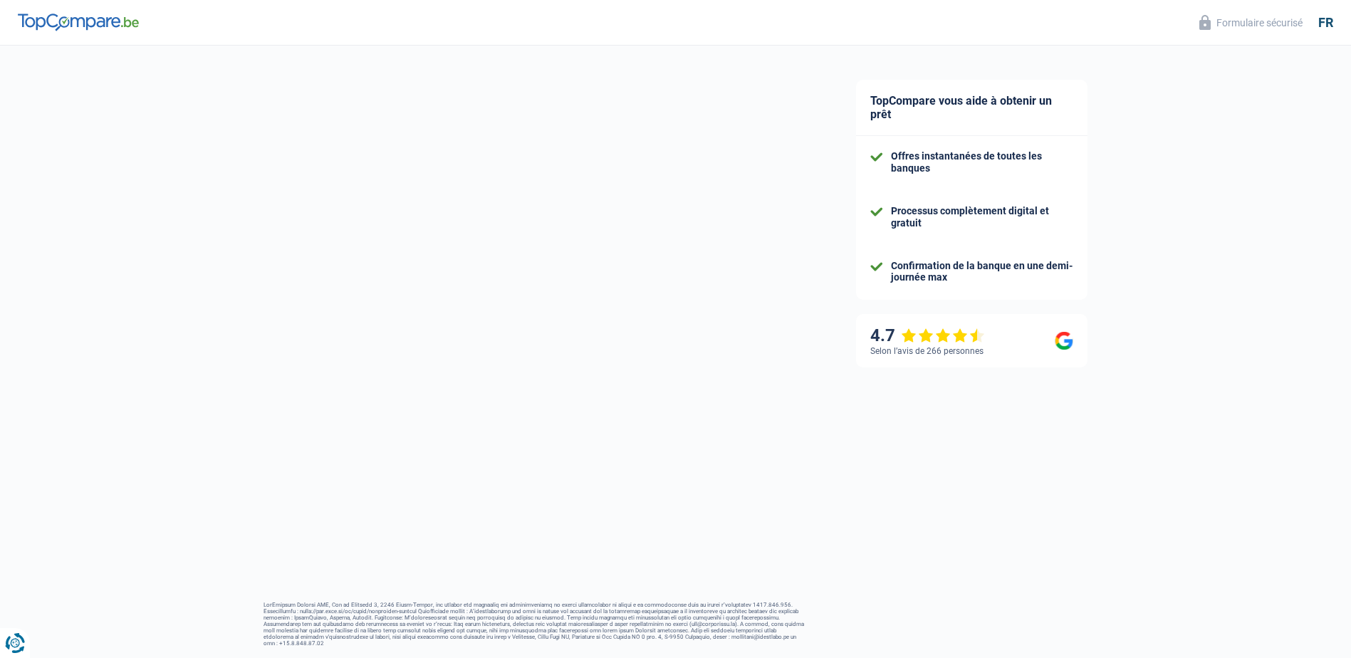
select select "netSalary"
select select "mealVouchers"
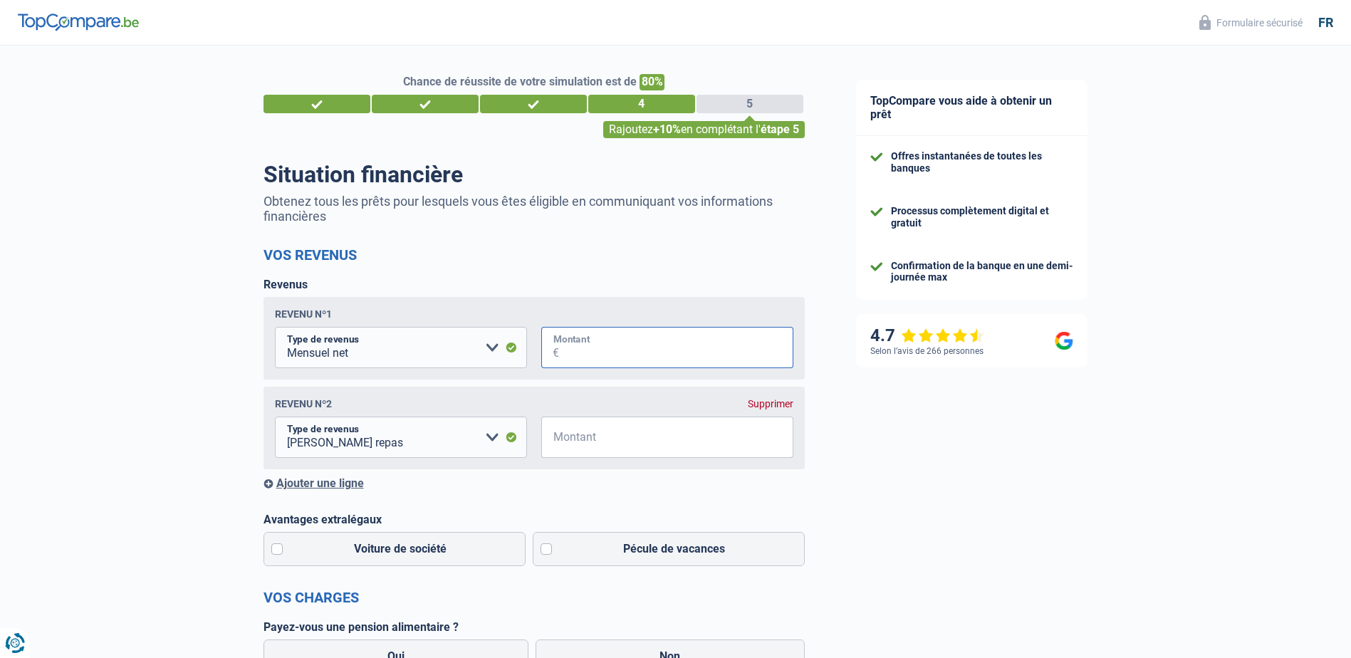
click at [599, 355] on input "Montant" at bounding box center [676, 347] width 234 height 41
type input "3.000"
click at [612, 291] on div "Revenus Revenu nº1 Allocation d'handicap Allocations chômage Allocations famili…" at bounding box center [534, 384] width 541 height 212
click at [578, 437] on input "Montant" at bounding box center [676, 437] width 234 height 41
type input "8"
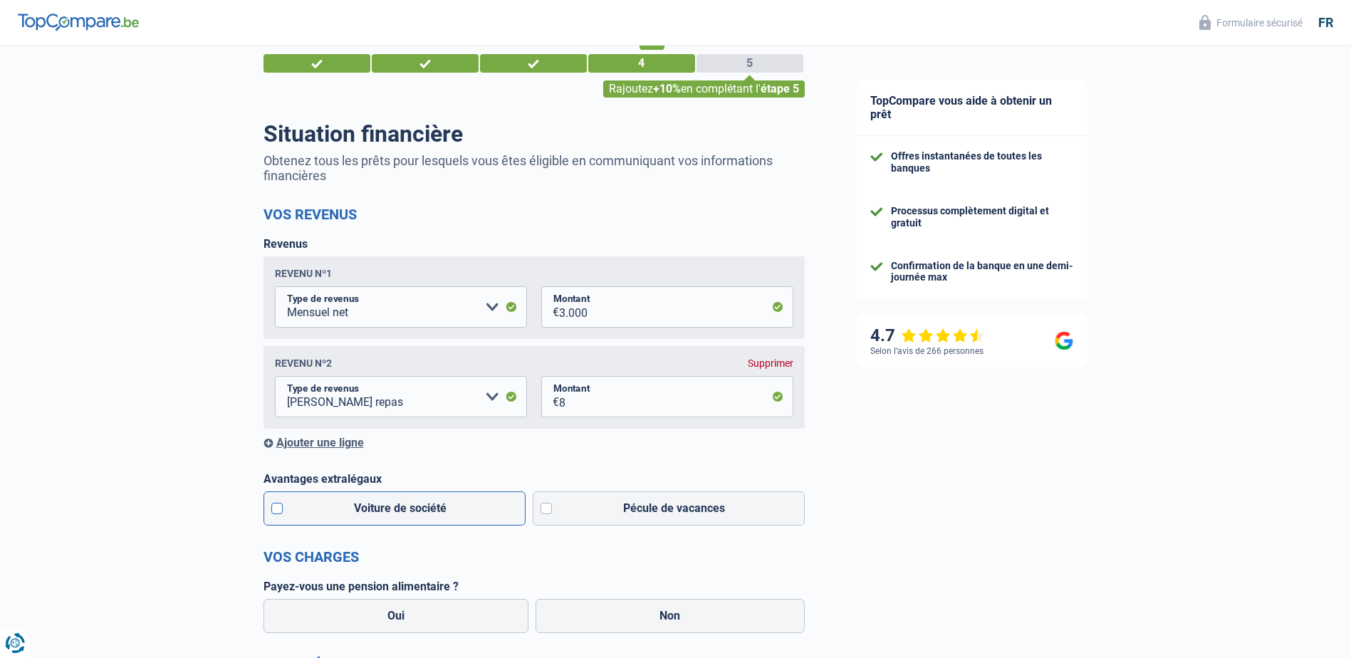
scroll to position [71, 0]
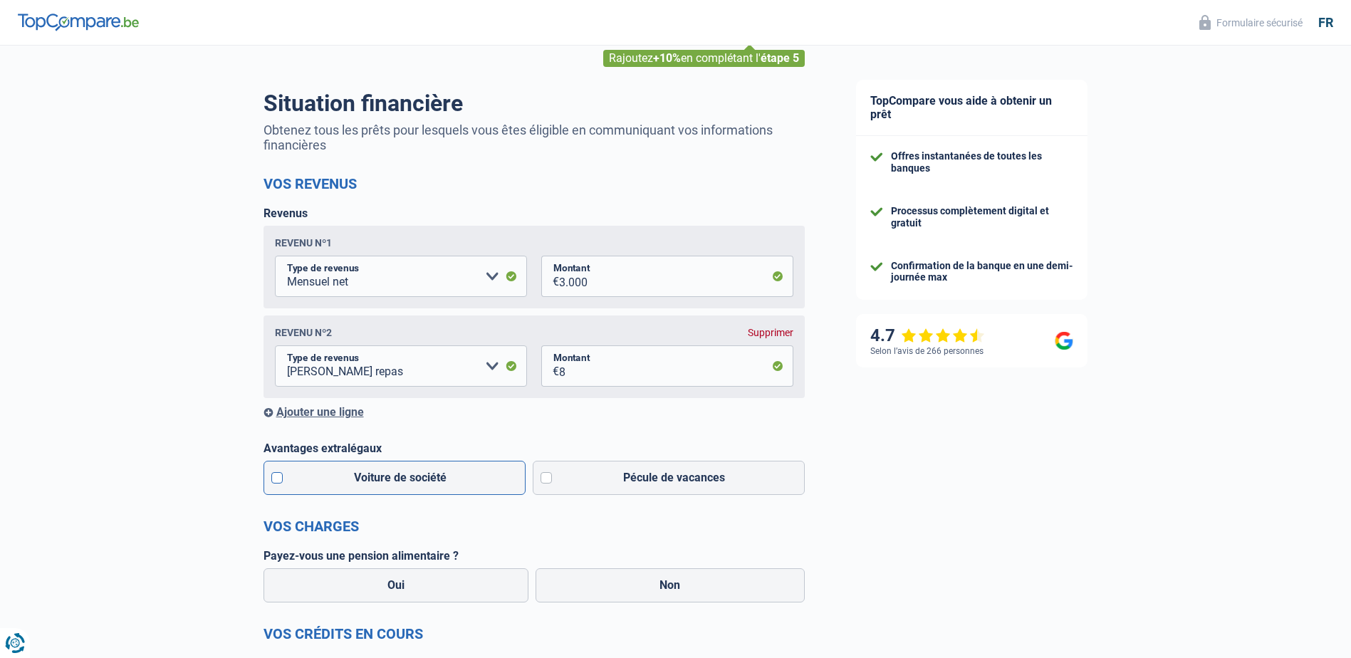
click at [275, 481] on label "Voiture de société" at bounding box center [395, 478] width 263 height 34
click at [275, 481] on input "Voiture de société" at bounding box center [395, 478] width 263 height 34
checkbox input "true"
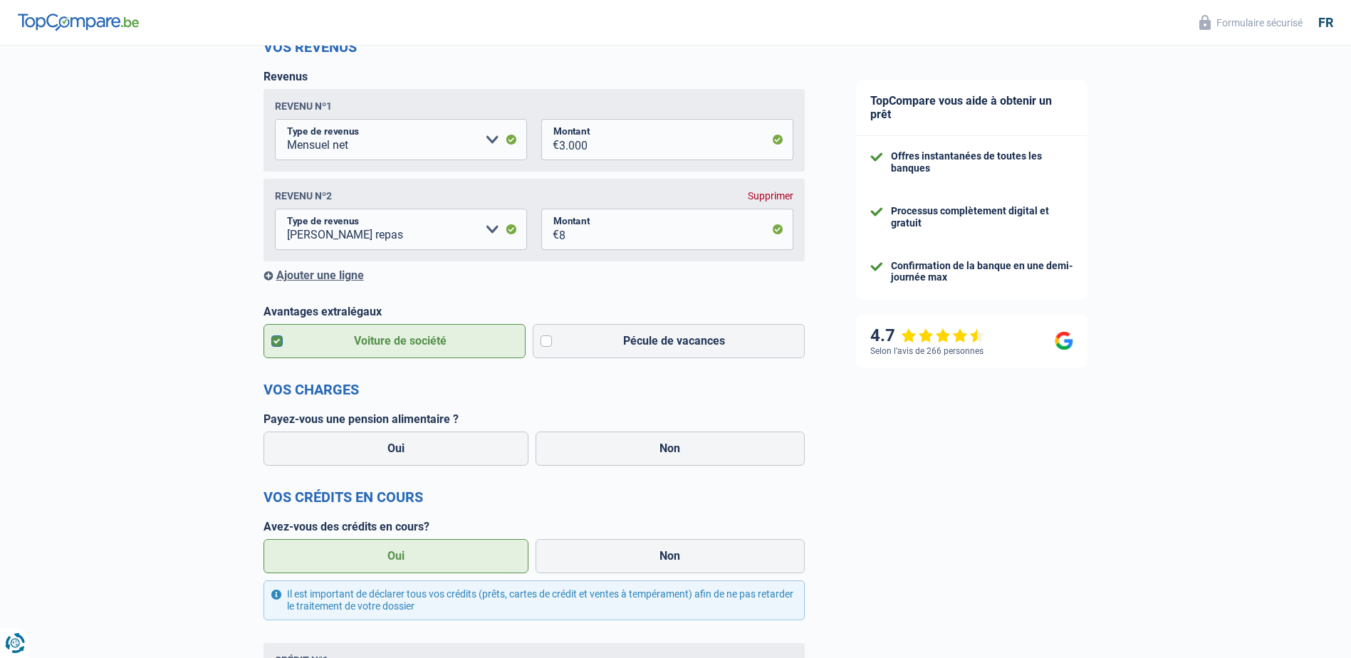
scroll to position [214, 0]
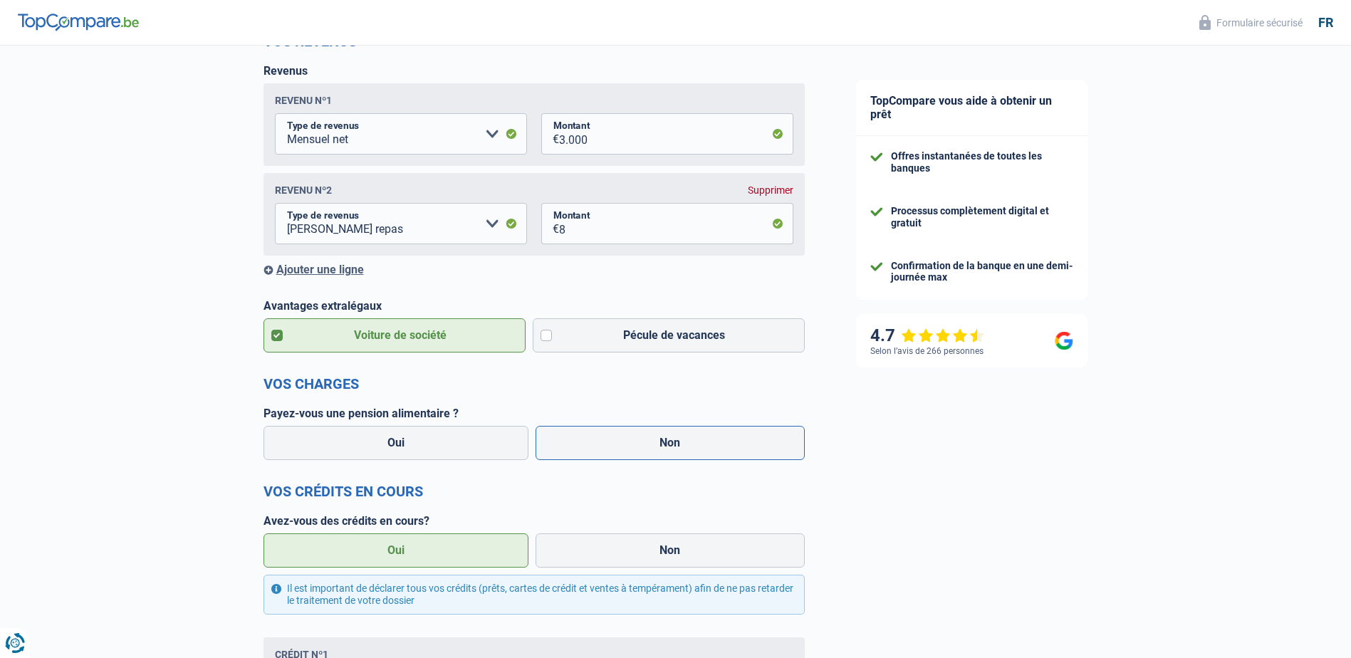
click at [597, 456] on label "Non" at bounding box center [670, 443] width 269 height 34
click at [597, 456] on input "Non" at bounding box center [670, 443] width 269 height 34
radio input "true"
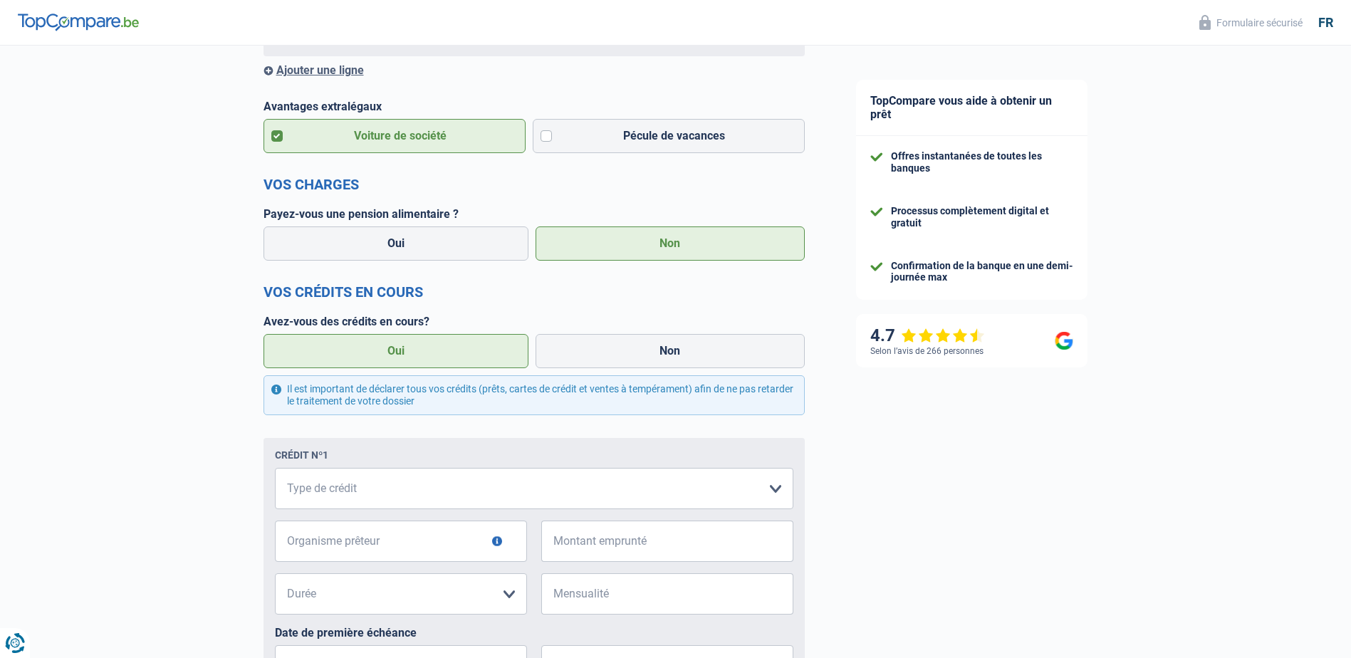
scroll to position [499, 0]
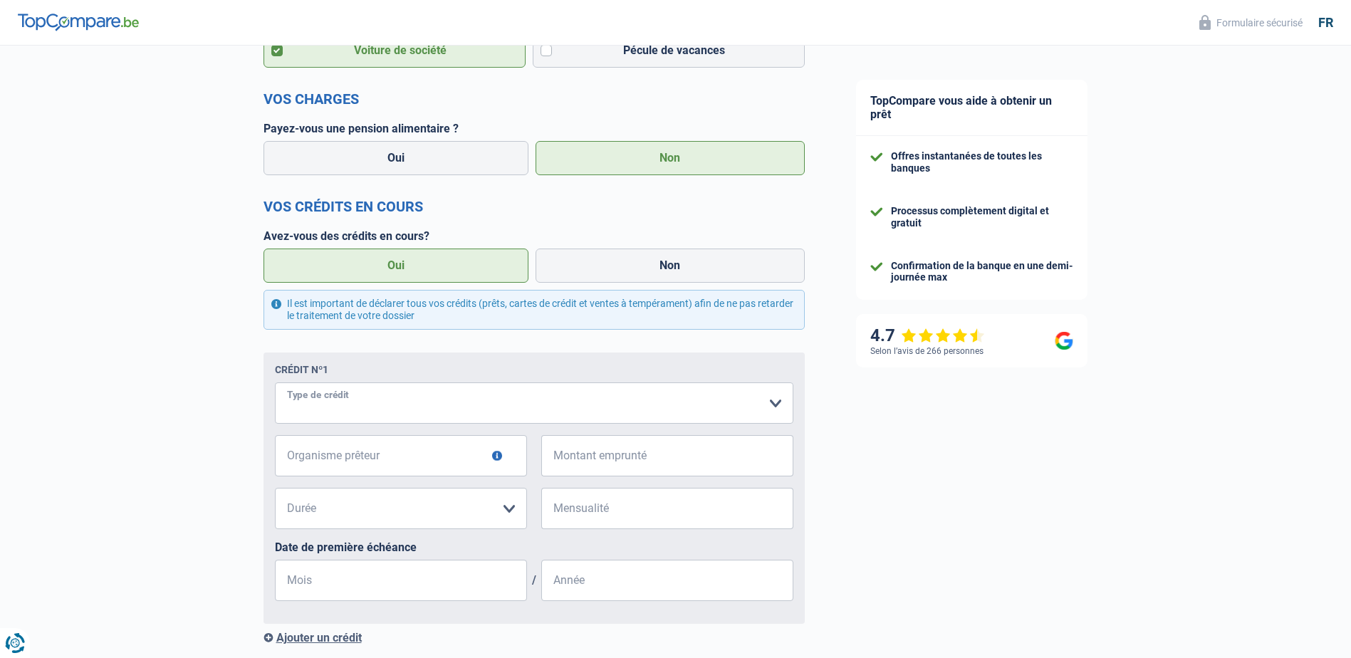
click at [322, 402] on select "Carte ou ouverture de crédit Prêt hypothécaire Vente à tempérament Prêt à tempé…" at bounding box center [534, 403] width 519 height 41
click at [417, 423] on select "Carte ou ouverture de crédit Prêt hypothécaire Vente à tempérament Prêt à tempé…" at bounding box center [534, 403] width 519 height 41
select select "cardOrCredit"
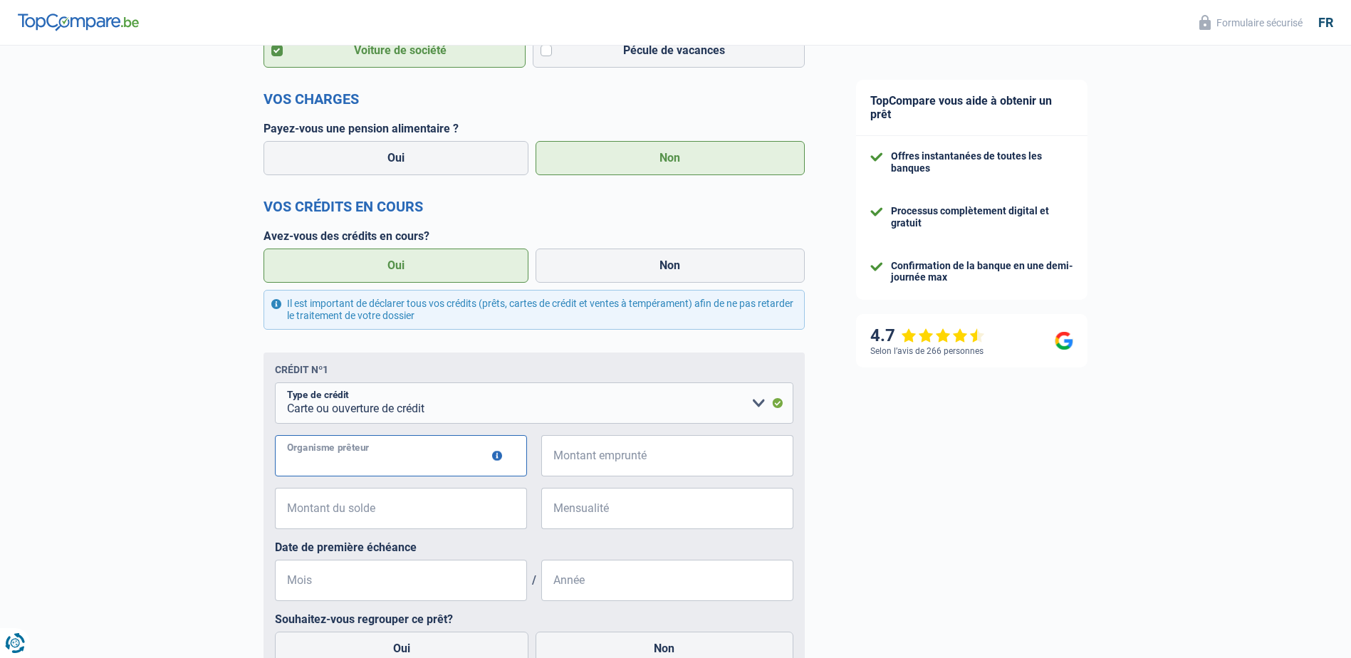
click at [308, 463] on input "Organisme prêteur" at bounding box center [401, 455] width 252 height 41
type input "CBC"
click at [578, 460] on input "Montant emprunté" at bounding box center [676, 455] width 234 height 41
type input "1.250"
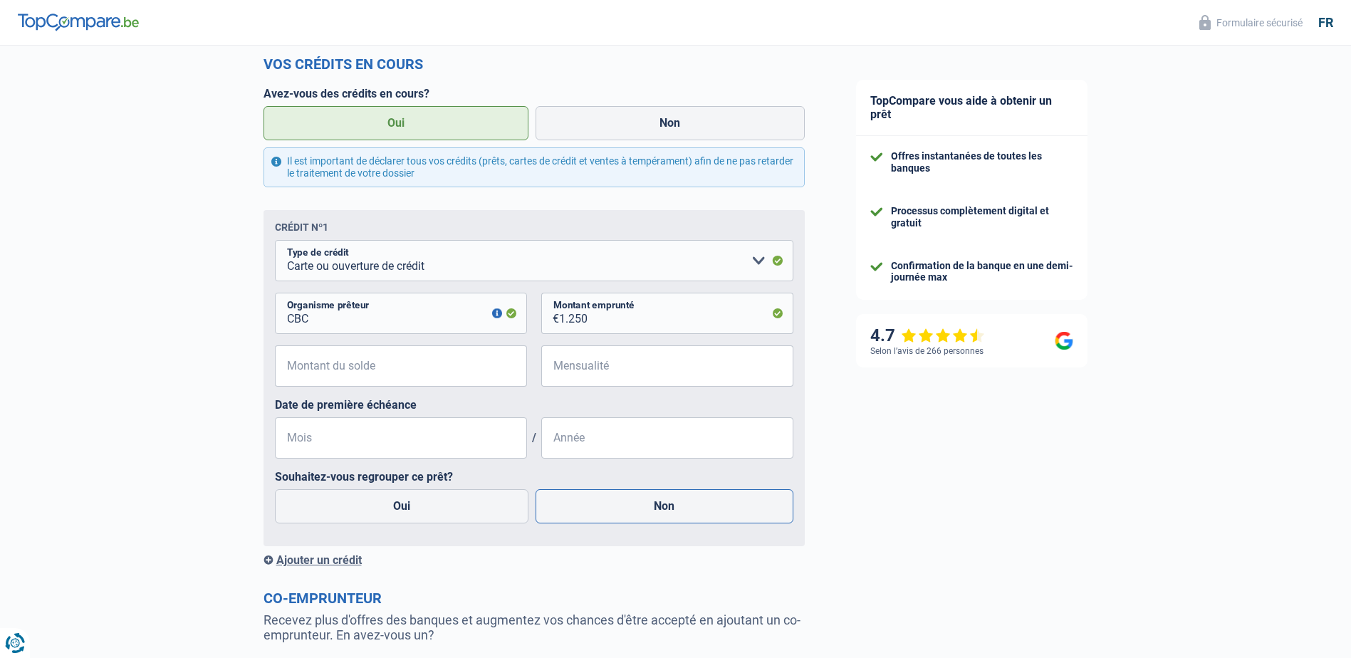
drag, startPoint x: 615, startPoint y: 501, endPoint x: 624, endPoint y: 501, distance: 9.3
click at [615, 501] on label "Non" at bounding box center [665, 506] width 258 height 34
click at [615, 501] on input "Non" at bounding box center [665, 506] width 258 height 34
radio input "true"
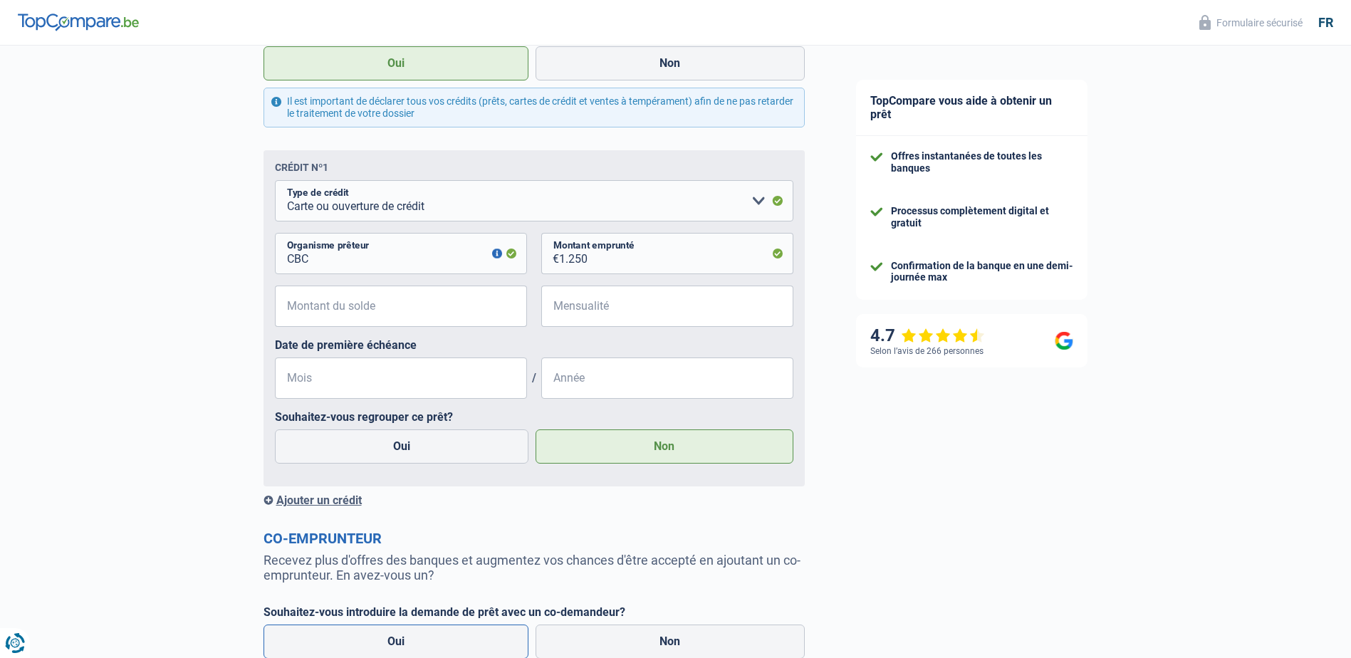
scroll to position [853, 0]
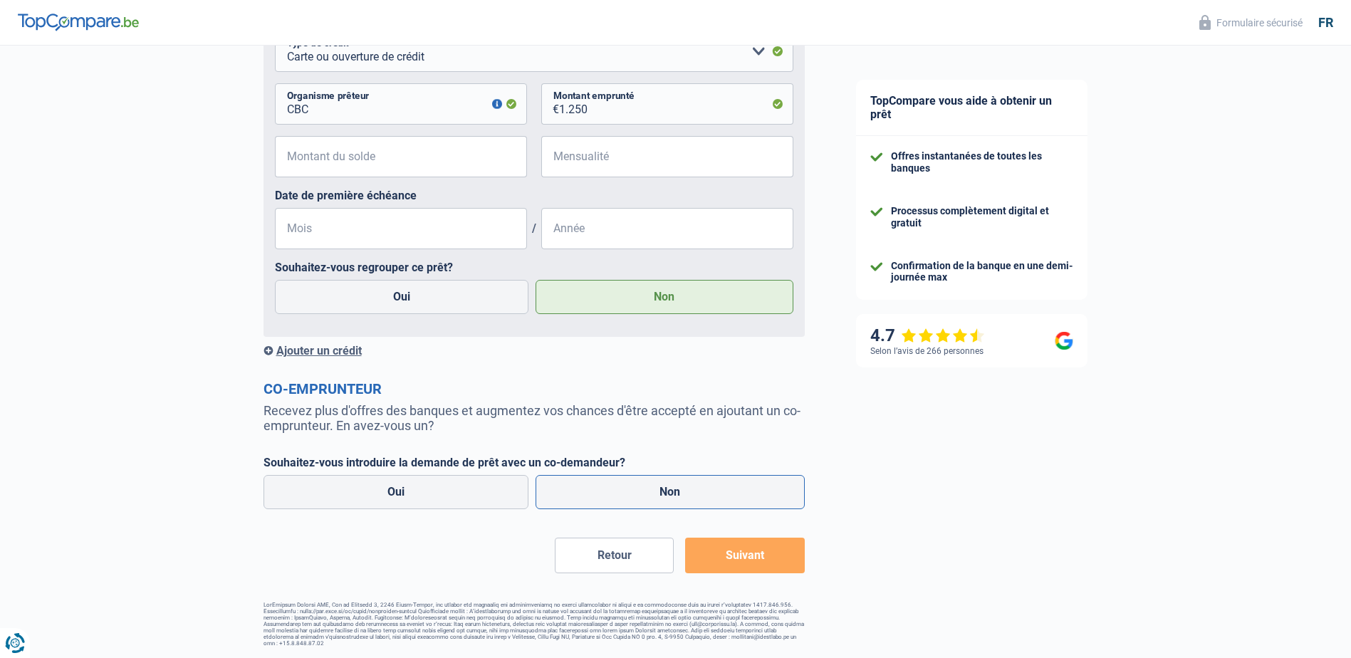
click at [661, 489] on label "Non" at bounding box center [670, 492] width 269 height 34
click at [661, 489] on input "Non" at bounding box center [670, 492] width 269 height 34
radio input "true"
click at [747, 558] on button "Suivant" at bounding box center [744, 556] width 119 height 36
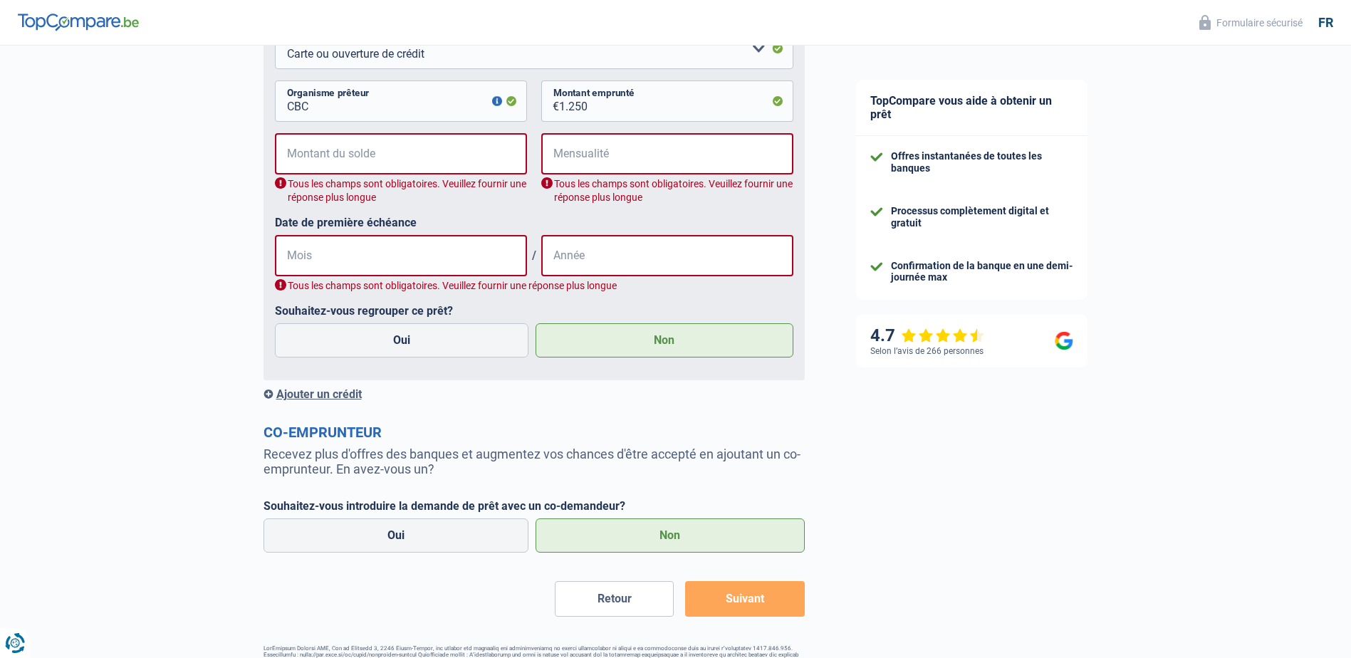
scroll to position [782, 0]
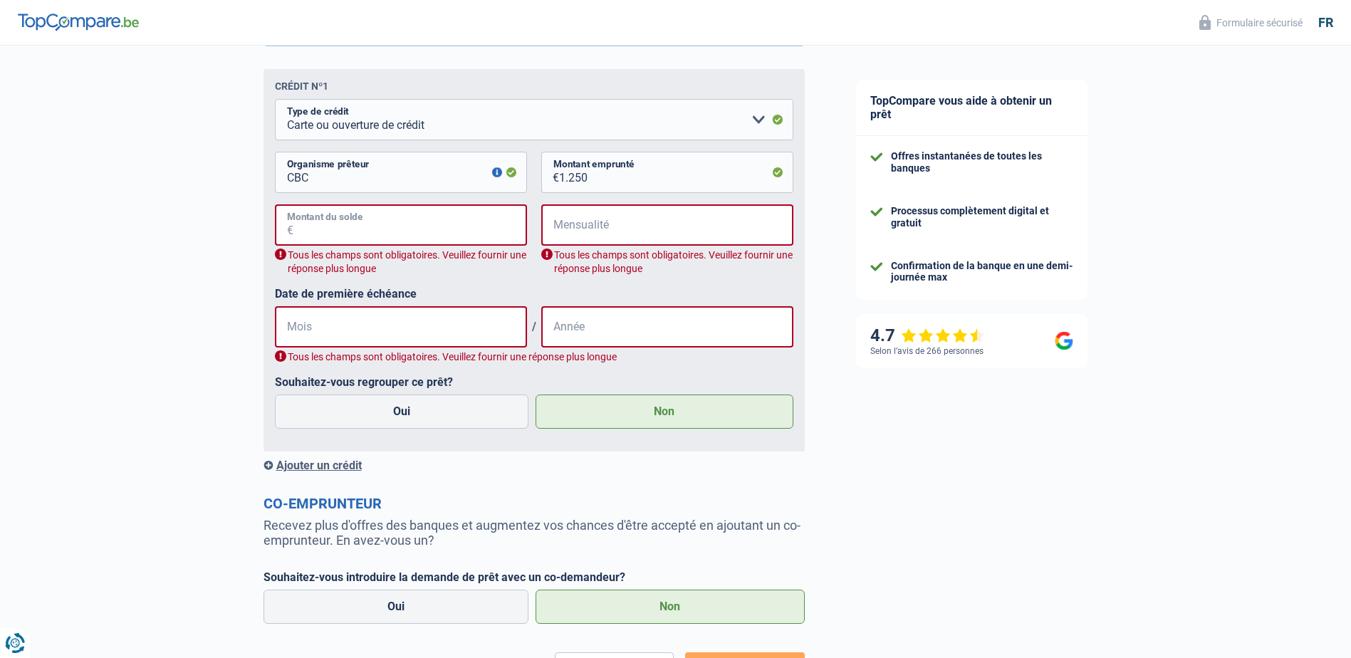
click at [330, 236] on input "Montant du solde" at bounding box center [410, 224] width 234 height 41
type input "1.250"
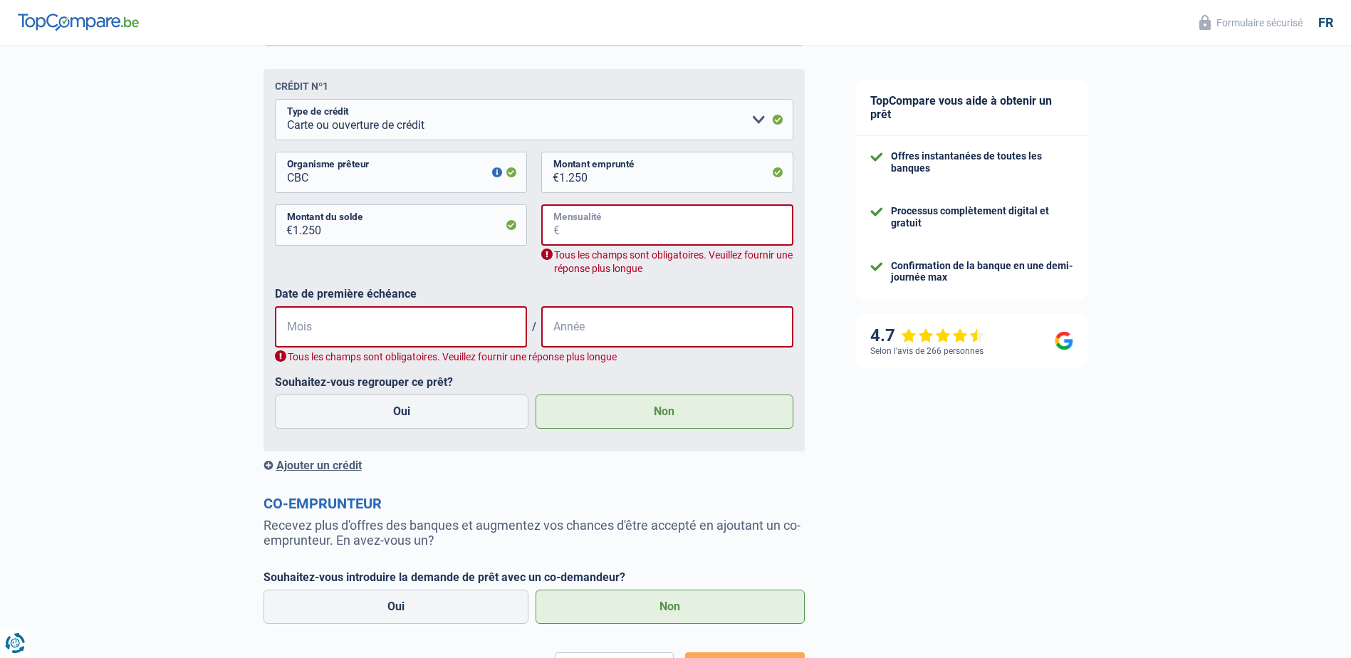
click at [584, 231] on input "Mensualité" at bounding box center [677, 224] width 234 height 41
type input "75"
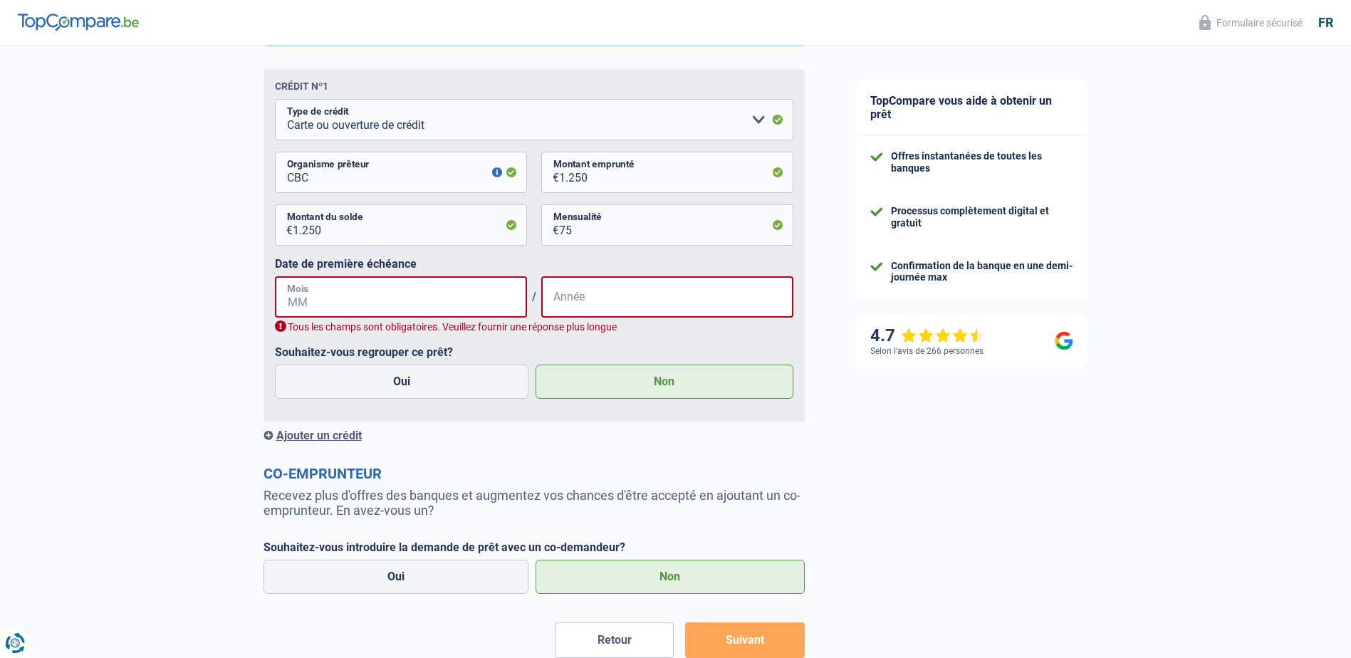
click at [313, 303] on input "Mois" at bounding box center [401, 296] width 252 height 41
type input "07"
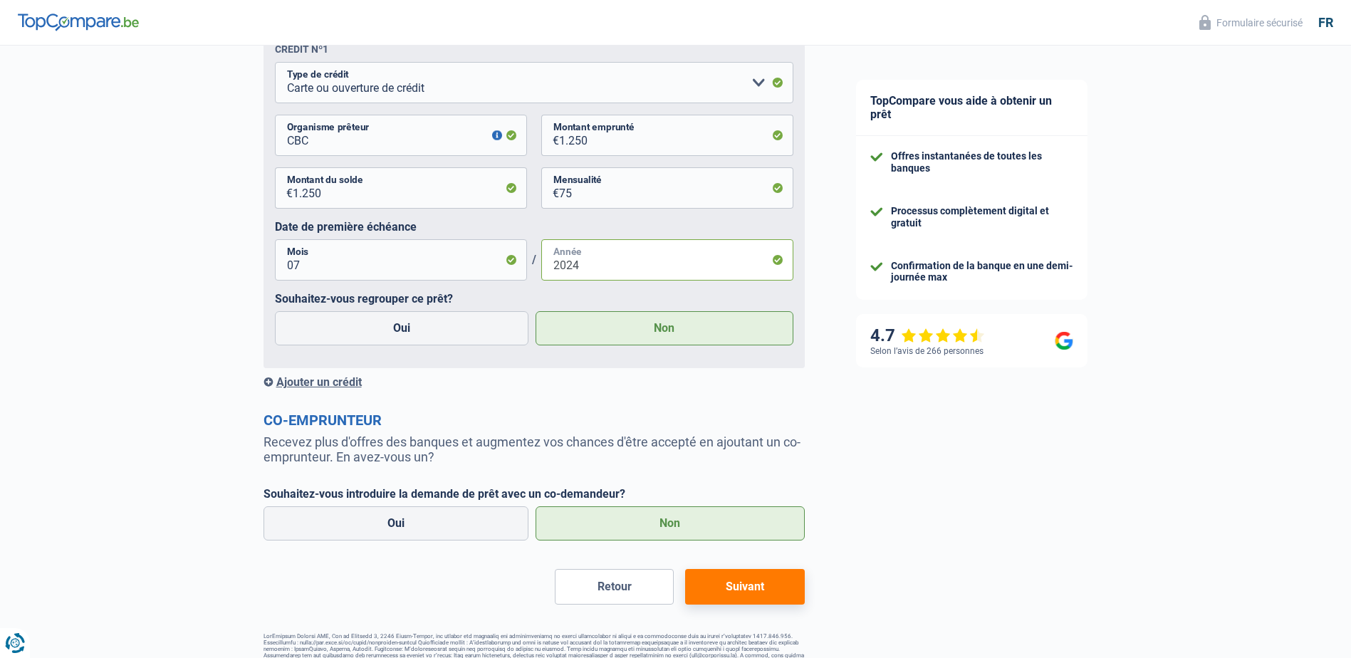
scroll to position [853, 0]
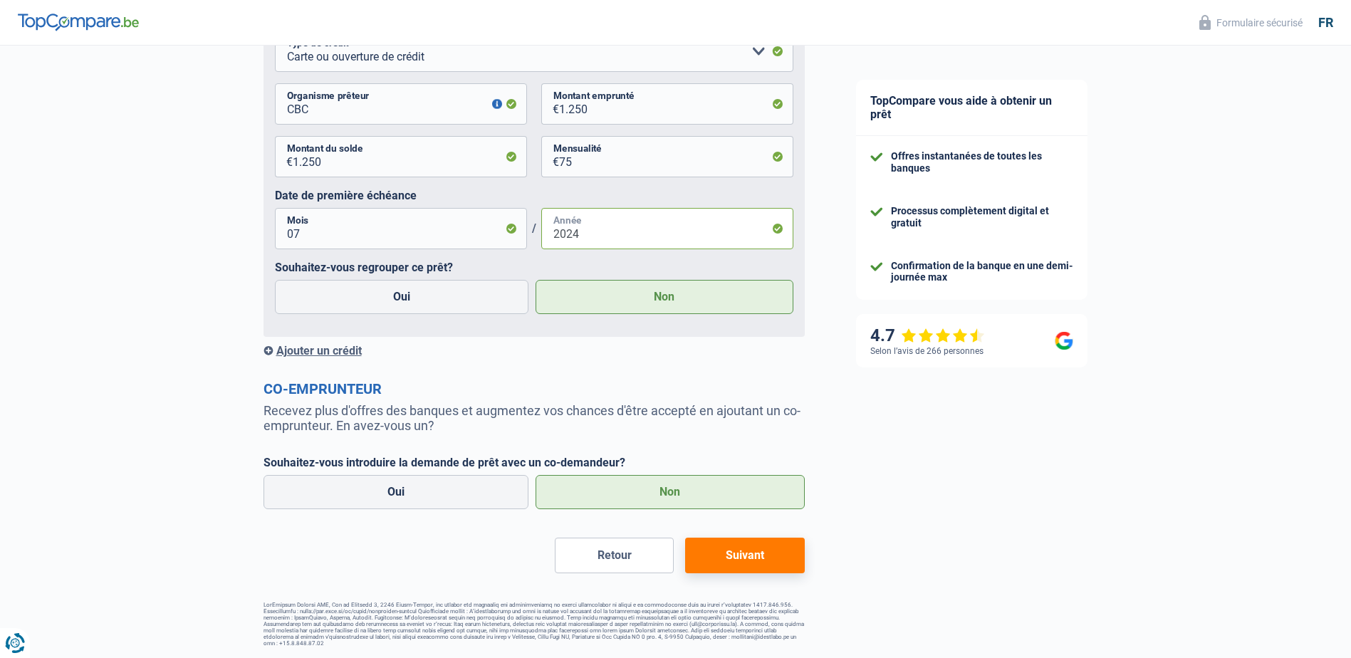
type input "2024"
click at [312, 353] on div "Ajouter un crédit" at bounding box center [534, 351] width 541 height 14
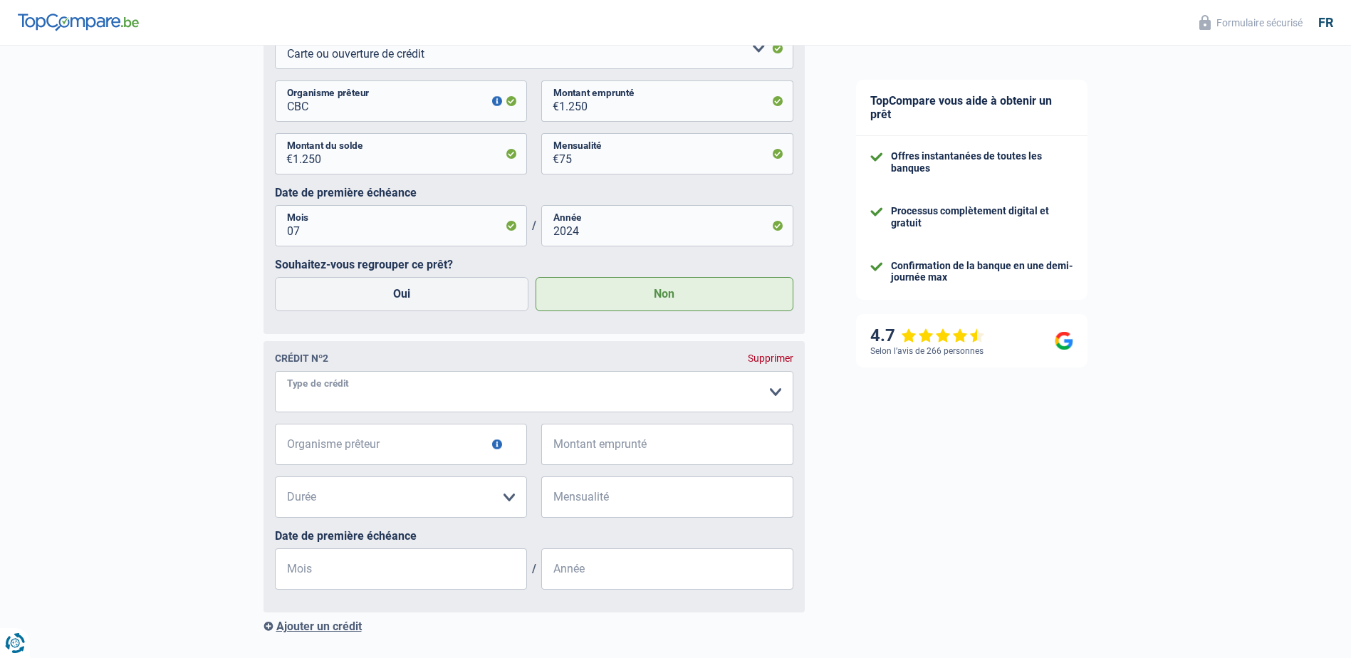
click at [358, 405] on select "Carte ou ouverture de crédit Prêt hypothécaire Vente à tempérament Prêt à tempé…" at bounding box center [534, 391] width 519 height 41
select select "personalLoan"
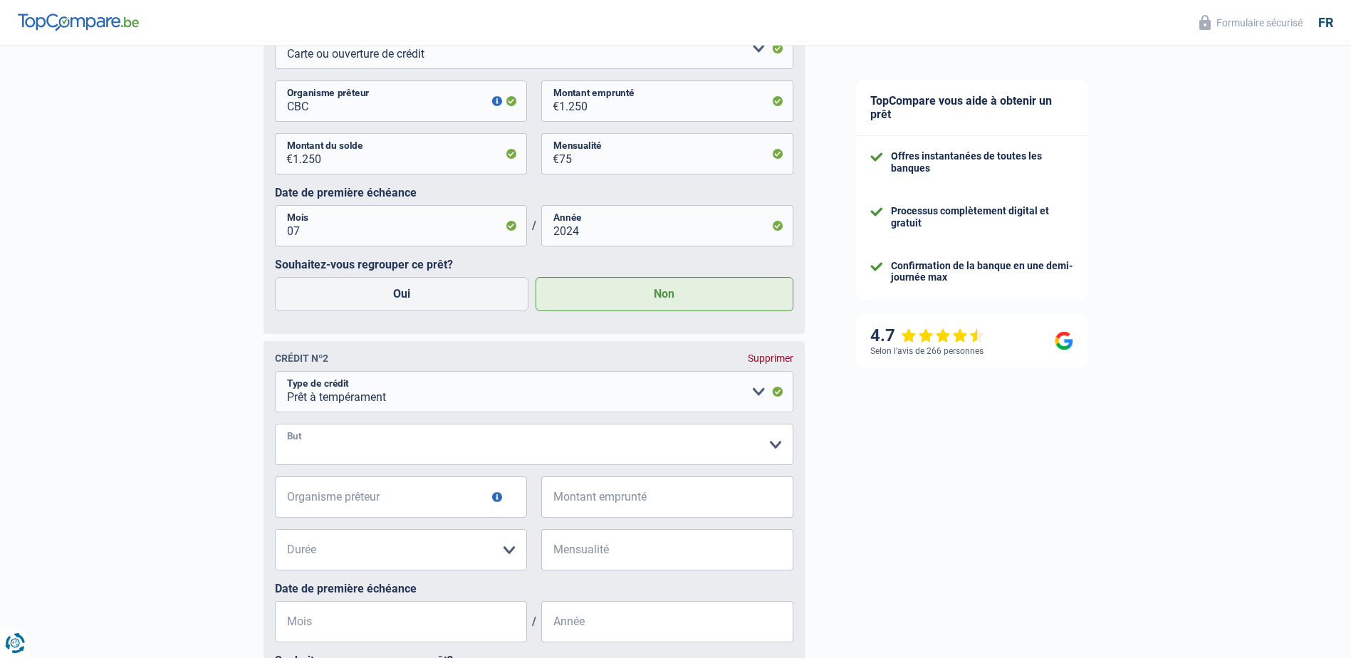
click at [365, 447] on select "Confort maison: meubles, textile, peinture, électroménager, outillage non-profe…" at bounding box center [534, 444] width 519 height 41
select select "carRestore"
click at [275, 427] on select "Confort maison: meubles, textile, peinture, électroménager, outillage non-profe…" at bounding box center [534, 444] width 519 height 41
click at [371, 504] on input "Organisme prêteur" at bounding box center [401, 497] width 252 height 41
type input "CBC"
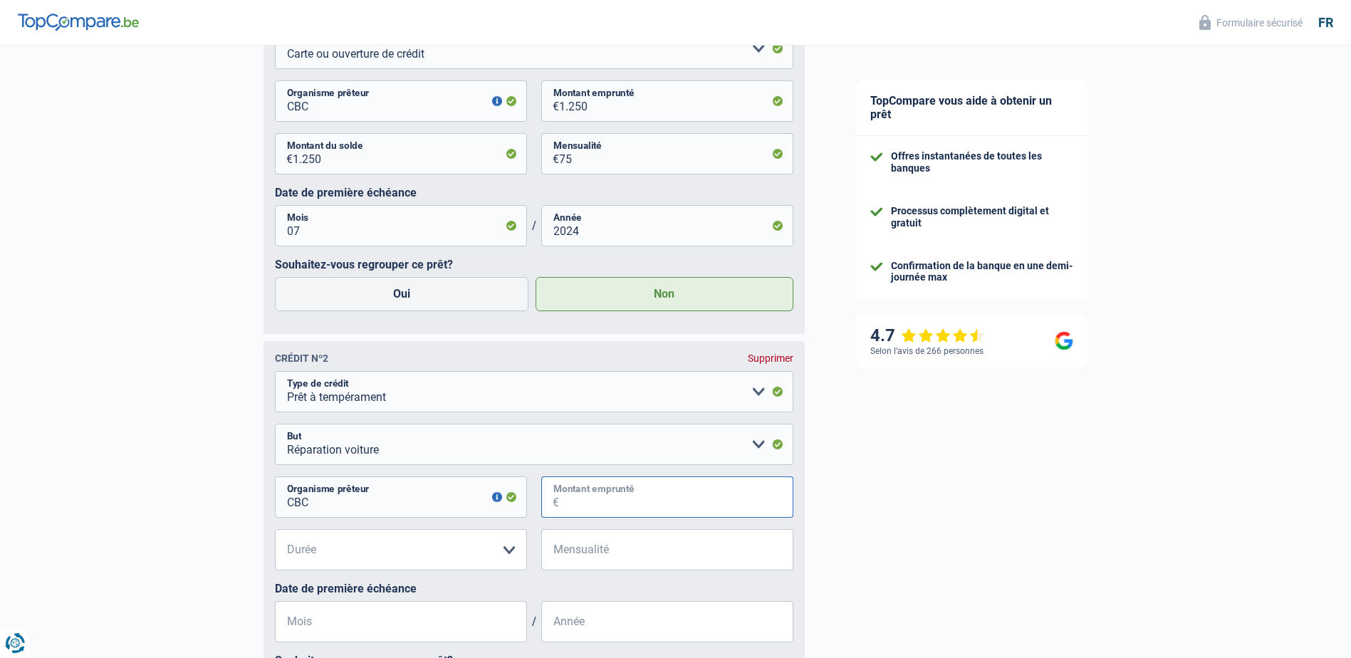
click at [599, 505] on input "Montant emprunté" at bounding box center [676, 497] width 234 height 41
type input "14.000"
click at [336, 556] on select "12 mois 18 mois 24 mois 30 mois 36 mois 42 mois 48 mois 60 mois Veuillez sélect…" at bounding box center [401, 549] width 252 height 41
select select "48"
click at [275, 533] on select "12 mois 18 mois 24 mois 30 mois 36 mois 42 mois 48 mois 60 mois Veuillez sélect…" at bounding box center [401, 549] width 252 height 41
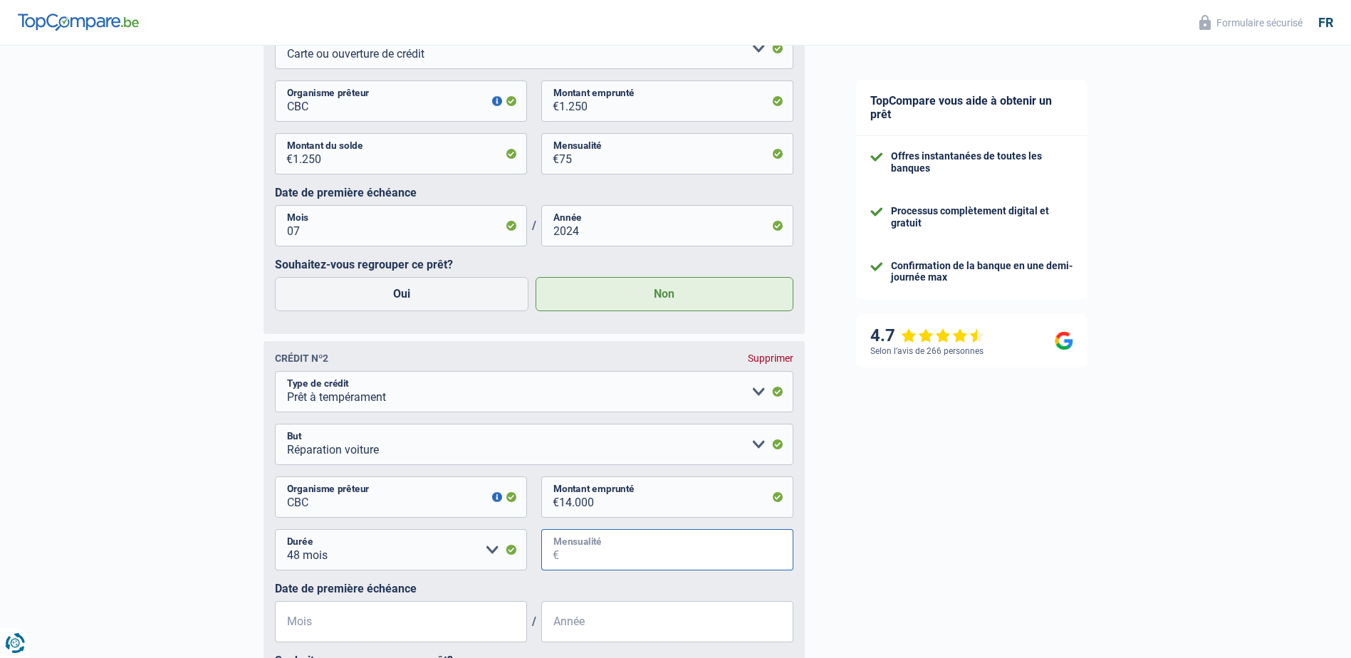
click at [576, 558] on input "Mensualité" at bounding box center [676, 549] width 234 height 41
type input "333"
click at [439, 629] on input "Mois" at bounding box center [401, 621] width 252 height 41
type input "01"
click at [593, 628] on input "Année" at bounding box center [667, 621] width 252 height 41
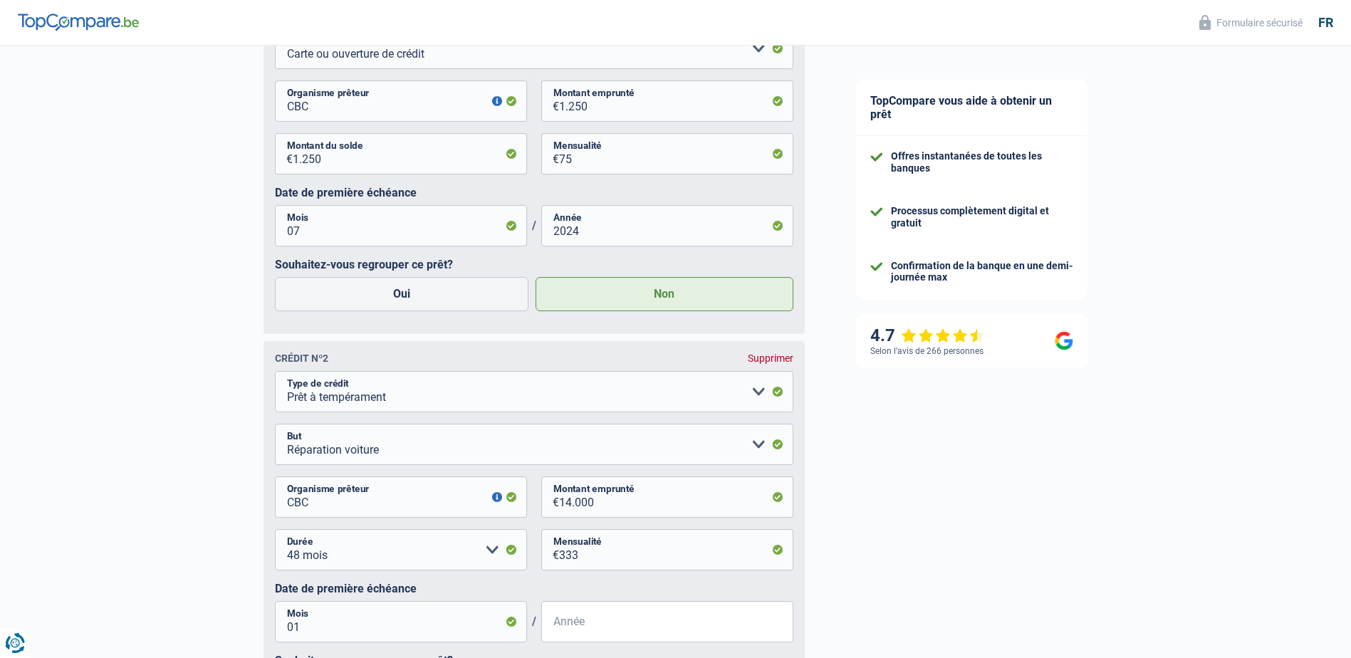
type input "2024"
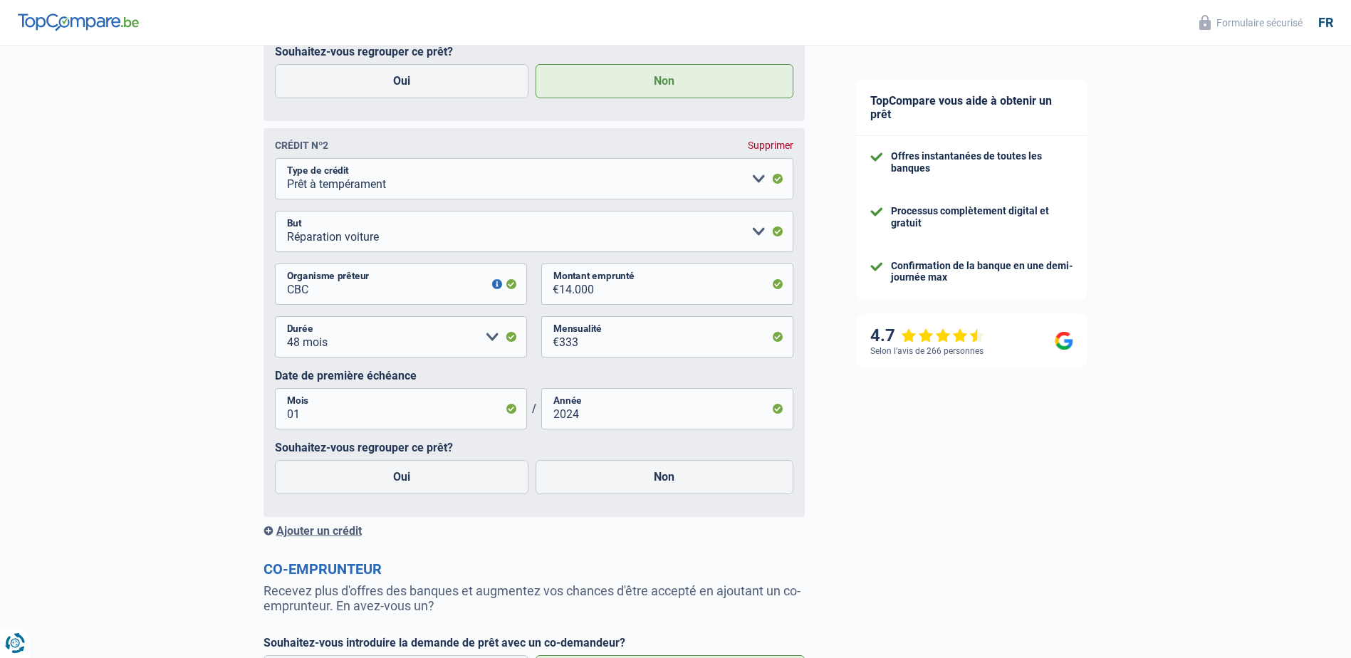
scroll to position [1067, 0]
click at [396, 486] on label "Oui" at bounding box center [402, 476] width 254 height 34
click at [396, 486] on input "Oui" at bounding box center [402, 476] width 254 height 34
radio input "true"
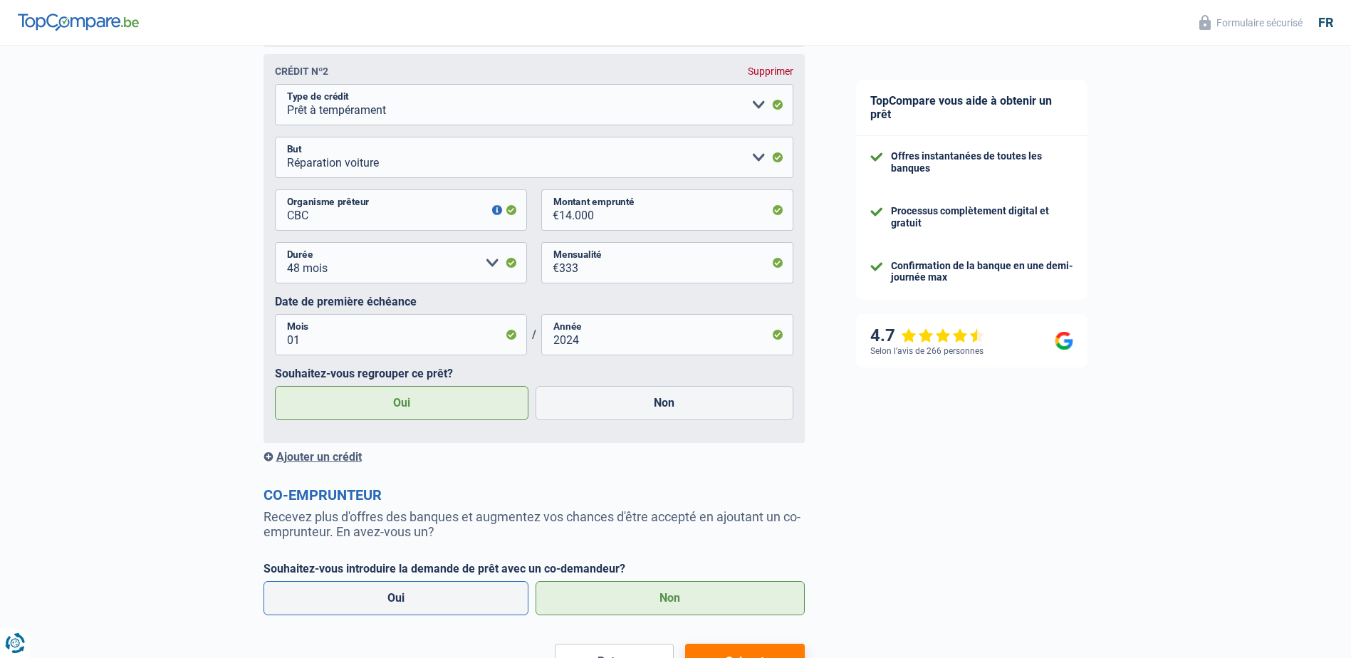
scroll to position [1210, 0]
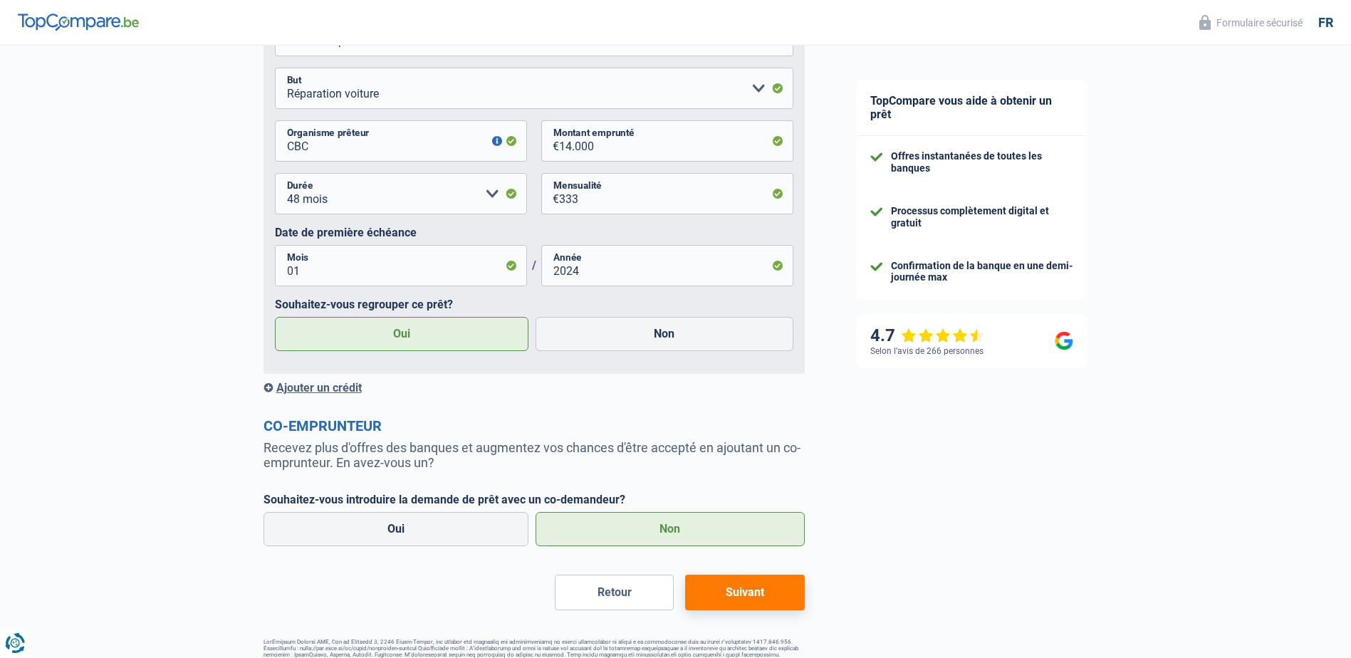
click at [309, 390] on div "Ajouter un crédit" at bounding box center [534, 388] width 541 height 14
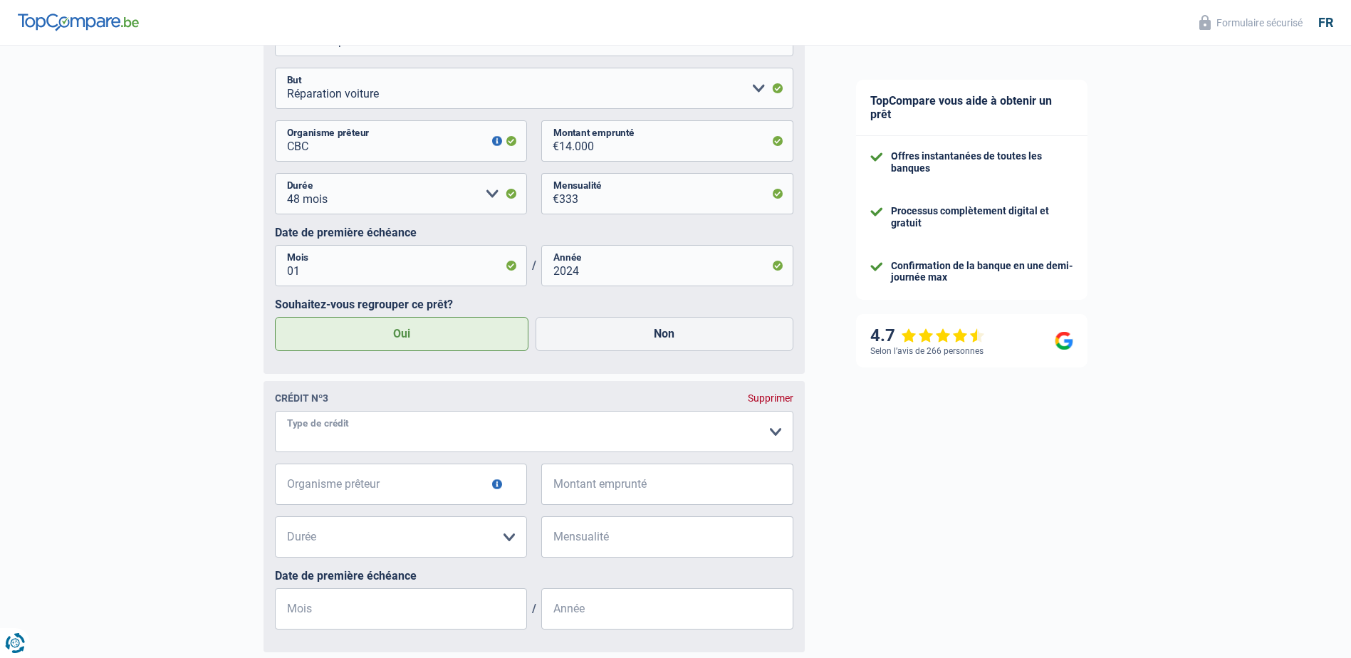
click at [345, 436] on select "Carte ou ouverture de crédit Prêt hypothécaire Vente à tempérament Prêt à tempé…" at bounding box center [534, 431] width 519 height 41
select select "personalLoan"
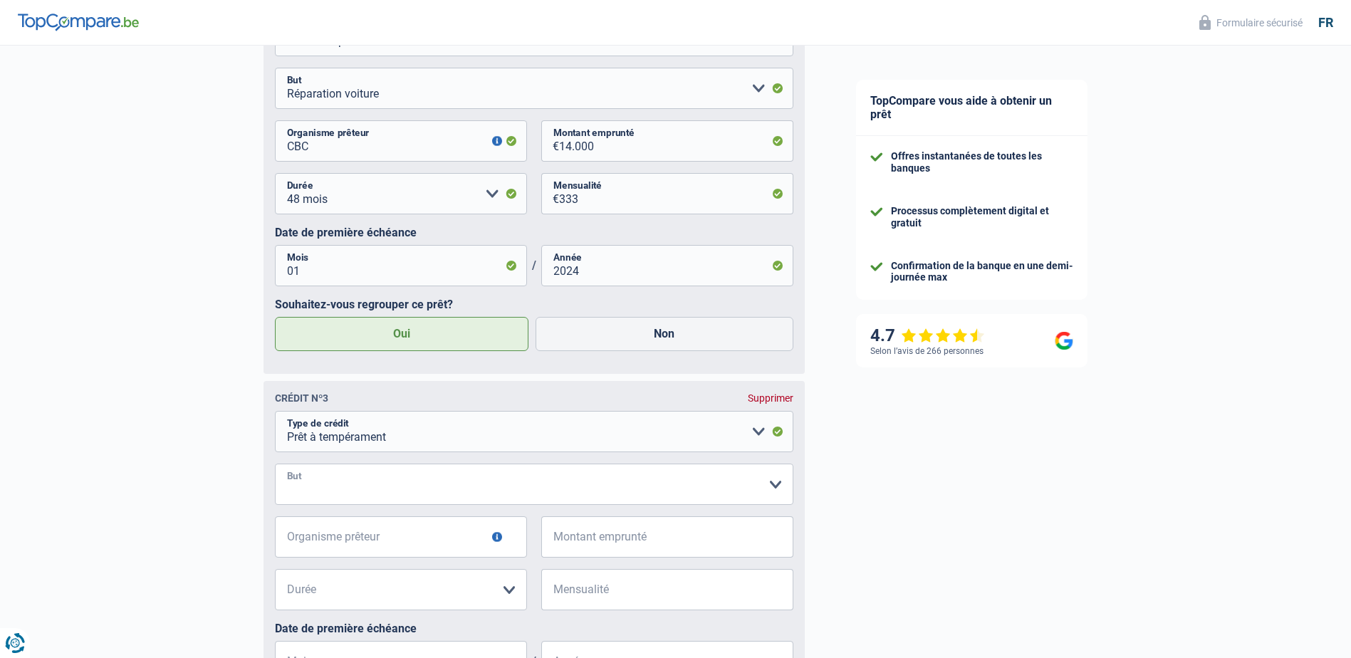
click at [338, 490] on select "Confort maison: meubles, textile, peinture, électroménager, outillage non-profe…" at bounding box center [534, 484] width 519 height 41
select select "carRestore"
click at [275, 468] on select "Confort maison: meubles, textile, peinture, électroménager, outillage non-profe…" at bounding box center [534, 484] width 519 height 41
click at [390, 546] on input "Organisme prêteur" at bounding box center [401, 536] width 252 height 41
type input "ELANTIS"
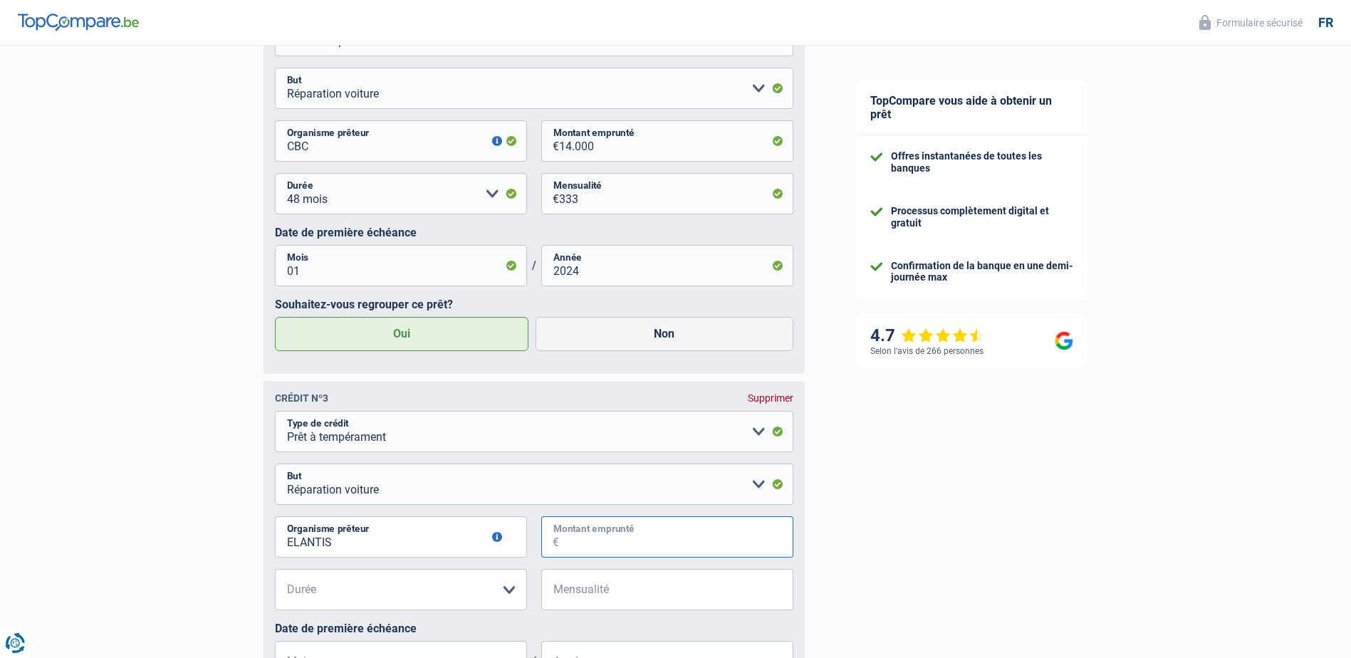
click at [596, 547] on input "Montant emprunté" at bounding box center [676, 536] width 234 height 41
type input "9.530"
click at [396, 492] on select "Confort maison: meubles, textile, peinture, électroménager, outillage non-profe…" at bounding box center [534, 484] width 519 height 41
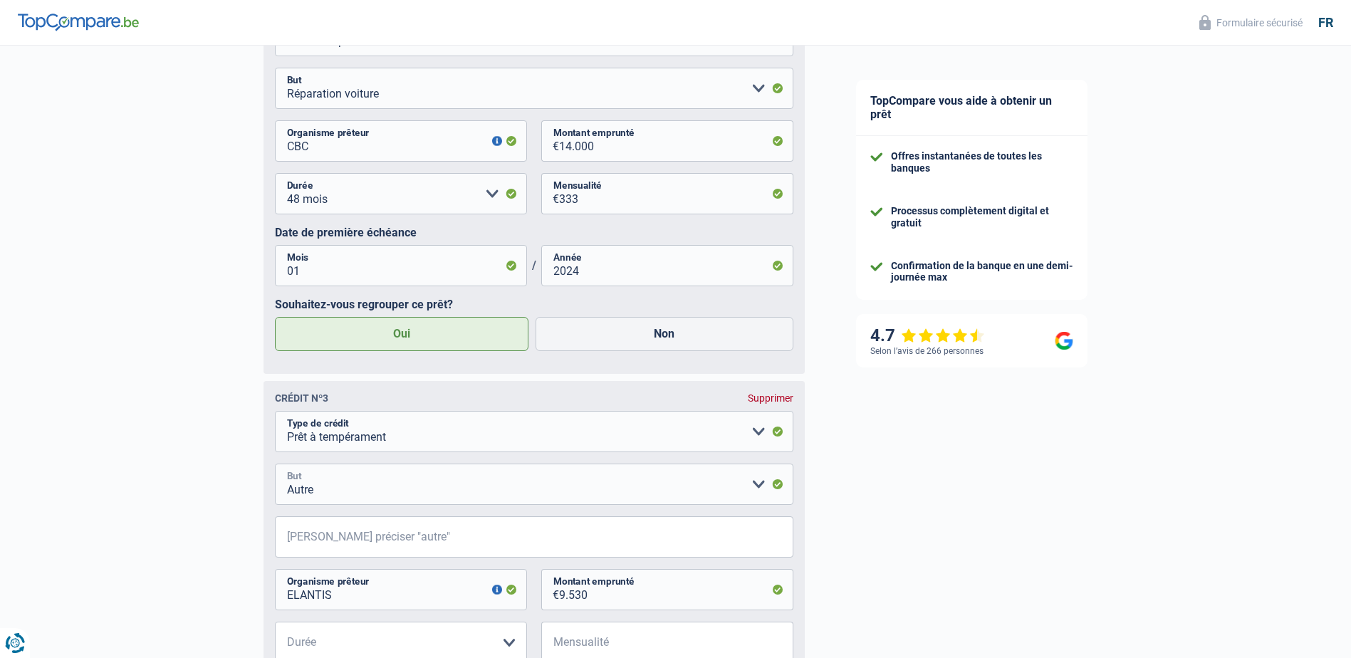
click at [755, 488] on select "Confort maison: meubles, textile, peinture, électroménager, outillage non-profe…" at bounding box center [534, 484] width 519 height 41
select select "homeFurnishingOrRelocation"
click at [275, 468] on select "Confort maison: meubles, textile, peinture, électroménager, outillage non-profe…" at bounding box center [534, 484] width 519 height 41
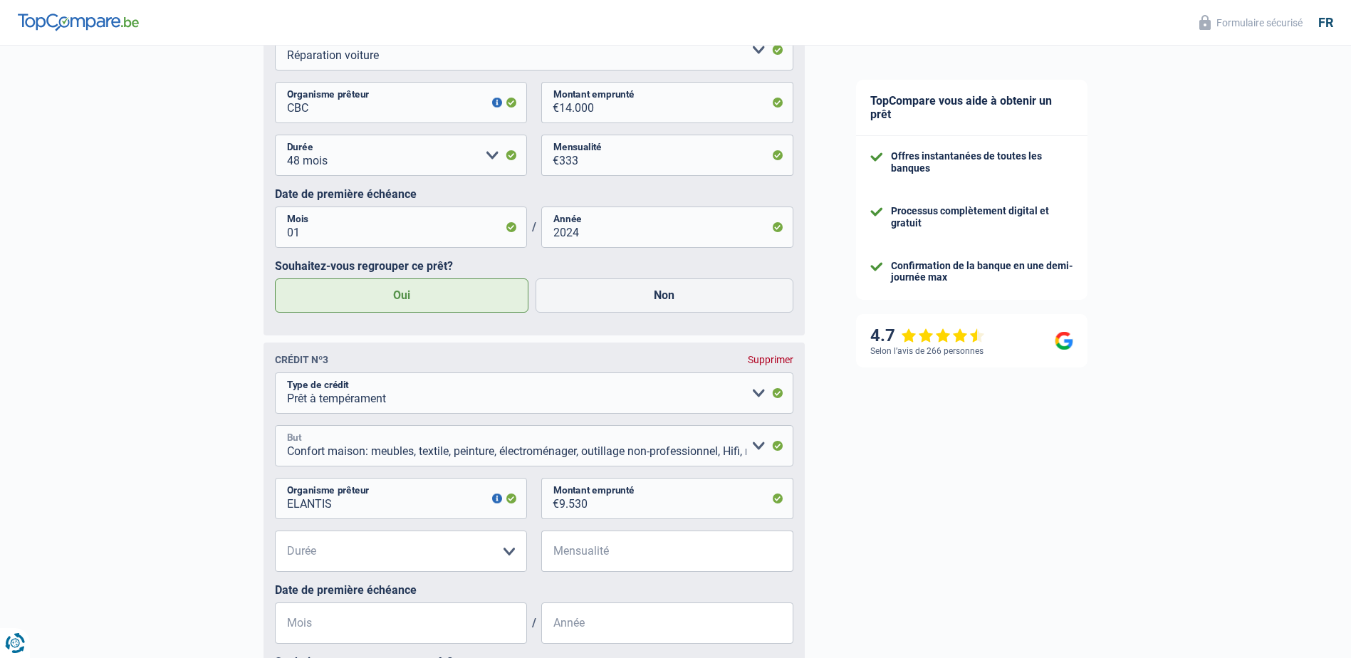
scroll to position [1281, 0]
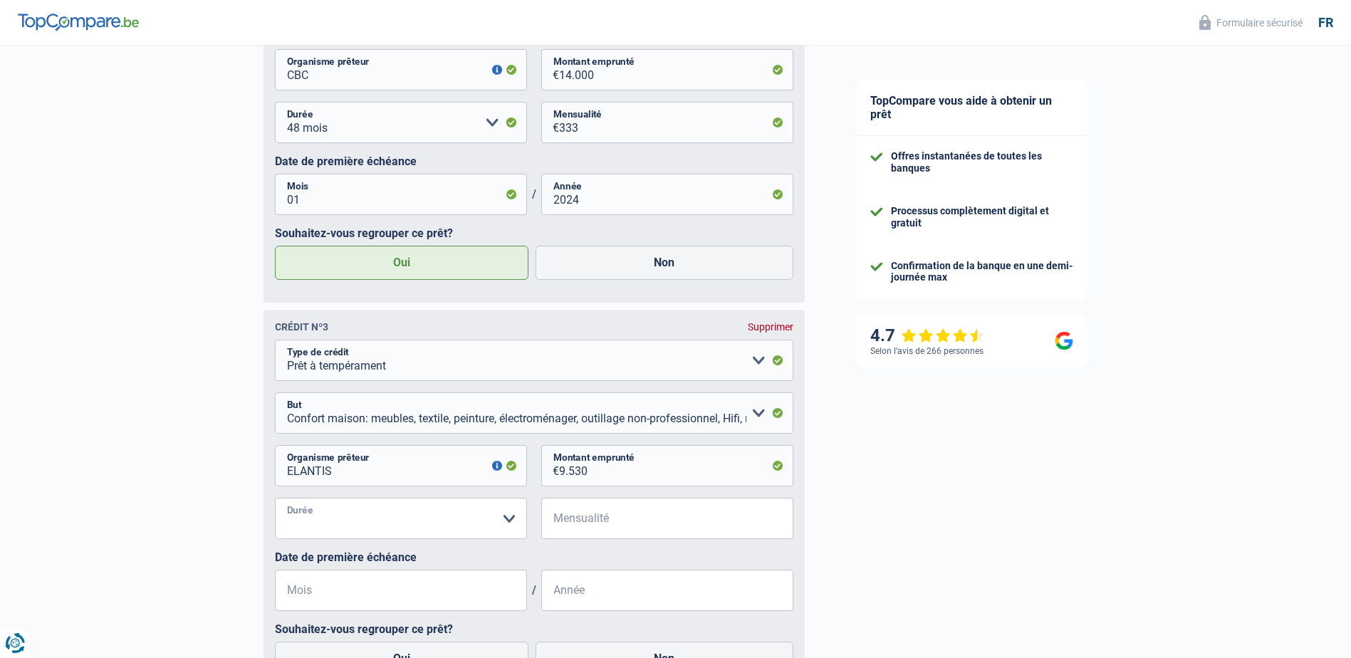
click at [511, 523] on select "12 mois 18 mois 24 mois 30 mois 36 mois 42 mois 48 mois Veuillez sélectionner u…" at bounding box center [401, 518] width 252 height 41
select select "48"
click at [275, 502] on select "12 mois 18 mois 24 mois 30 mois 36 mois 42 mois 48 mois Veuillez sélectionner u…" at bounding box center [401, 518] width 252 height 41
click at [579, 524] on input "Mensualité" at bounding box center [676, 518] width 234 height 41
type input "199"
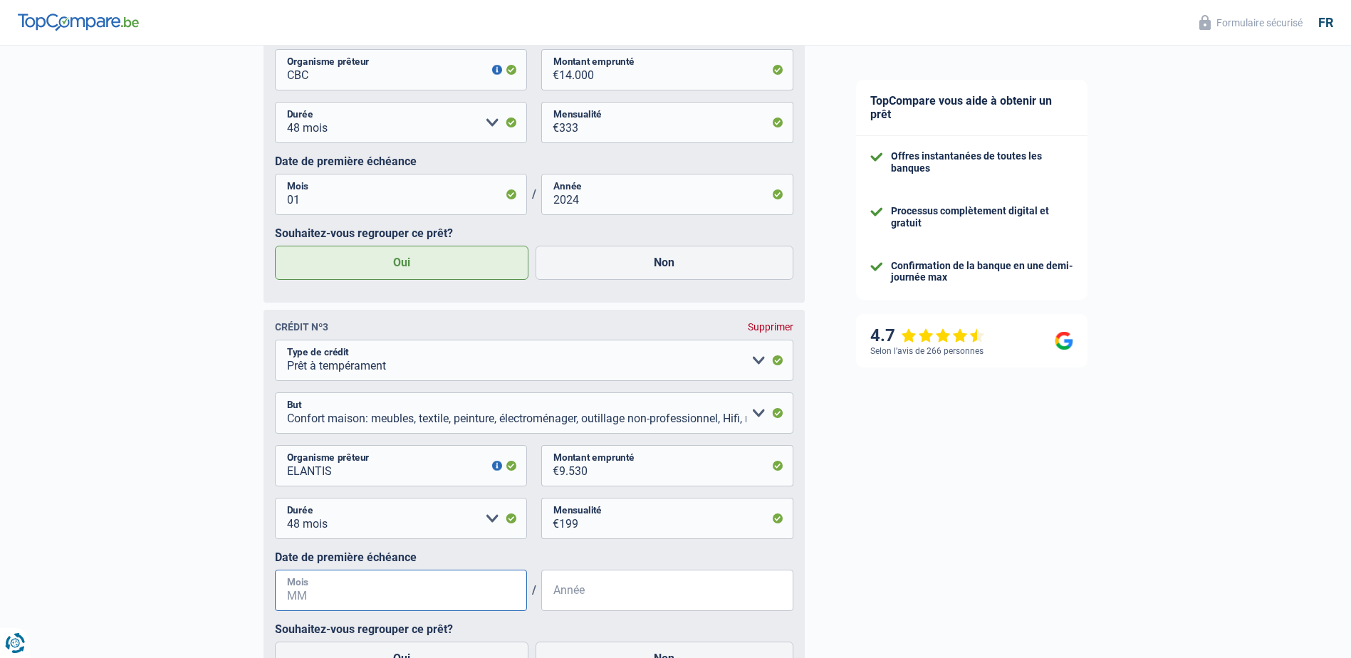
click at [323, 599] on input "Mois" at bounding box center [401, 590] width 252 height 41
click at [321, 600] on input "Mois" at bounding box center [401, 590] width 252 height 41
type input "07"
click at [575, 600] on input "Année" at bounding box center [667, 590] width 252 height 41
click at [605, 611] on input "Année" at bounding box center [667, 590] width 252 height 41
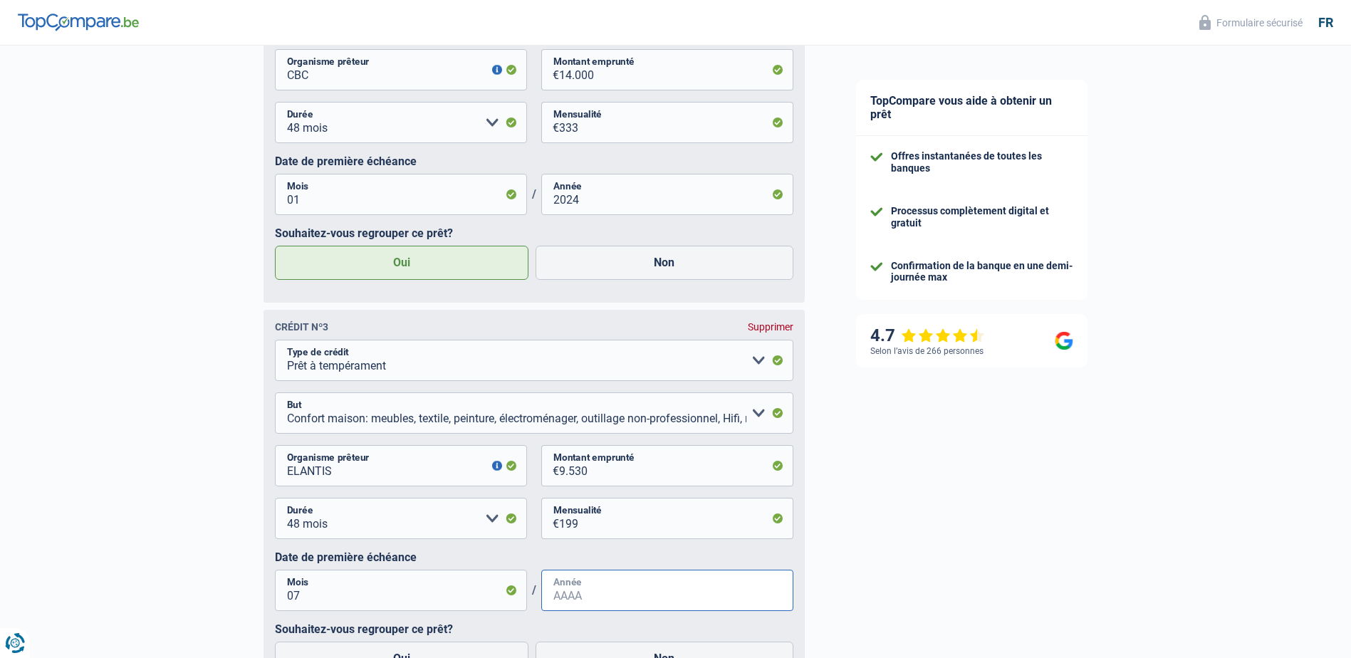
type input "2023"
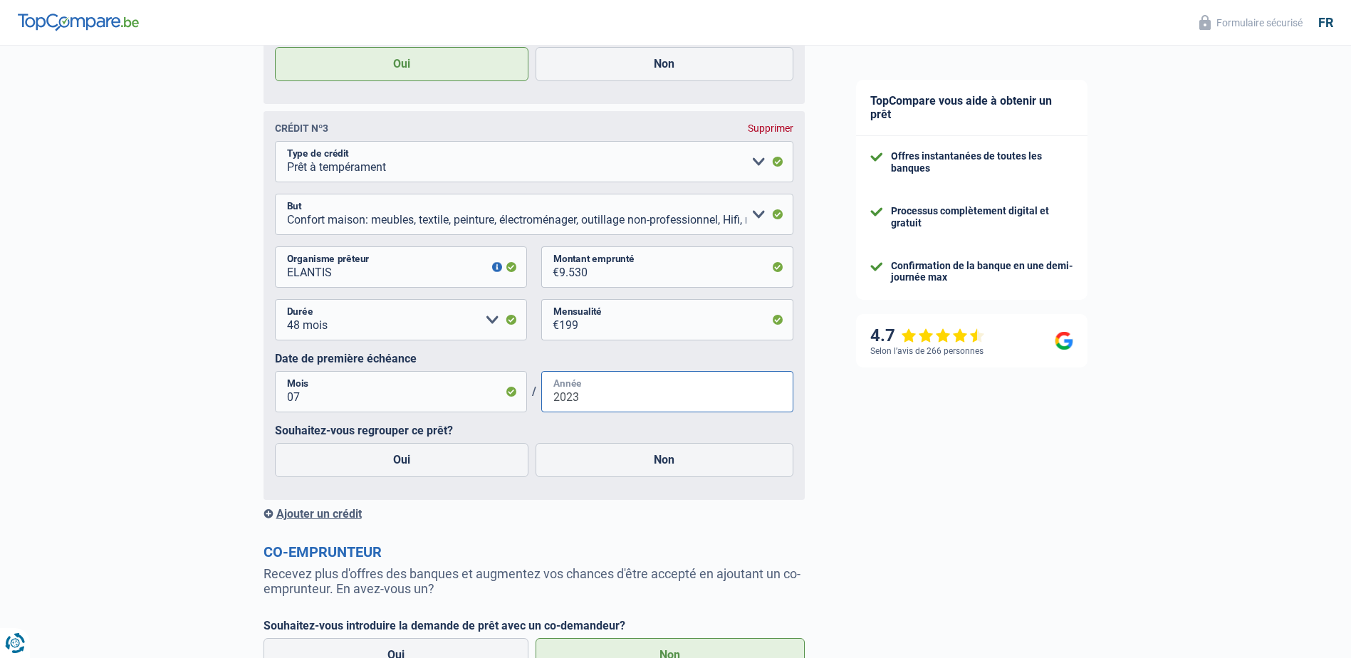
scroll to position [1494, 0]
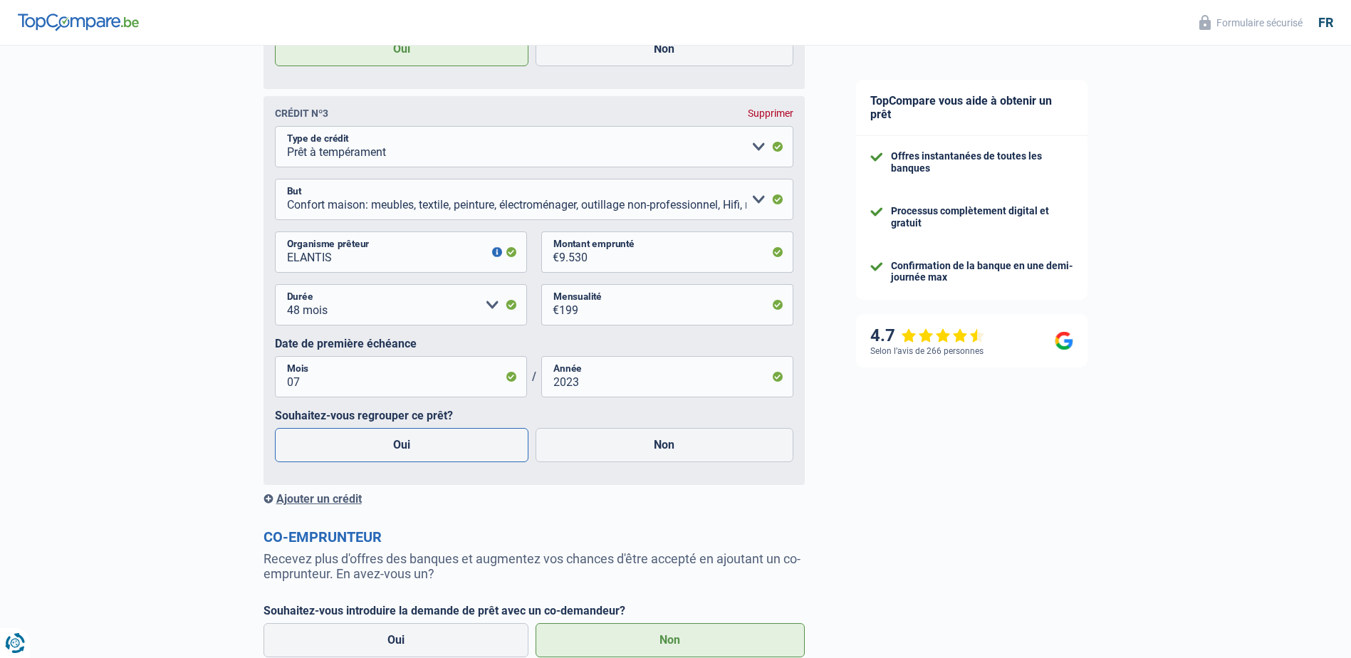
click at [407, 452] on label "Oui" at bounding box center [402, 445] width 254 height 34
click at [407, 452] on input "Oui" at bounding box center [402, 445] width 254 height 34
radio input "true"
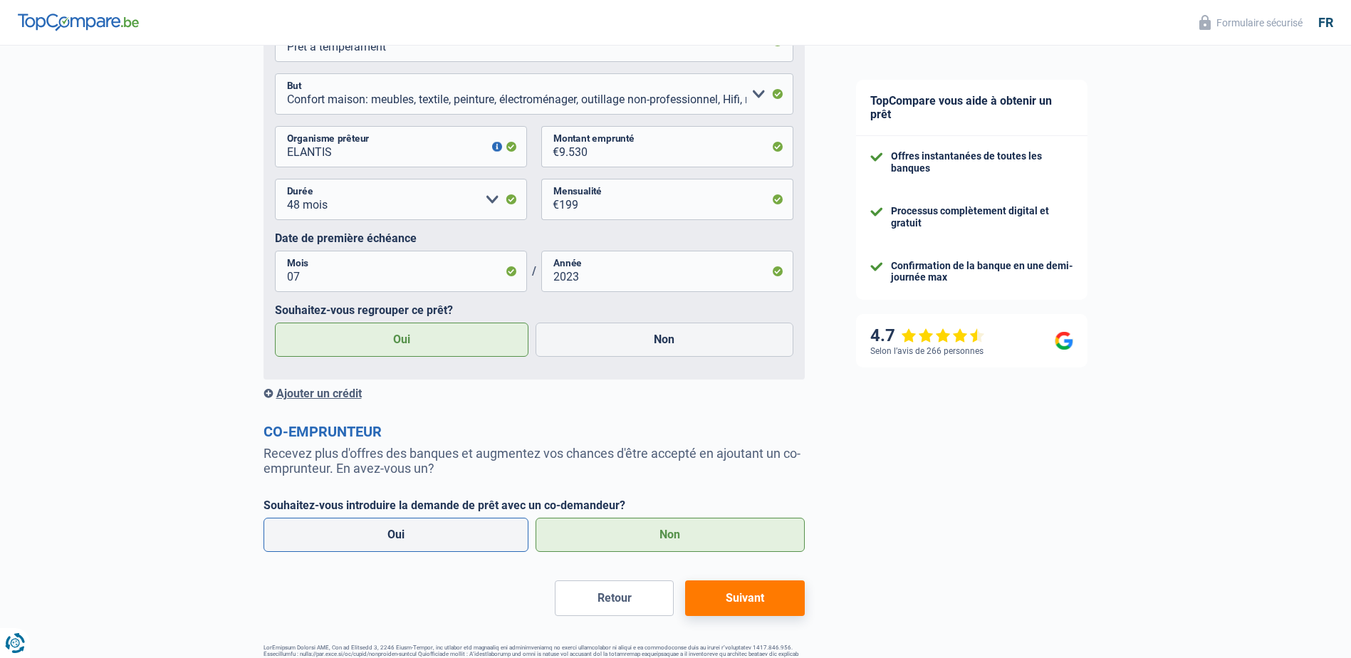
scroll to position [1637, 0]
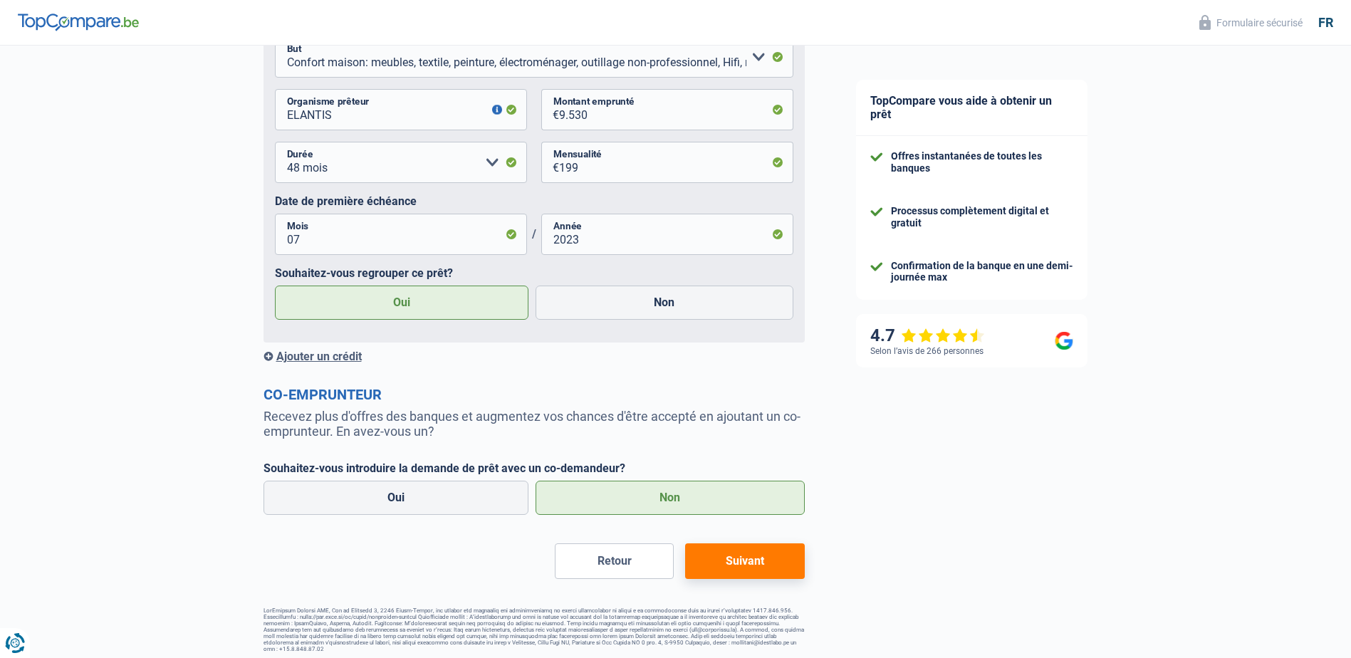
drag, startPoint x: 734, startPoint y: 570, endPoint x: 753, endPoint y: 567, distance: 18.7
click at [735, 570] on button "Suivant" at bounding box center [744, 562] width 119 height 36
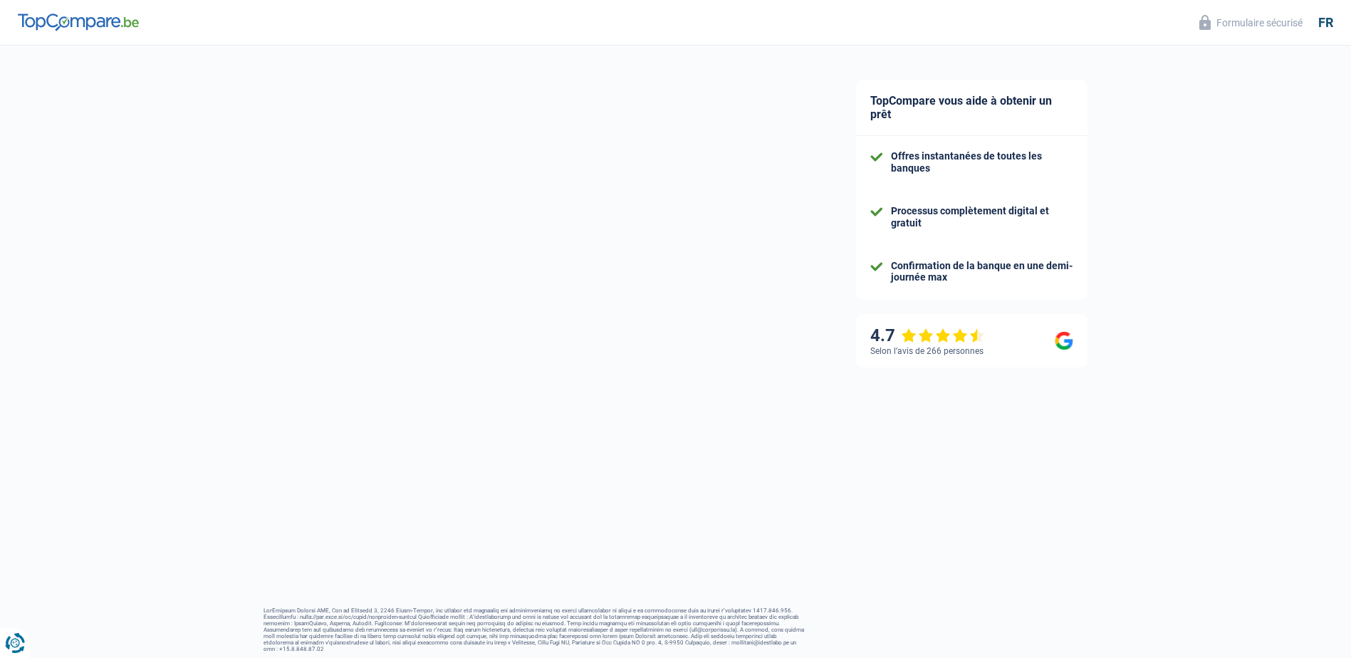
scroll to position [61, 0]
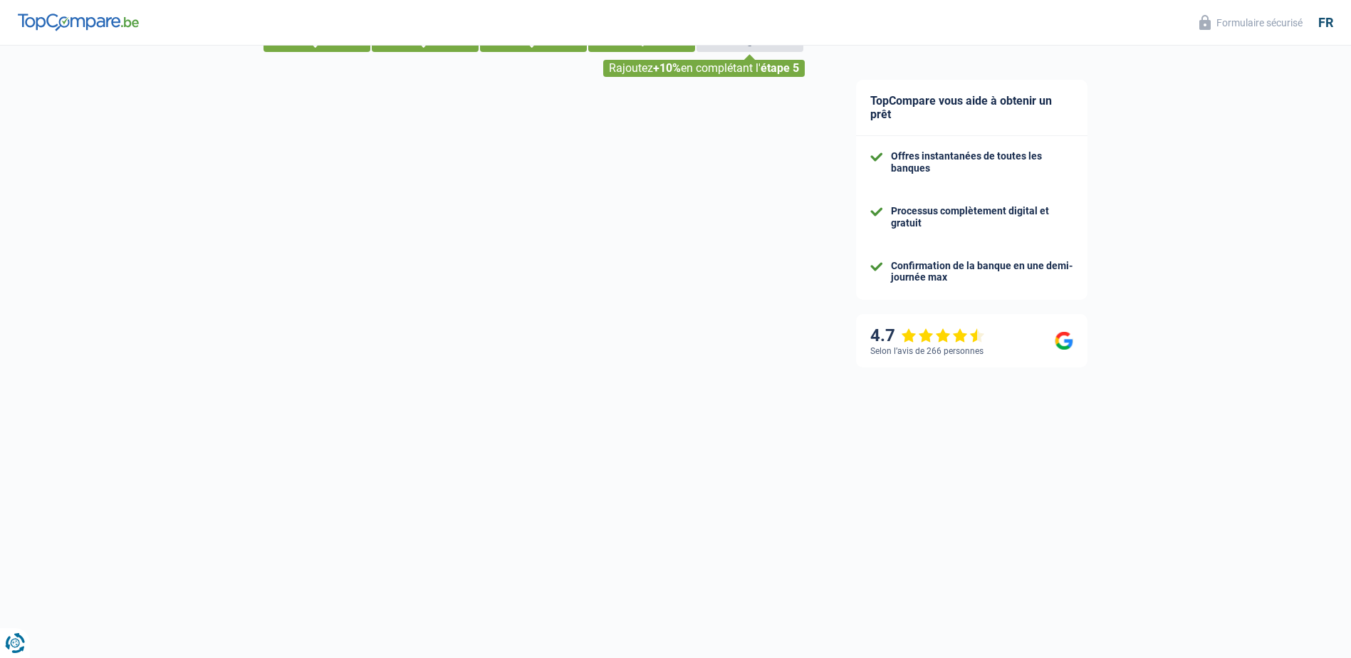
select select "refinancing"
select select "60"
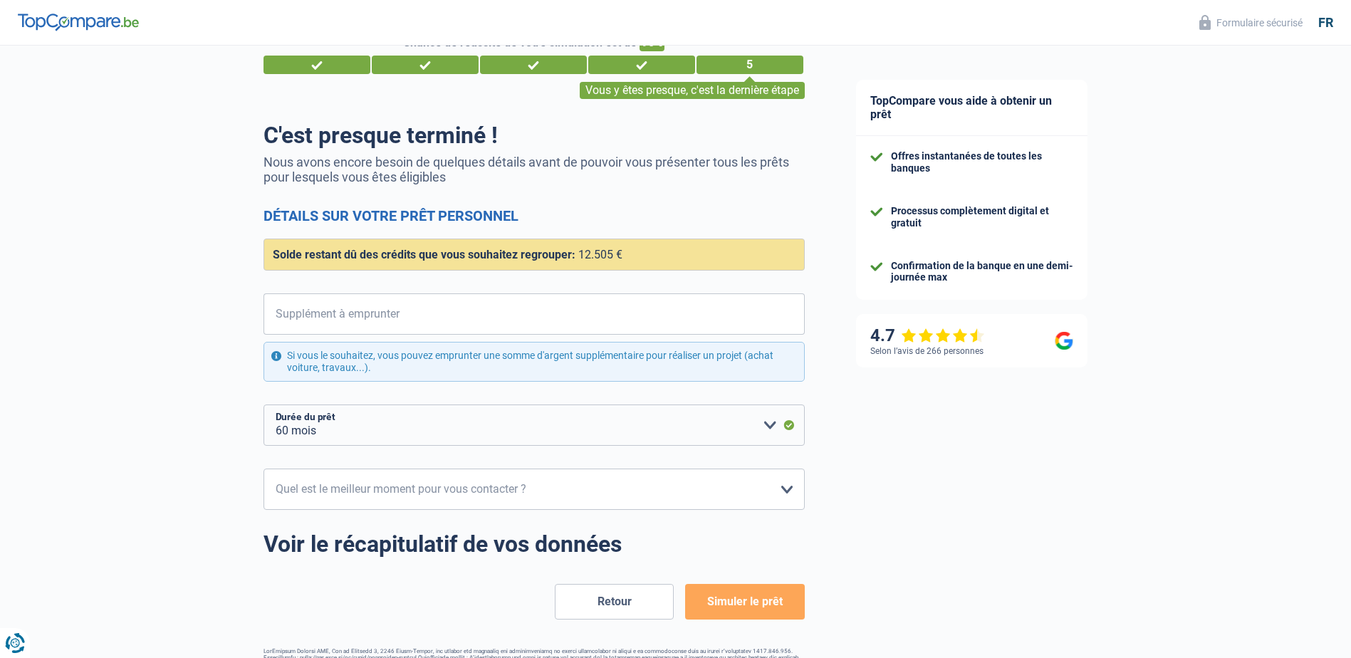
scroll to position [14, 0]
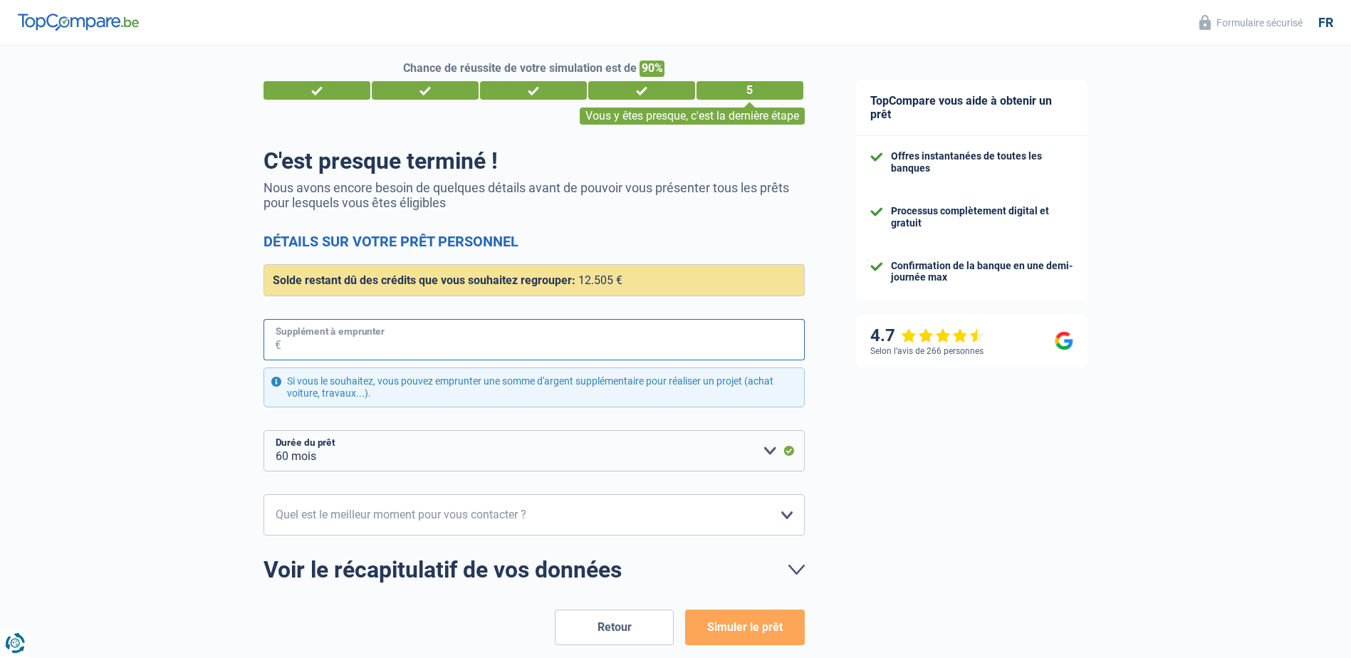
click at [308, 349] on input "Supplément à emprunter" at bounding box center [543, 339] width 524 height 41
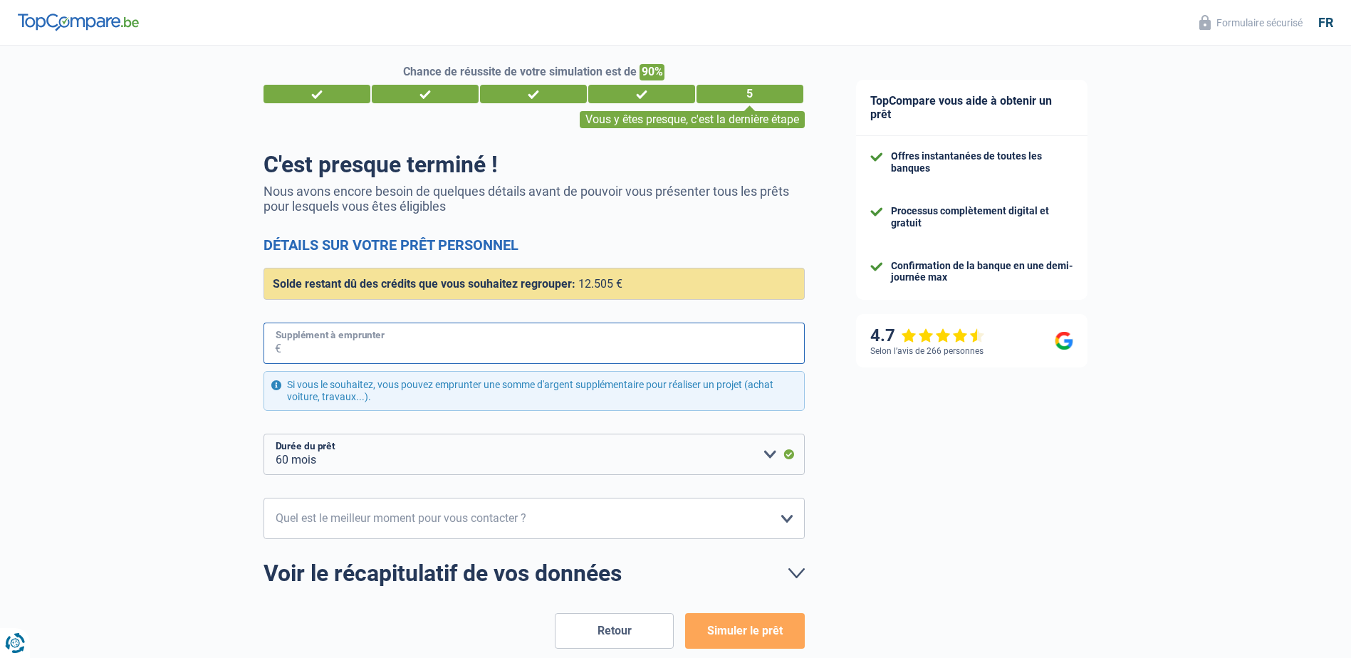
scroll to position [0, 0]
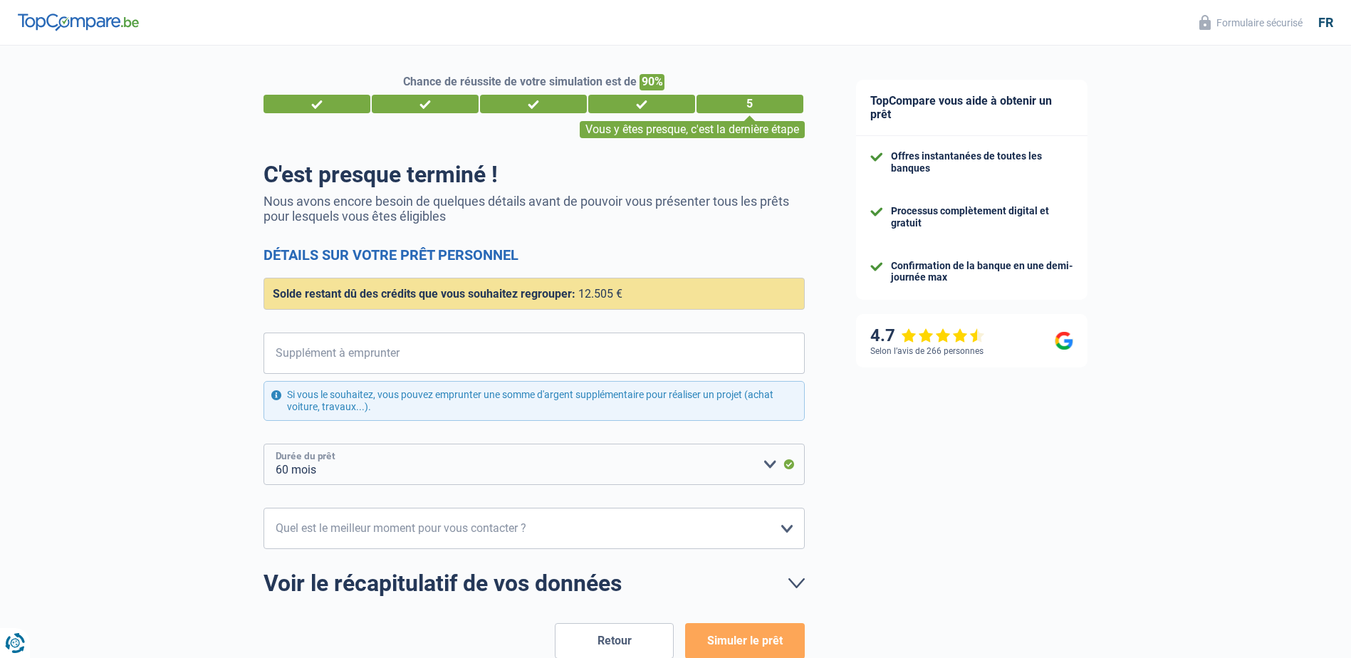
click at [773, 466] on select "12 mois 18 mois 24 mois 30 mois 36 mois 42 mois 48 mois 60 mois Veuillez sélect…" at bounding box center [534, 464] width 541 height 41
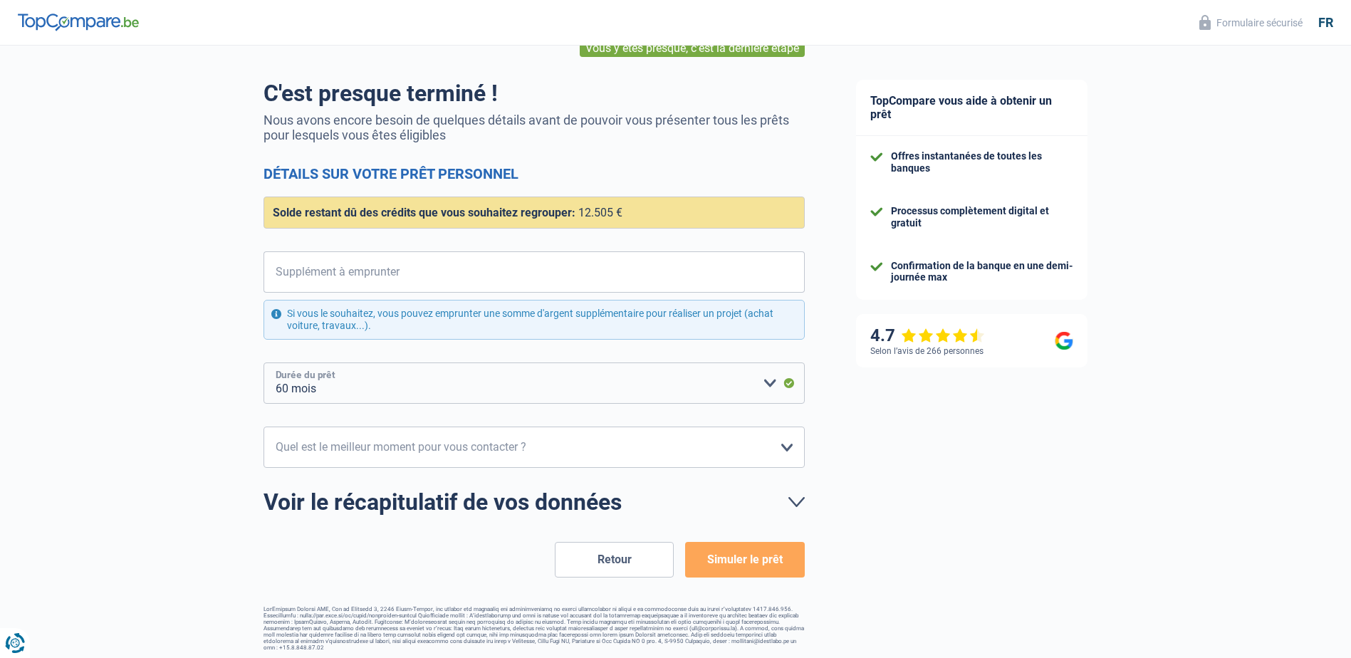
scroll to position [85, 0]
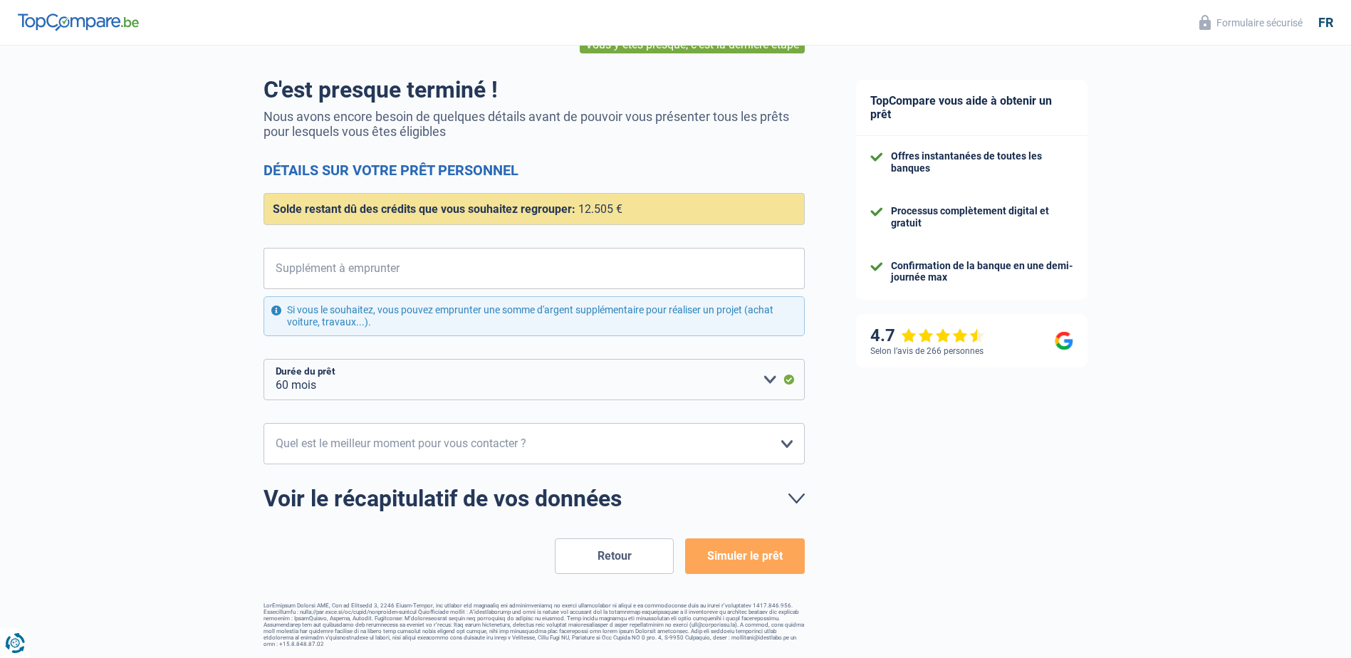
click at [747, 559] on button "Simuler le prêt" at bounding box center [744, 557] width 119 height 36
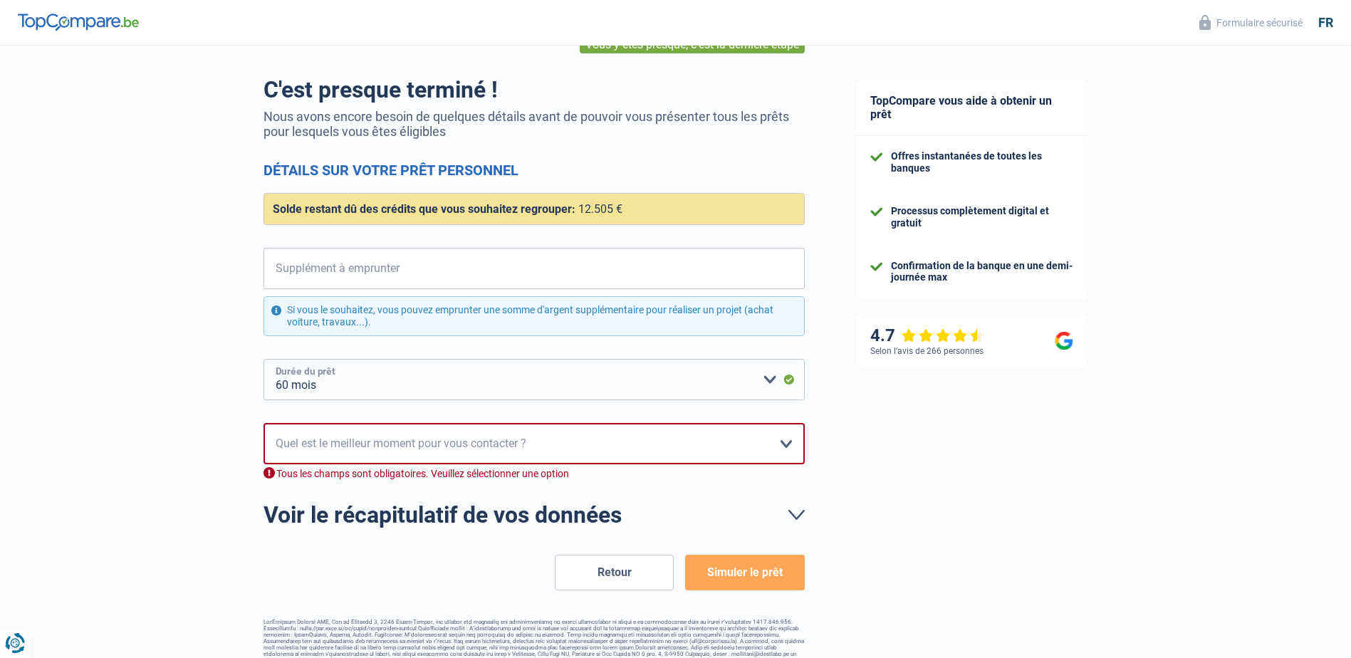
click at [769, 380] on select "12 mois 18 mois 24 mois 30 mois 36 mois 42 mois 48 mois 60 mois Veuillez sélect…" at bounding box center [534, 379] width 541 height 41
click at [802, 514] on link "Voir le récapitulatif de vos données" at bounding box center [534, 515] width 541 height 23
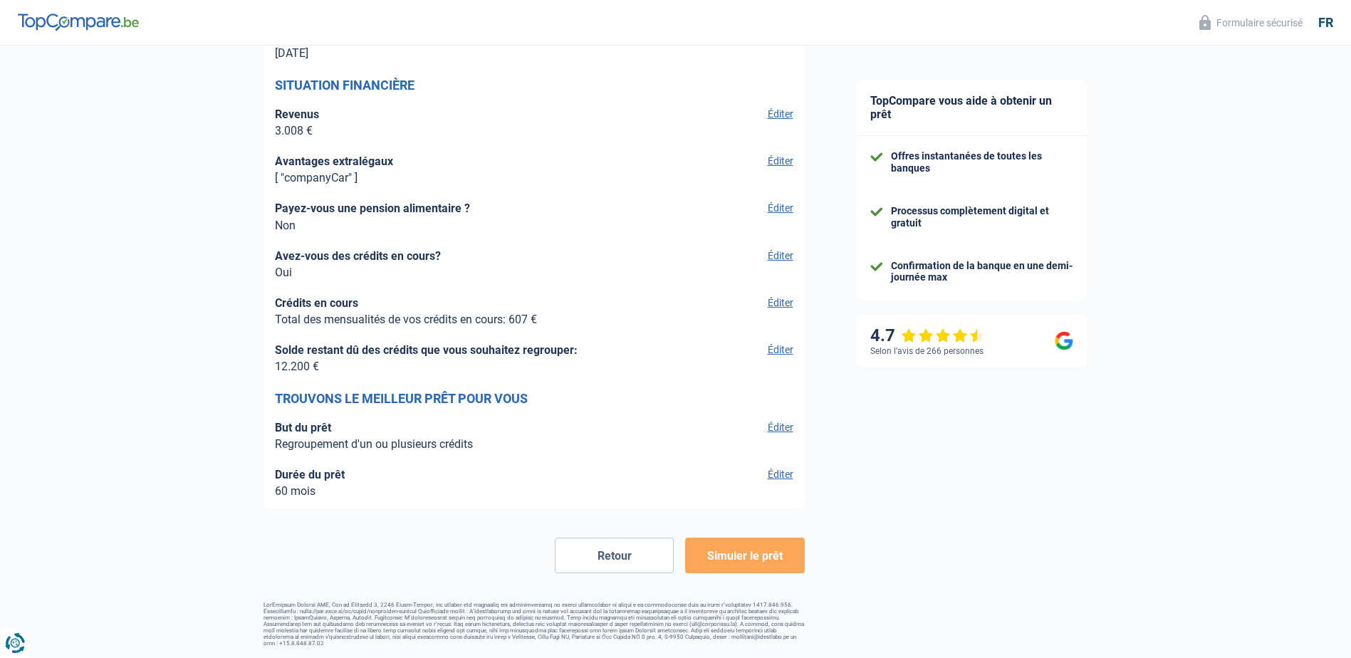
scroll to position [2130, 0]
click at [749, 562] on button "Simuler le prêt" at bounding box center [744, 556] width 119 height 36
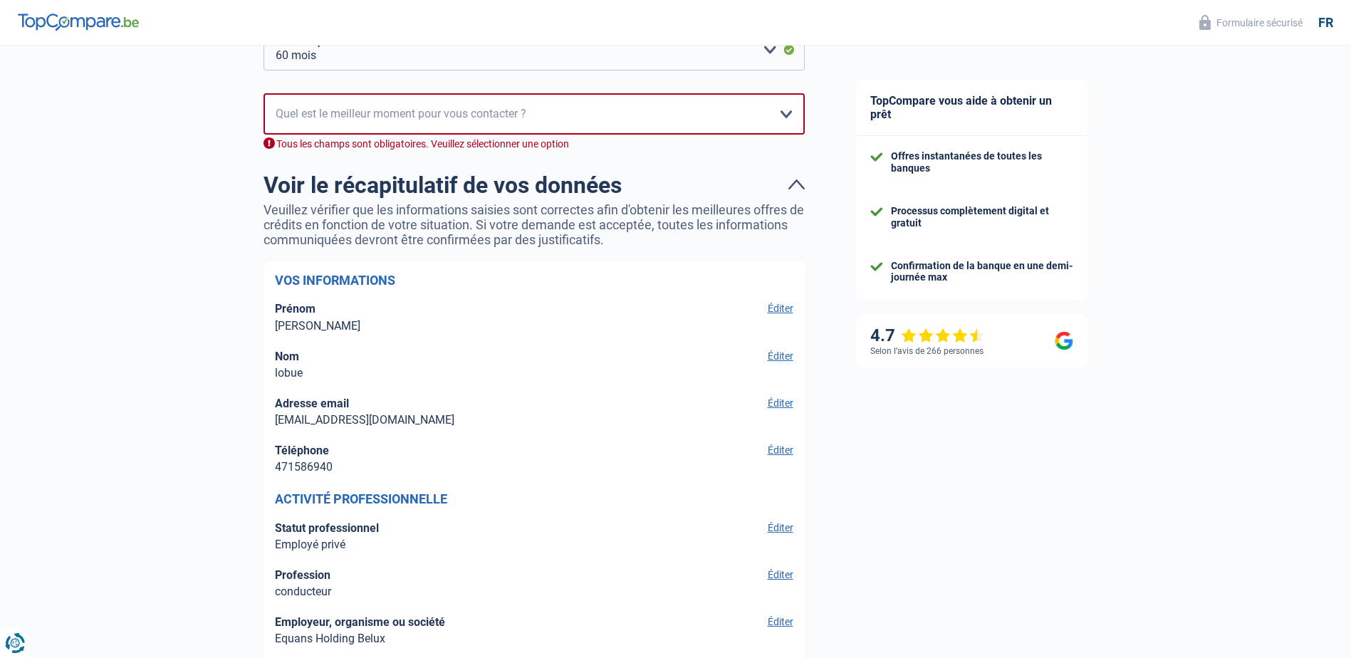
scroll to position [318, 0]
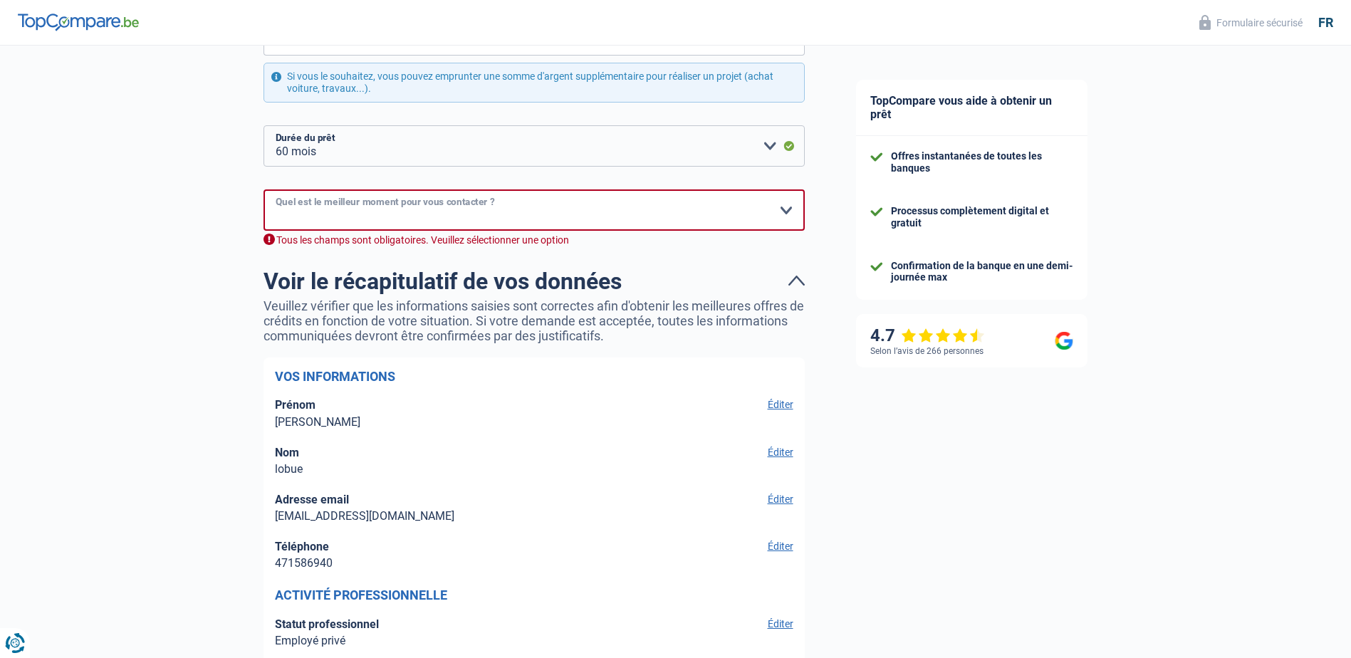
click at [608, 209] on select "10h-12h 12h-14h 14h-16h 16h-18h Veuillez sélectionner une option" at bounding box center [534, 209] width 541 height 41
select select "14-16"
click at [264, 190] on select "10h-12h 12h-14h 14h-16h 16h-18h Veuillez sélectionner une option" at bounding box center [534, 209] width 541 height 41
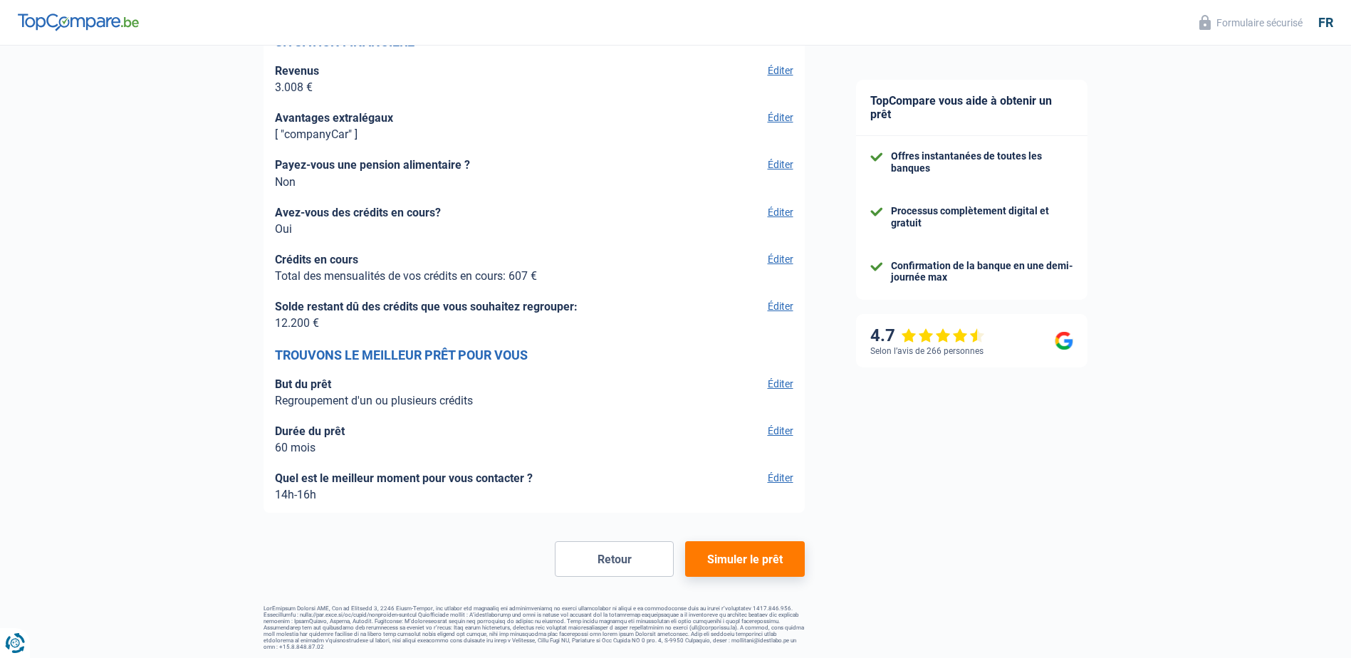
scroll to position [2160, 0]
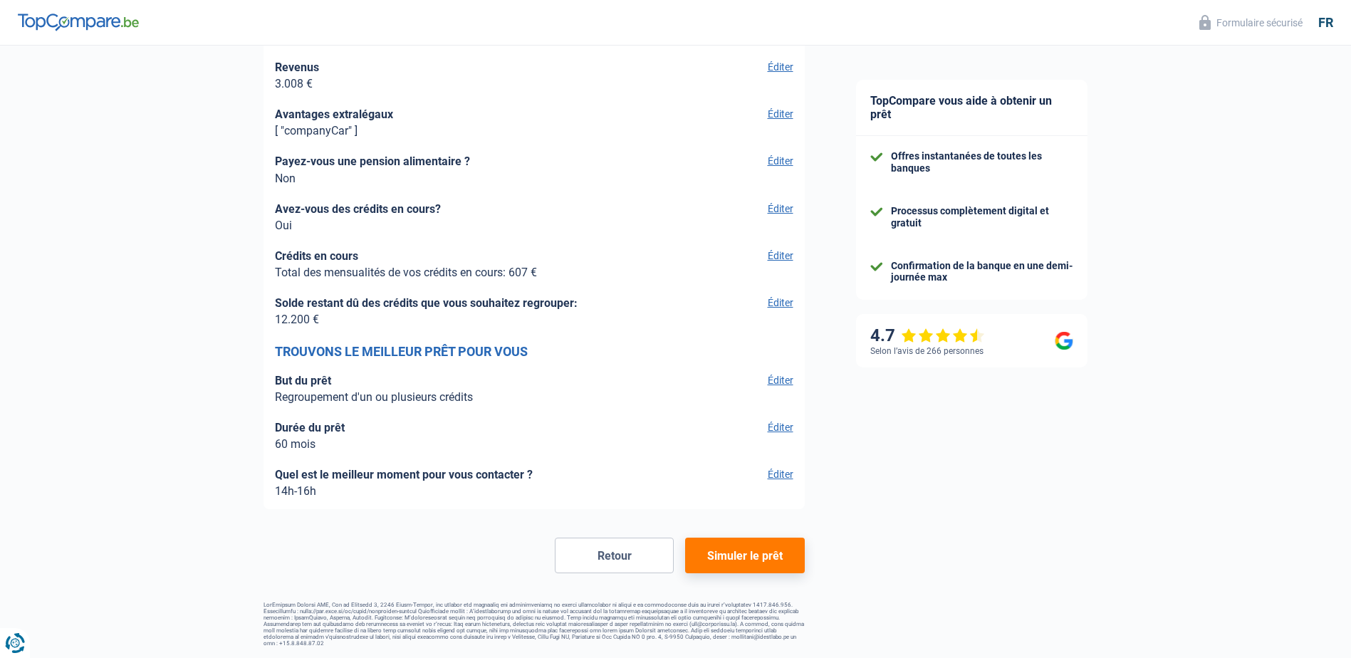
click at [752, 561] on button "Simuler le prêt" at bounding box center [744, 556] width 119 height 36
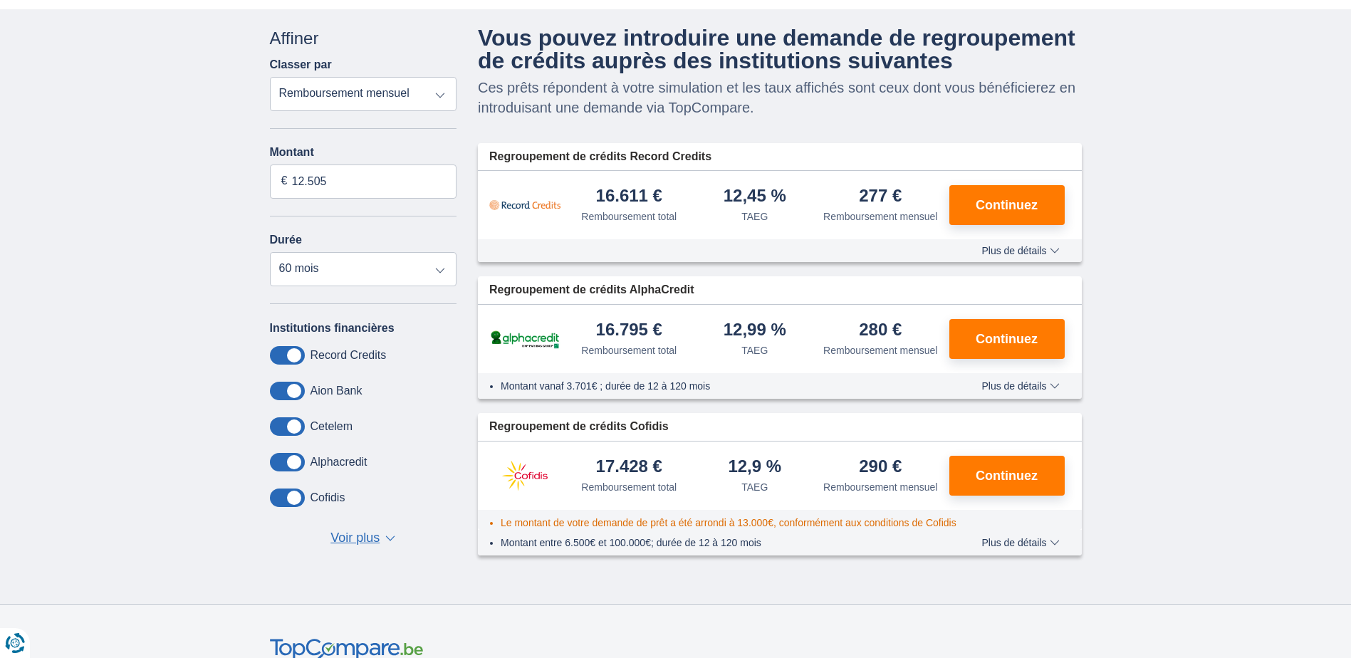
scroll to position [71, 0]
